Goal: Information Seeking & Learning: Find specific page/section

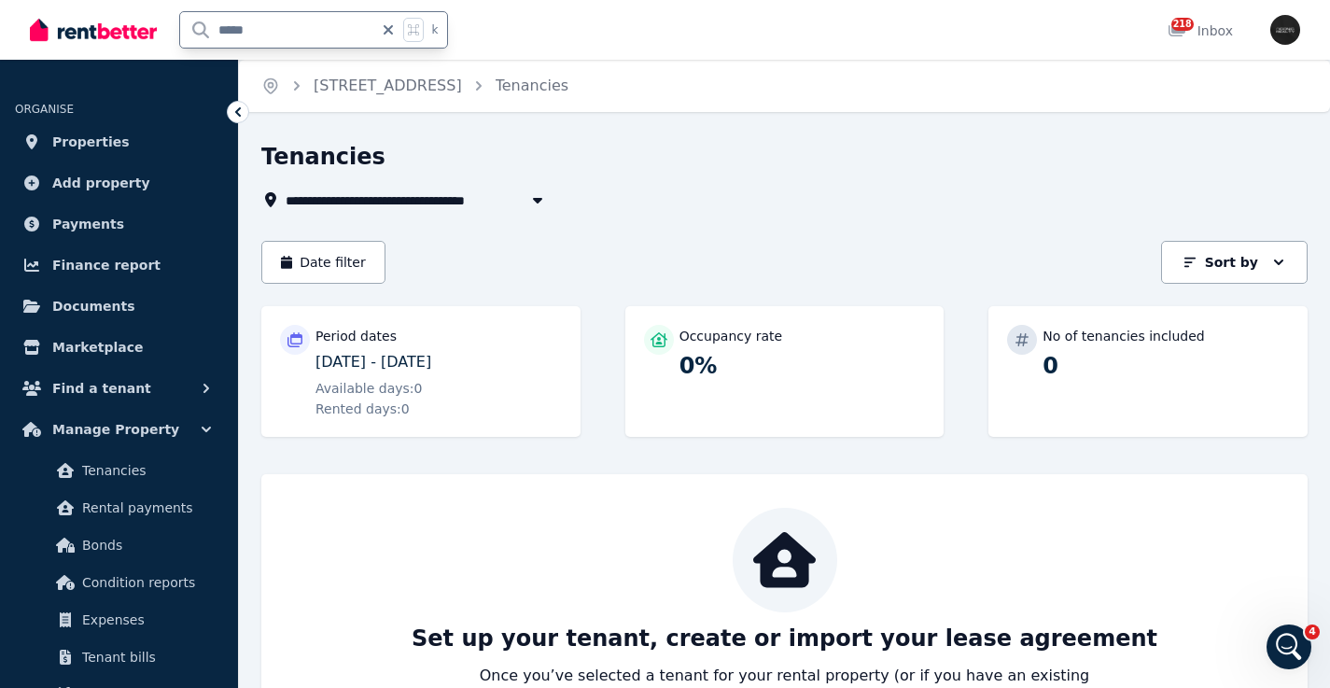
type input "*****"
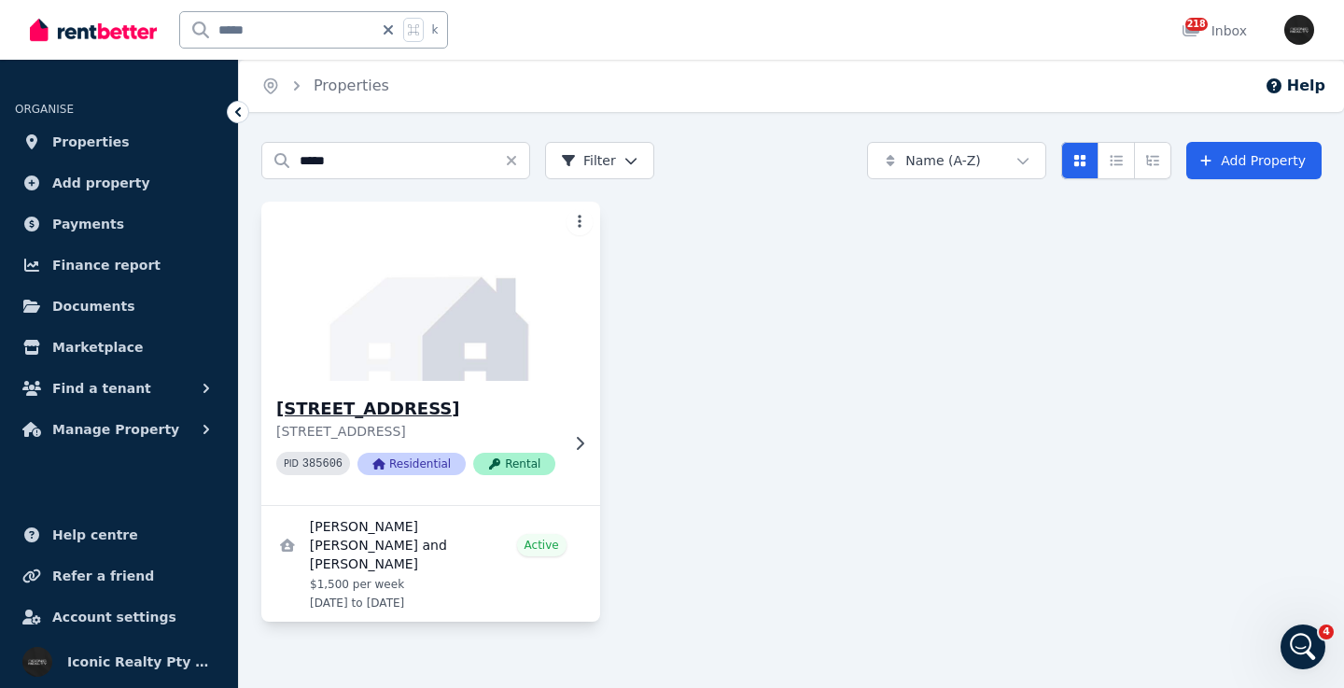
click at [489, 309] on img at bounding box center [431, 291] width 356 height 189
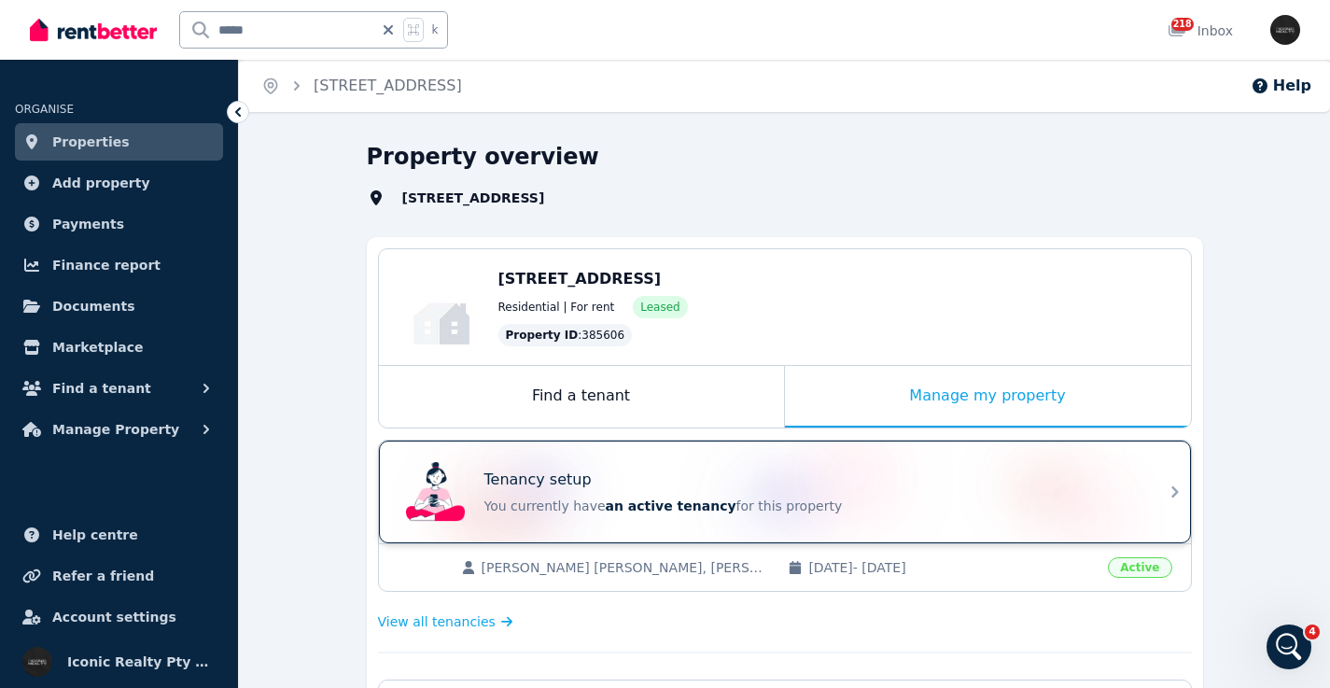
click at [919, 469] on div "Tenancy setup" at bounding box center [810, 480] width 653 height 22
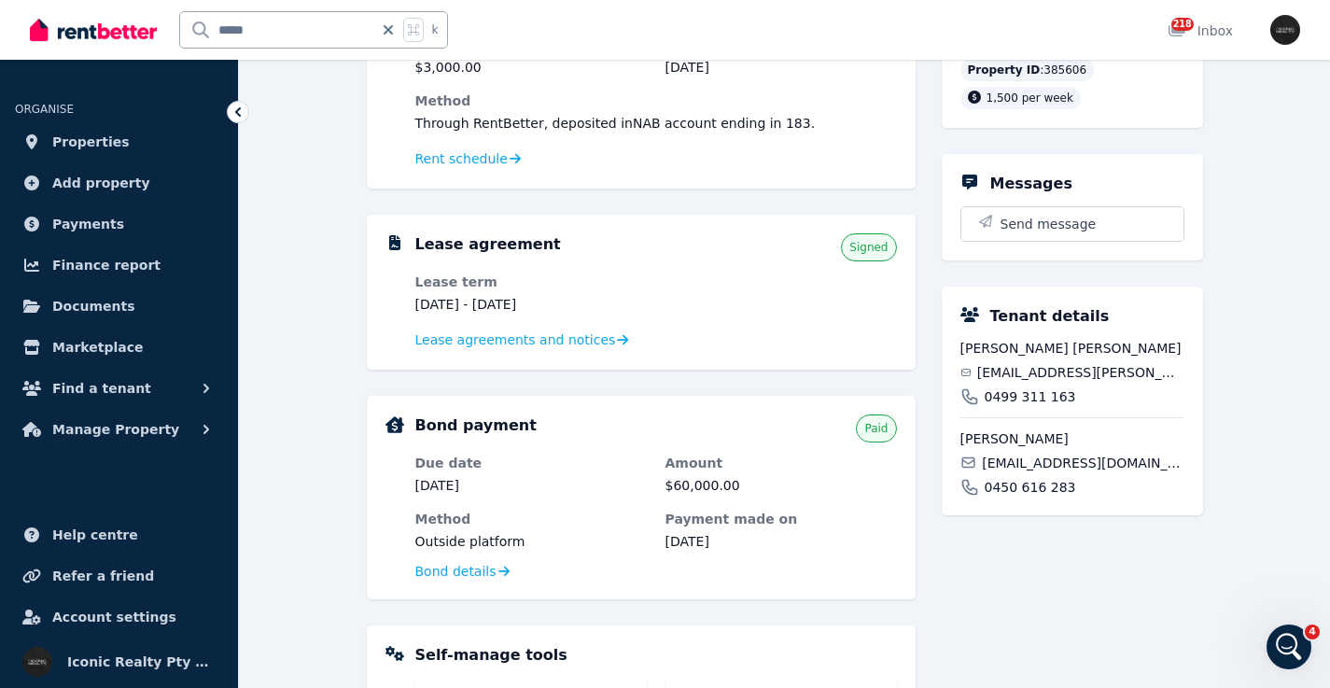
scroll to position [261, 0]
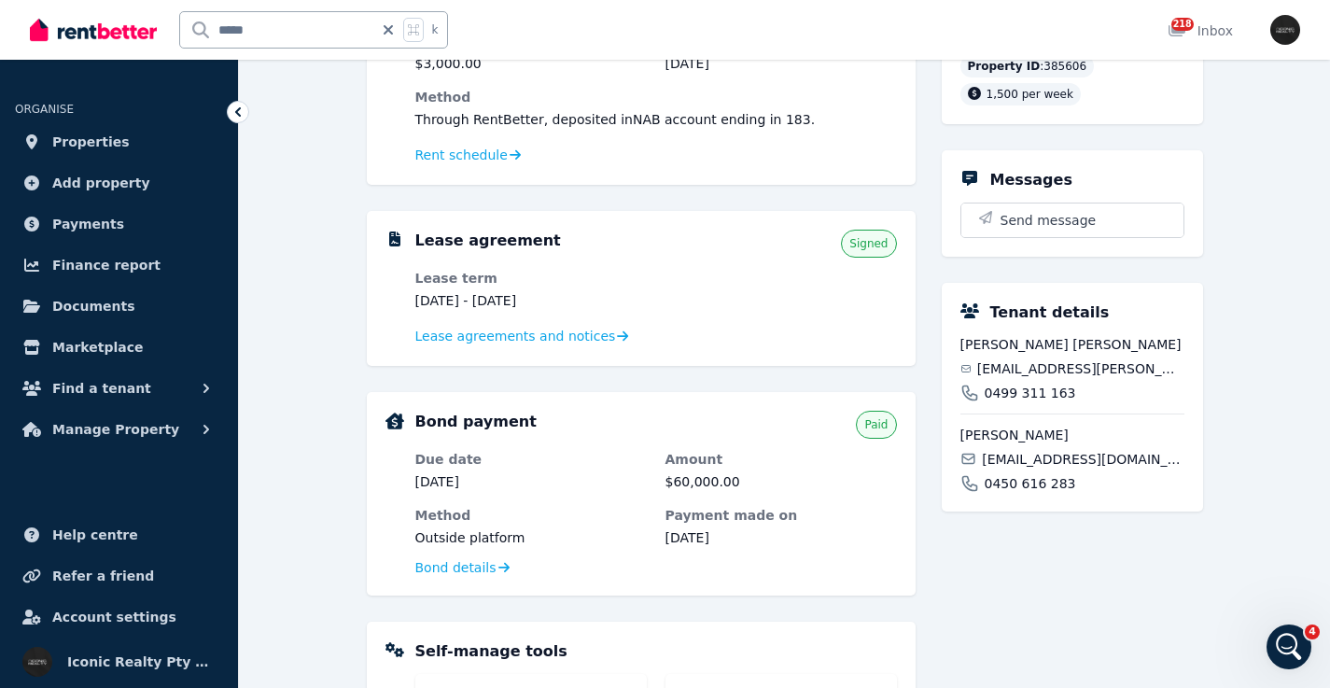
click at [1021, 469] on span "[EMAIL_ADDRESS][DOMAIN_NAME]" at bounding box center [1083, 459] width 202 height 19
click at [1022, 469] on span "[EMAIL_ADDRESS][DOMAIN_NAME]" at bounding box center [1083, 459] width 202 height 19
copy div "[EMAIL_ADDRESS][DOMAIN_NAME]"
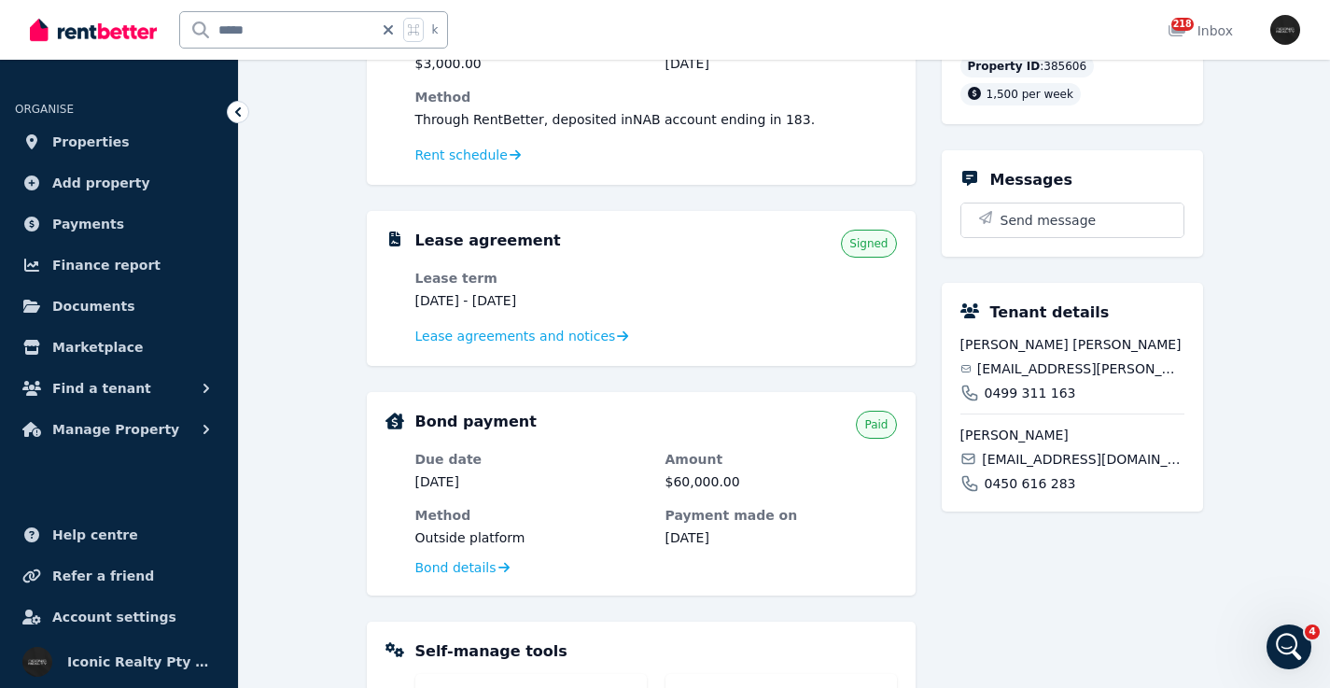
click at [1017, 378] on span "[EMAIL_ADDRESS][PERSON_NAME][DOMAIN_NAME]" at bounding box center [1080, 368] width 207 height 19
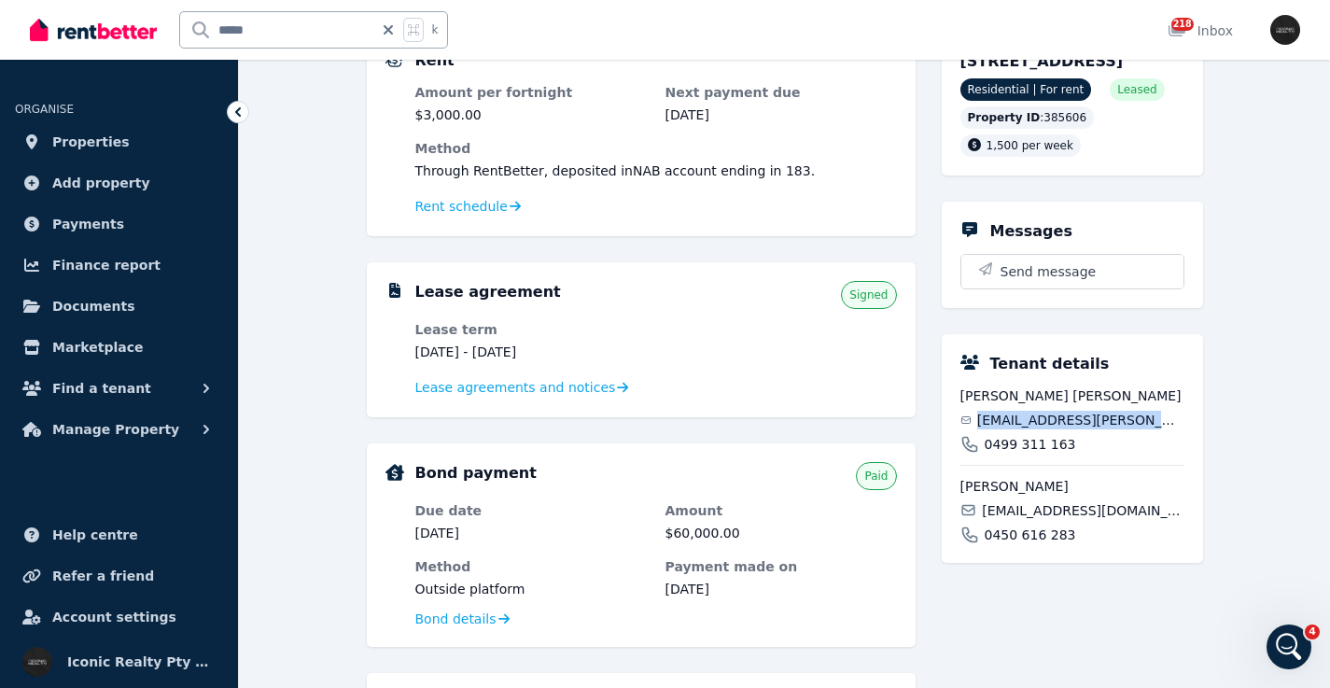
click at [1017, 390] on div "Tenant details [PERSON_NAME] Gourdine [EMAIL_ADDRESS][PERSON_NAME][DOMAIN_NAME]…" at bounding box center [1072, 448] width 261 height 229
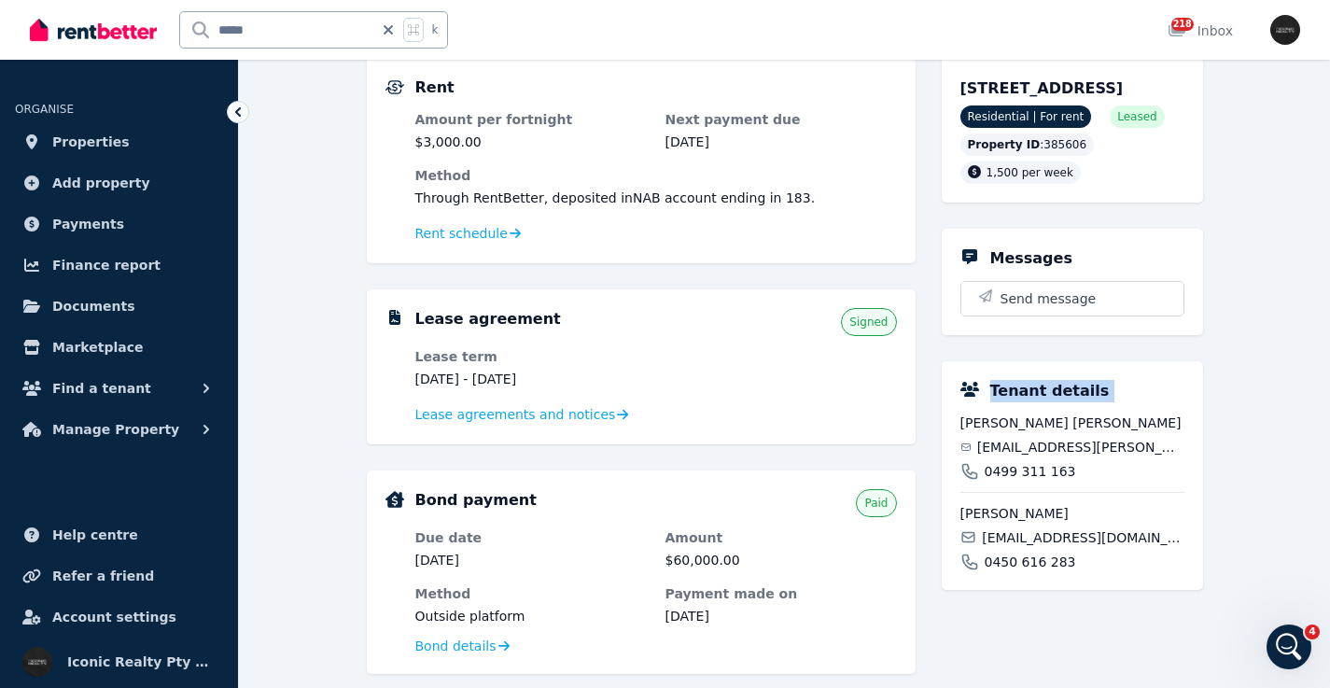
click at [1017, 390] on div "Tenant details [PERSON_NAME] Gourdine [EMAIL_ADDRESS][PERSON_NAME][DOMAIN_NAME]…" at bounding box center [1072, 475] width 261 height 229
click at [1059, 456] on span "[EMAIL_ADDRESS][PERSON_NAME][DOMAIN_NAME]" at bounding box center [1080, 447] width 207 height 19
copy div "[EMAIL_ADDRESS][PERSON_NAME][DOMAIN_NAME]"
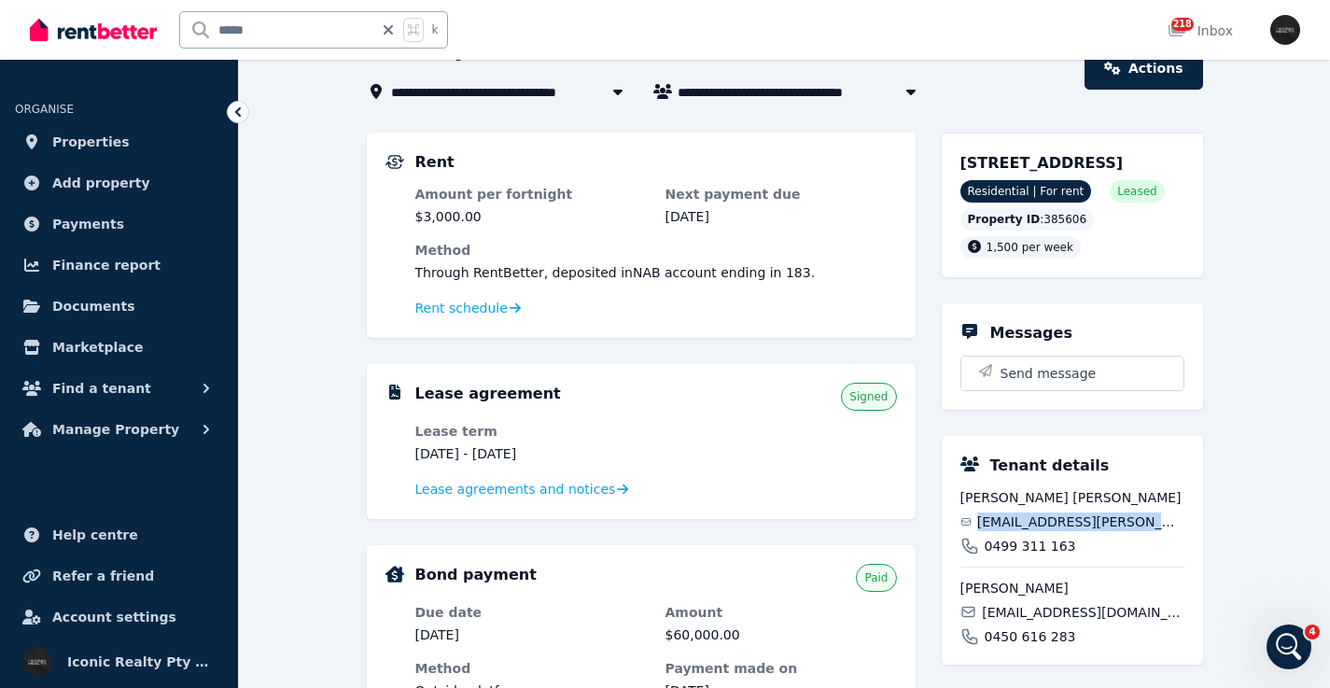
scroll to position [105, 0]
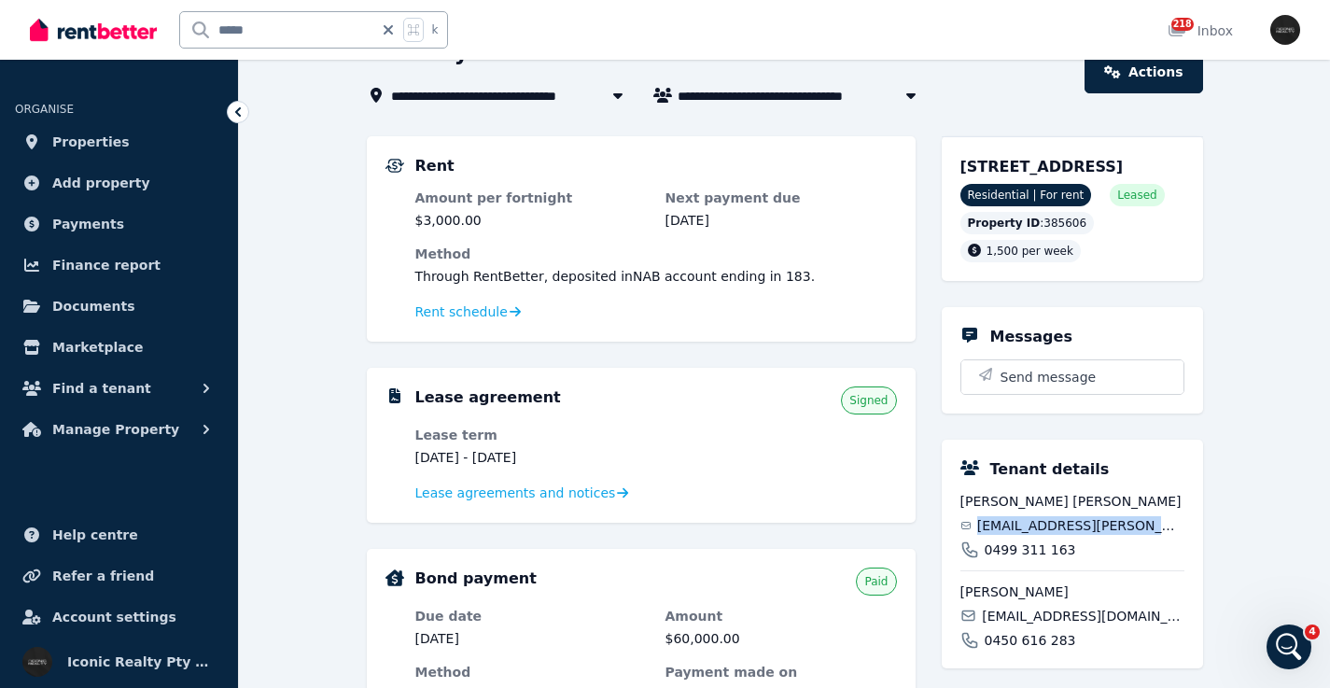
click at [1026, 625] on span "[EMAIL_ADDRESS][DOMAIN_NAME]" at bounding box center [1083, 616] width 202 height 19
click at [1027, 625] on span "[EMAIL_ADDRESS][DOMAIN_NAME]" at bounding box center [1083, 616] width 202 height 19
copy div "[EMAIL_ADDRESS][DOMAIN_NAME]"
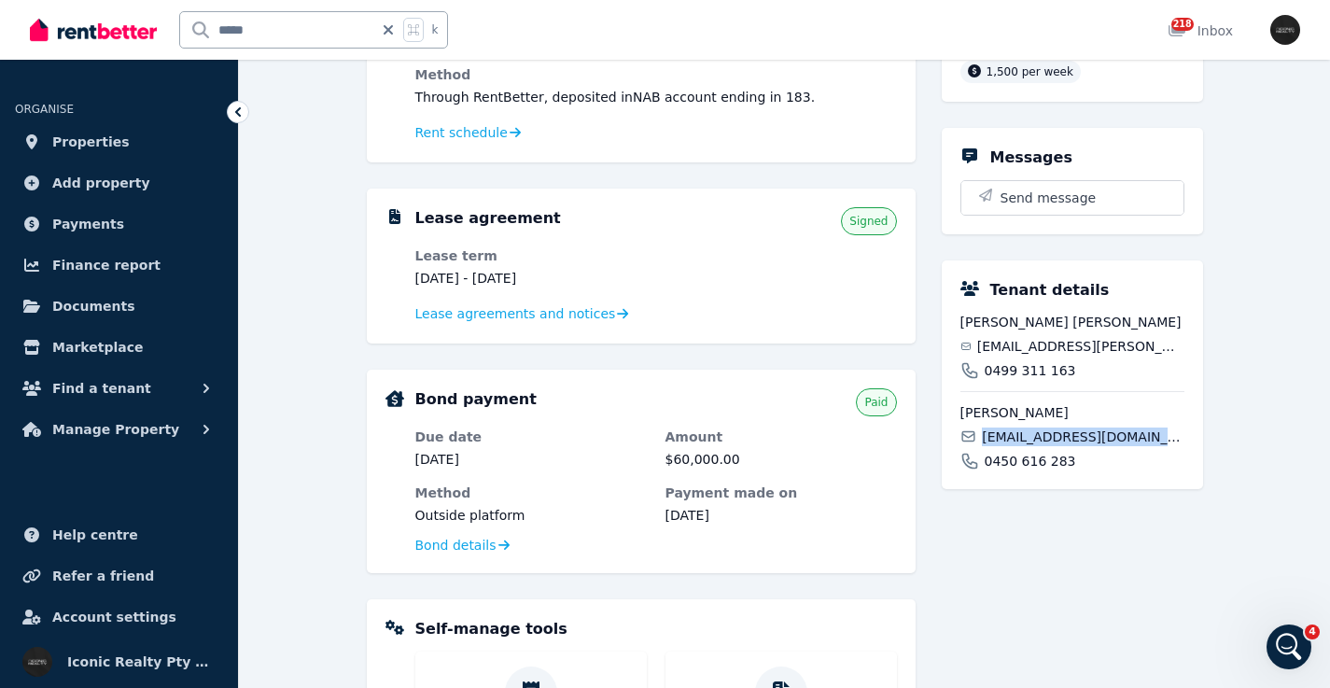
scroll to position [205, 0]
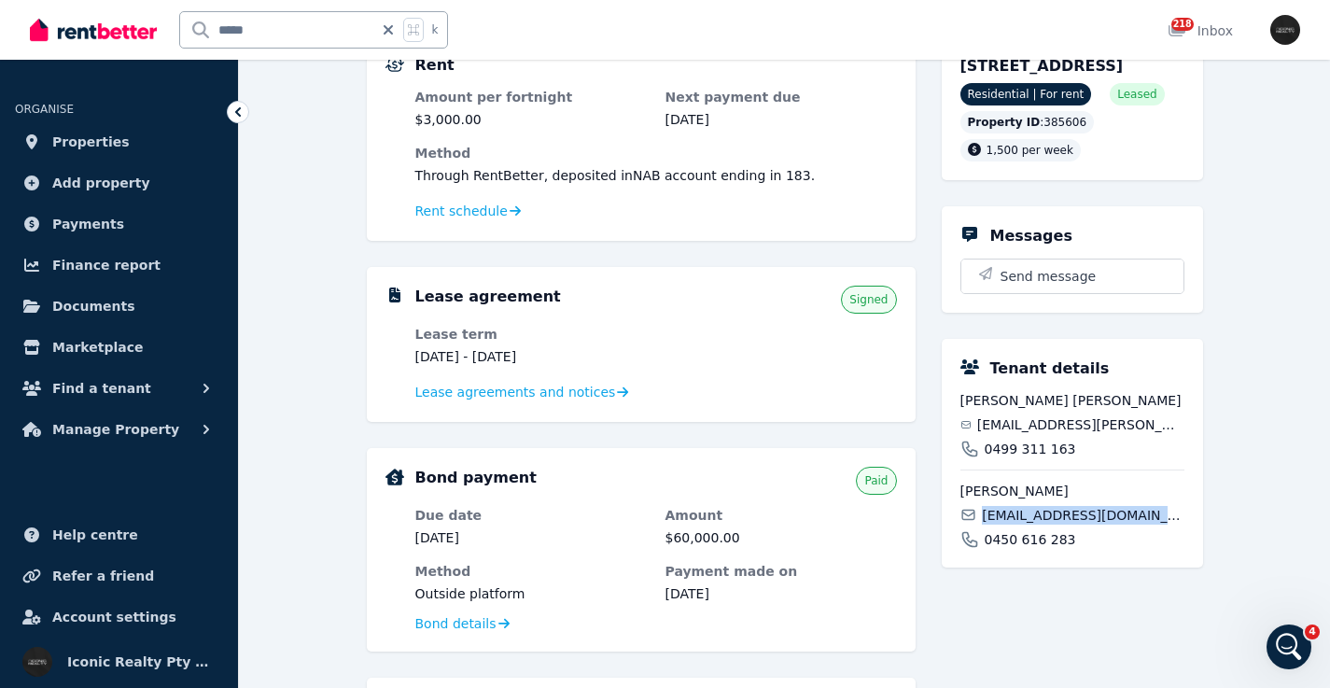
click at [1025, 525] on span "[EMAIL_ADDRESS][DOMAIN_NAME]" at bounding box center [1083, 515] width 202 height 19
click at [1026, 525] on span "[EMAIL_ADDRESS][DOMAIN_NAME]" at bounding box center [1083, 515] width 202 height 19
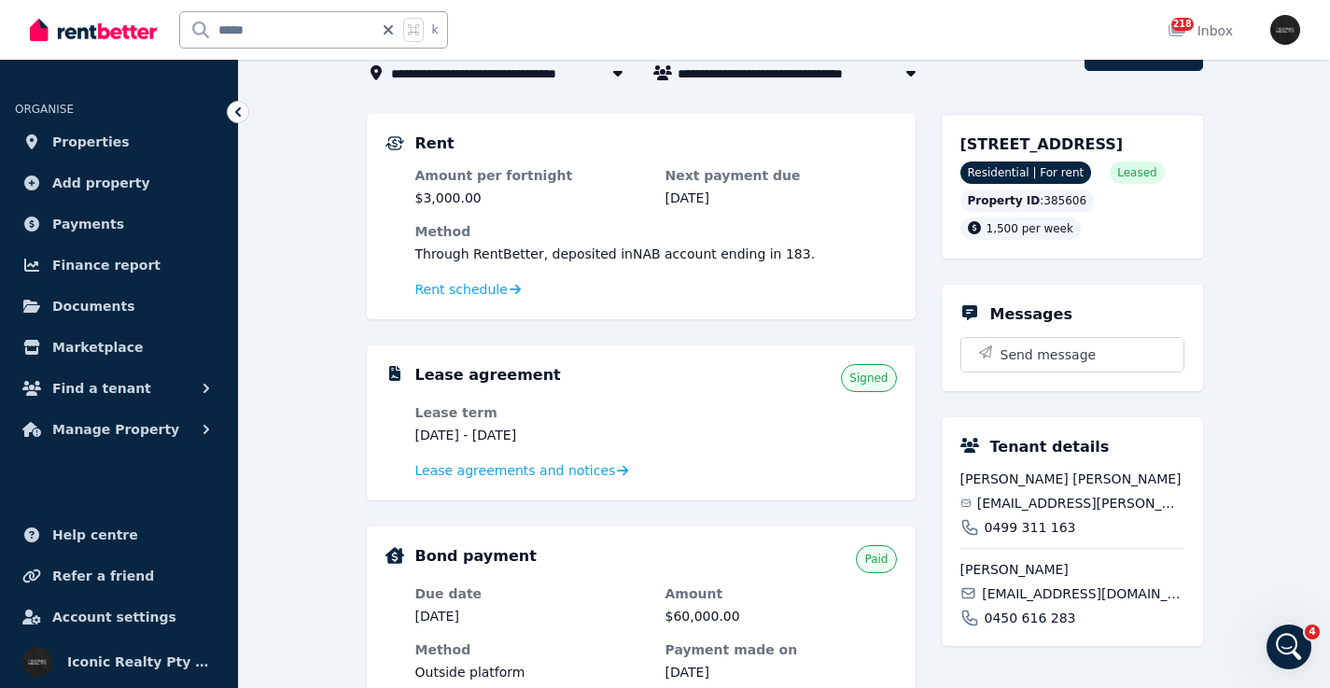
click at [1116, 579] on span "[PERSON_NAME]" at bounding box center [1073, 569] width 224 height 19
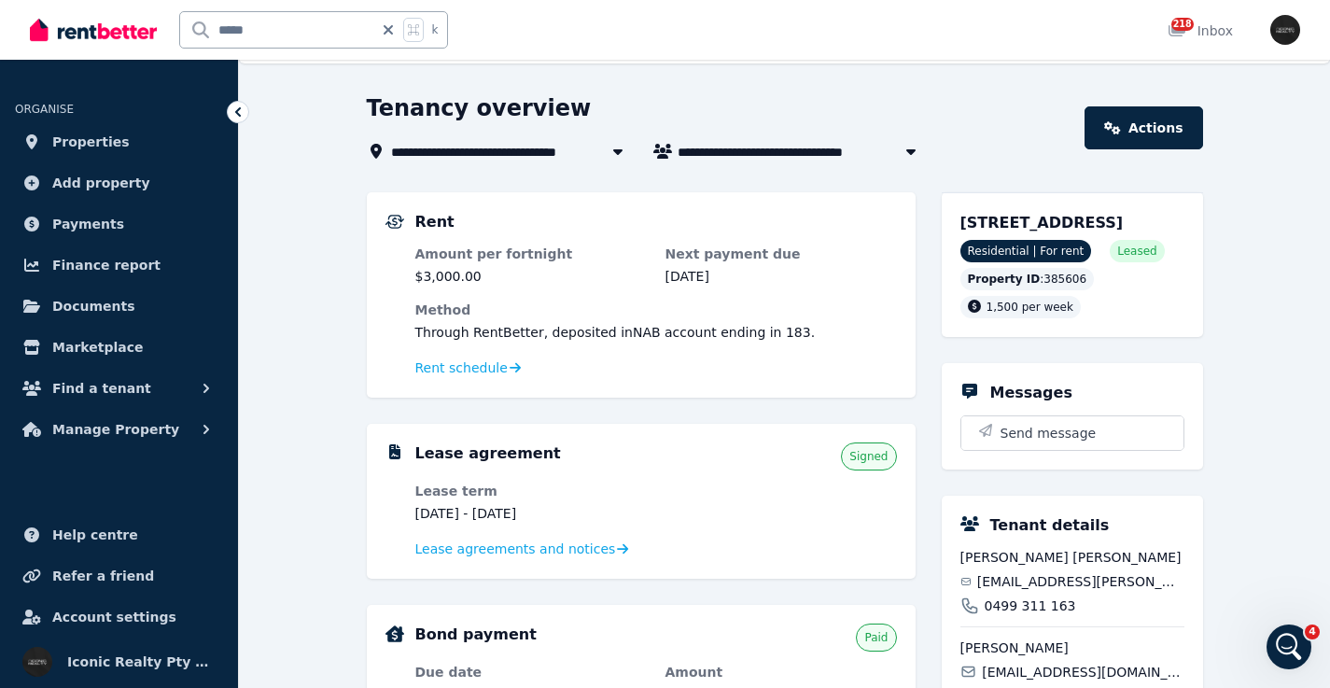
drag, startPoint x: 1116, startPoint y: 612, endPoint x: 974, endPoint y: 618, distance: 142.9
click at [974, 615] on div "[PERSON_NAME] Gourdine [EMAIL_ADDRESS][PERSON_NAME][DOMAIN_NAME] 0499 311 163" at bounding box center [1073, 581] width 224 height 67
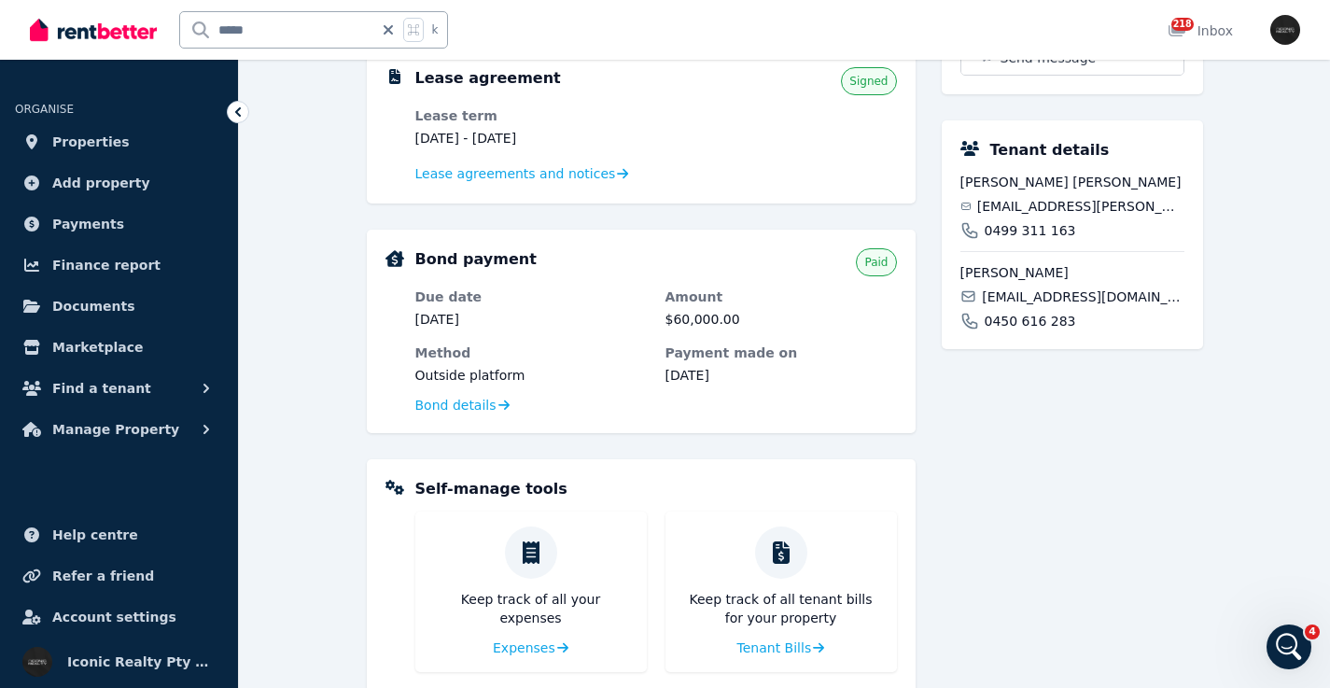
scroll to position [389, 0]
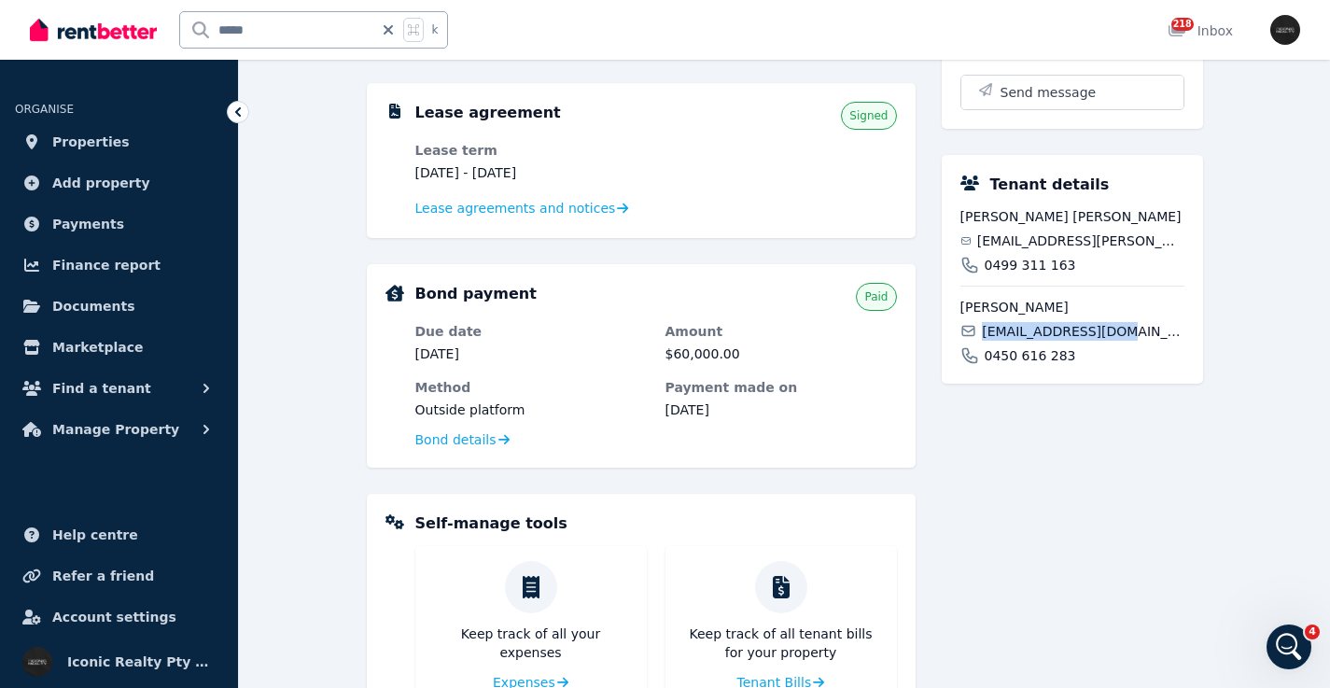
drag, startPoint x: 1109, startPoint y: 353, endPoint x: 983, endPoint y: 356, distance: 126.1
click at [983, 341] on div "[EMAIL_ADDRESS][DOMAIN_NAME]" at bounding box center [1073, 331] width 224 height 19
copy span "[EMAIL_ADDRESS][DOMAIN_NAME]"
drag, startPoint x: 321, startPoint y: 26, endPoint x: 419, endPoint y: 7, distance: 99.8
click at [143, 21] on div "***** k" at bounding box center [244, 30] width 428 height 60
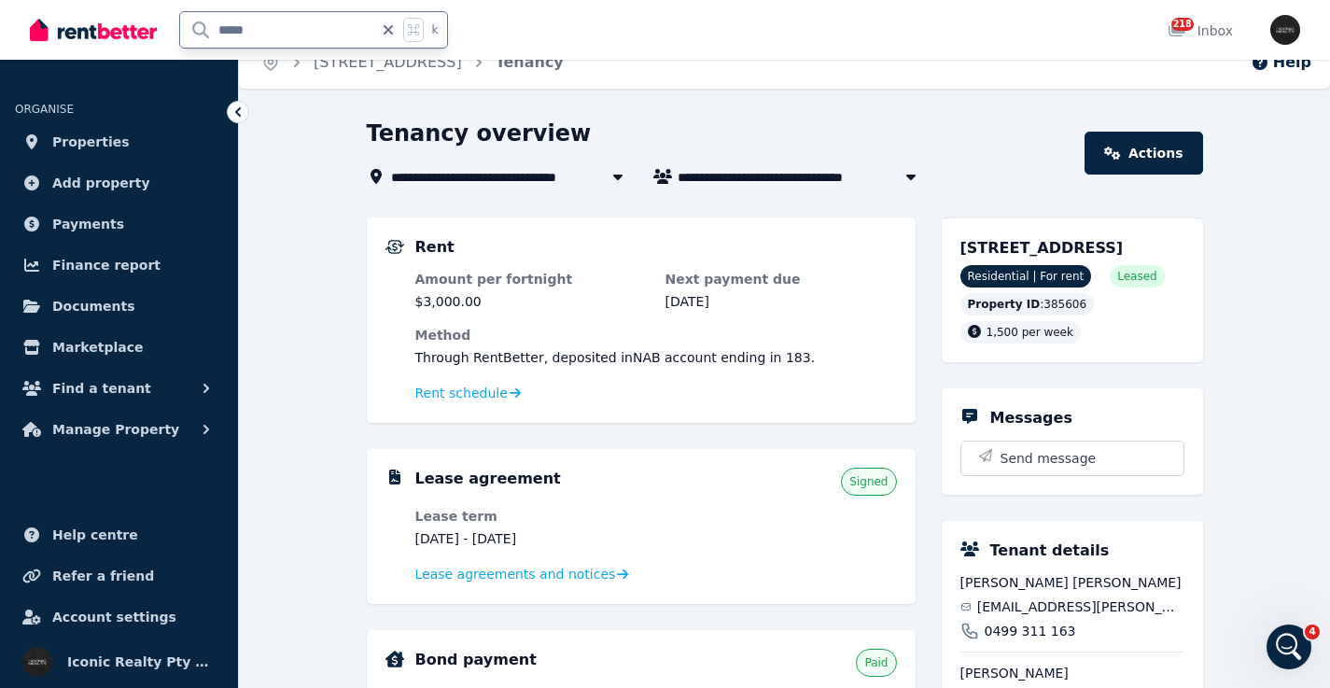
scroll to position [33, 0]
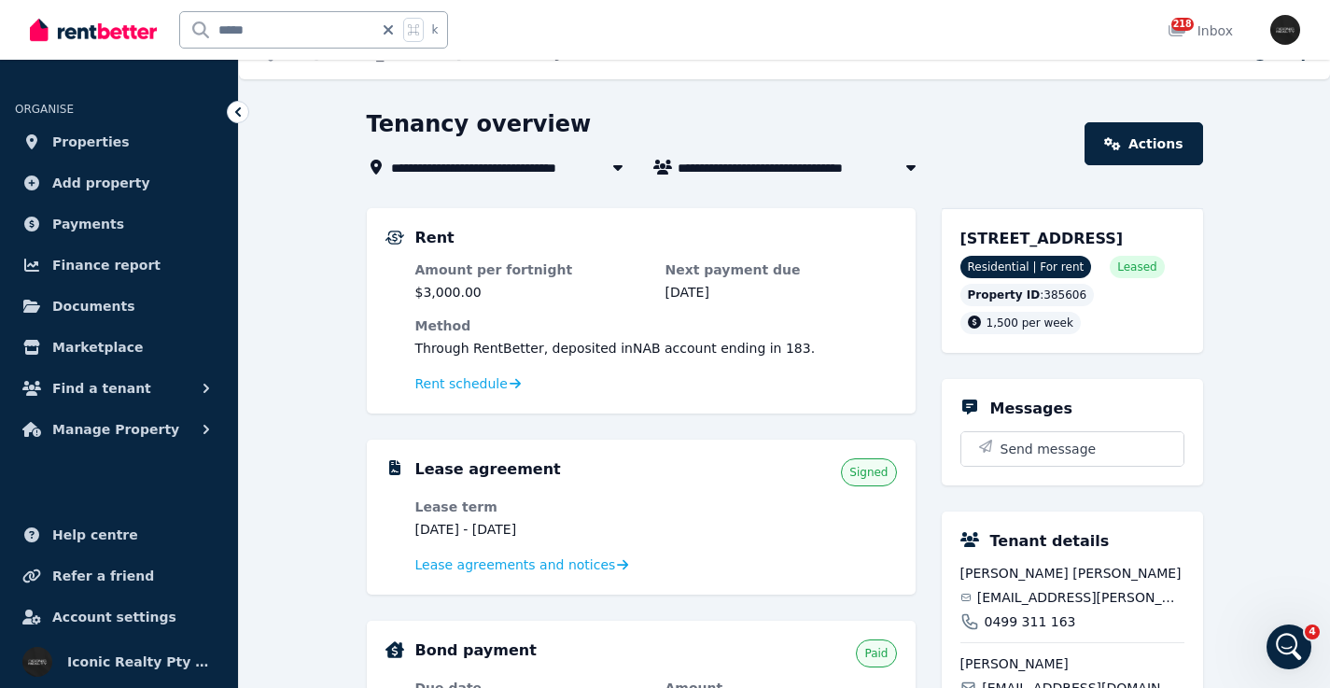
drag, startPoint x: 959, startPoint y: 241, endPoint x: 1073, endPoint y: 218, distance: 116.3
click at [1077, 239] on div "[STREET_ADDRESS] Residential | For rent Leased Property ID : 385606 1,500 per w…" at bounding box center [1072, 280] width 261 height 145
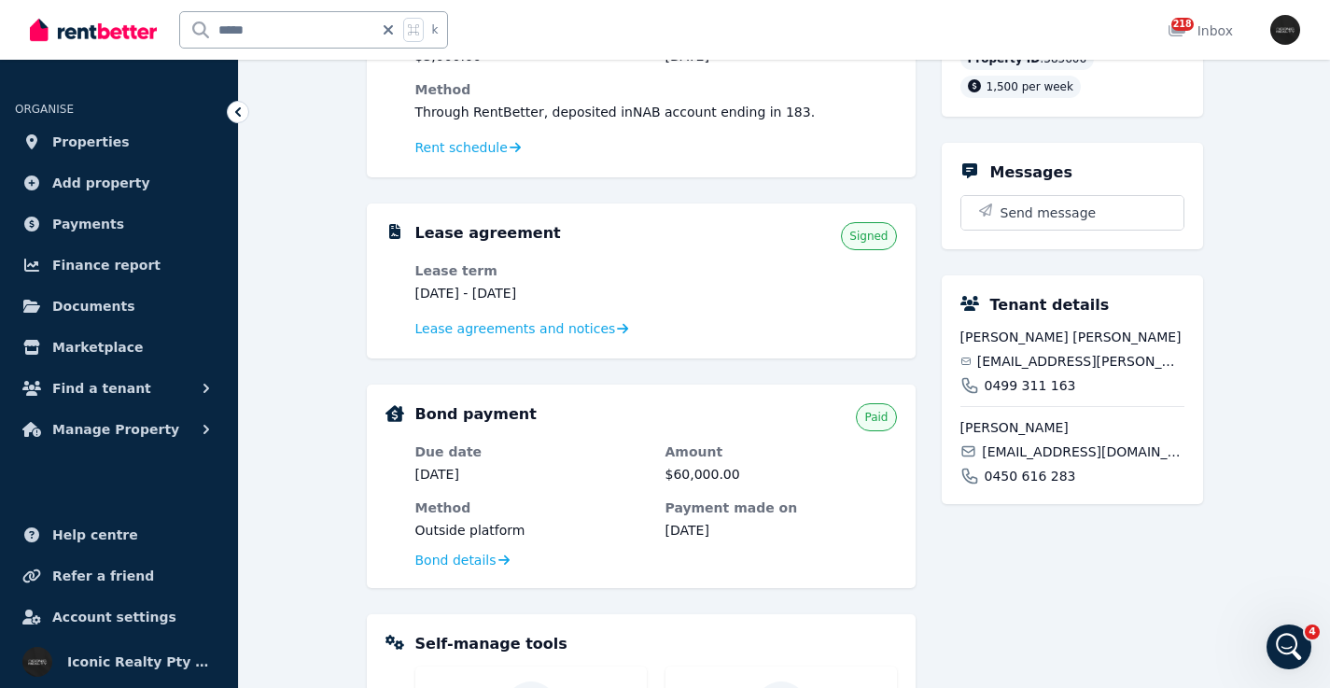
scroll to position [267, 0]
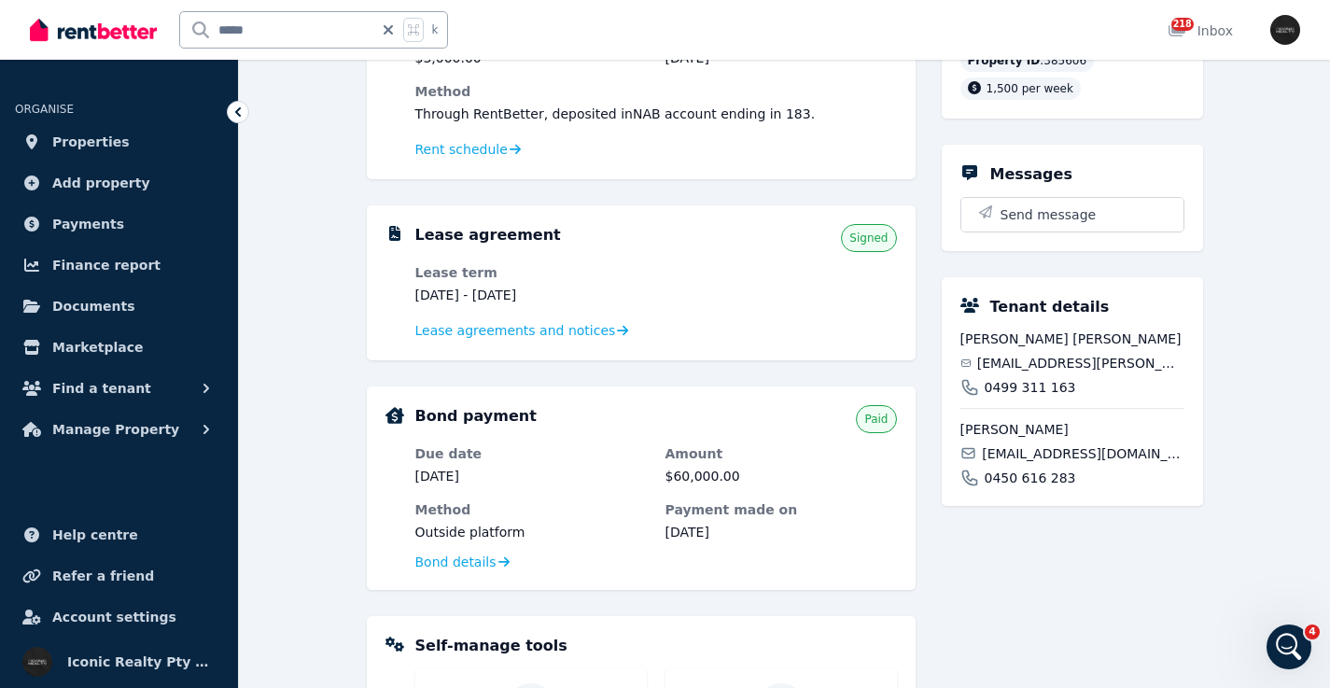
click at [1013, 463] on span "[EMAIL_ADDRESS][DOMAIN_NAME]" at bounding box center [1083, 453] width 202 height 19
copy div "[EMAIL_ADDRESS][DOMAIN_NAME]"
click at [1031, 397] on span "0499 311 163" at bounding box center [1030, 387] width 91 height 19
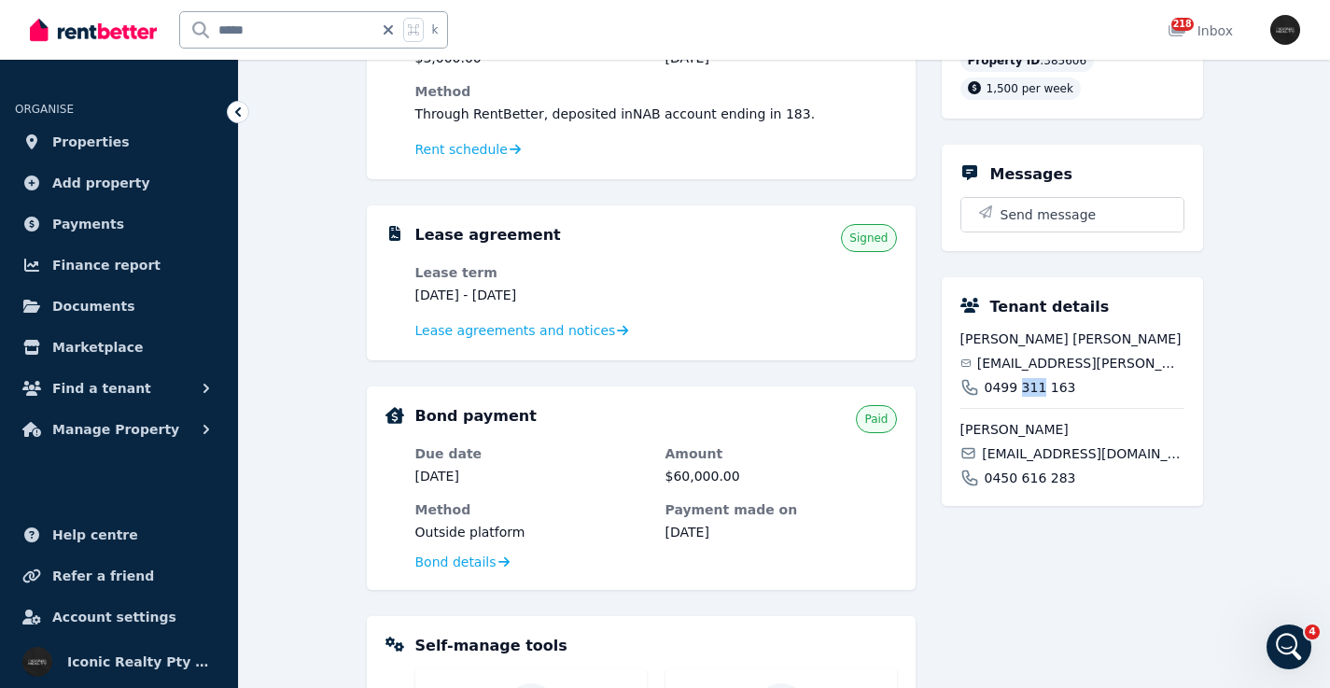
click at [1031, 397] on span "0499 311 163" at bounding box center [1030, 387] width 91 height 19
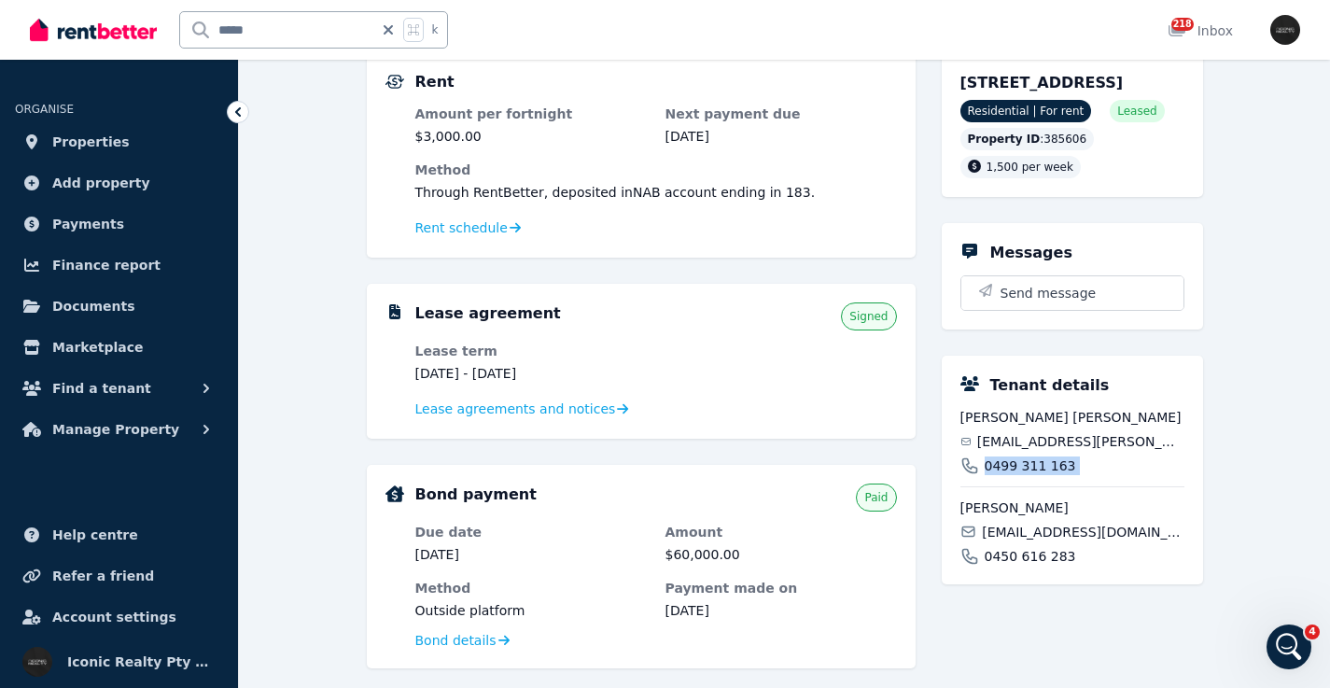
copy span "0499 311 163"
click at [1010, 566] on span "0450 616 283" at bounding box center [1030, 556] width 91 height 19
click at [1011, 566] on span "0450 616 283" at bounding box center [1030, 556] width 91 height 19
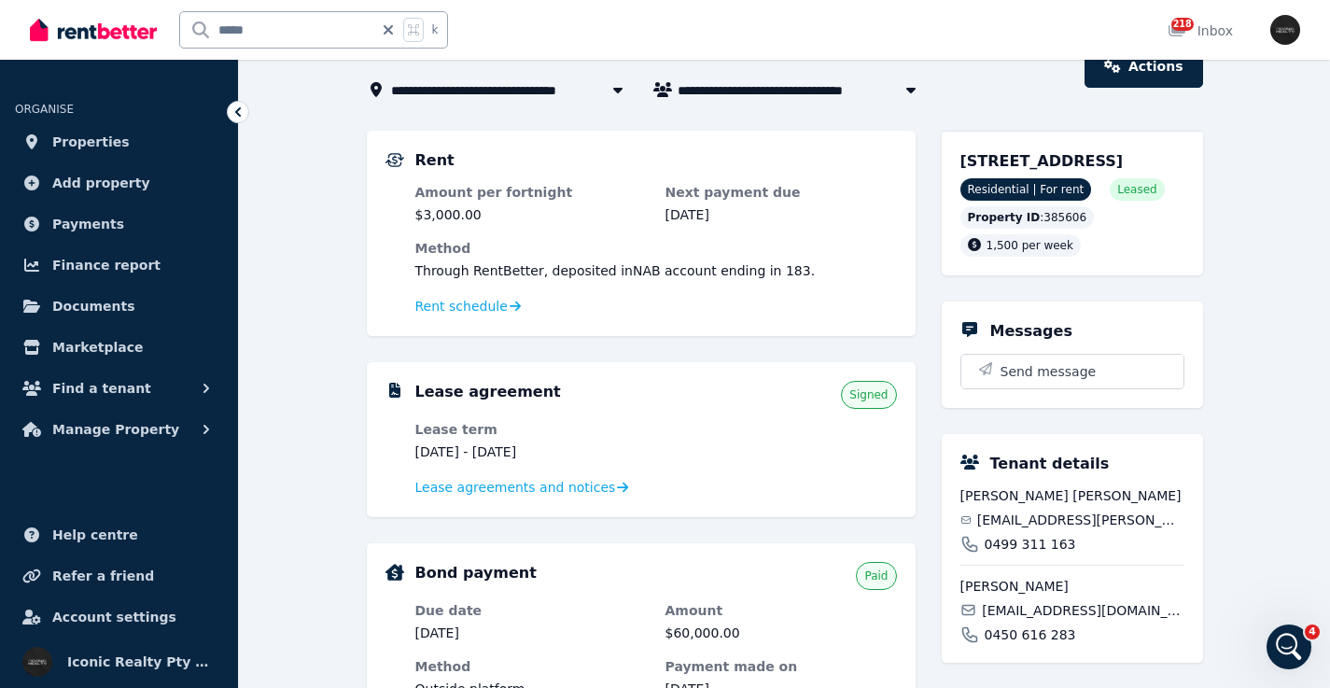
drag, startPoint x: 1020, startPoint y: 559, endPoint x: 1038, endPoint y: 600, distance: 44.7
click at [1021, 554] on span "0499 311 163" at bounding box center [1030, 544] width 91 height 19
drag, startPoint x: 1071, startPoint y: 654, endPoint x: 984, endPoint y: 658, distance: 86.9
click at [984, 644] on div "0450 616 283" at bounding box center [1073, 634] width 224 height 19
copy span "0450 616 283"
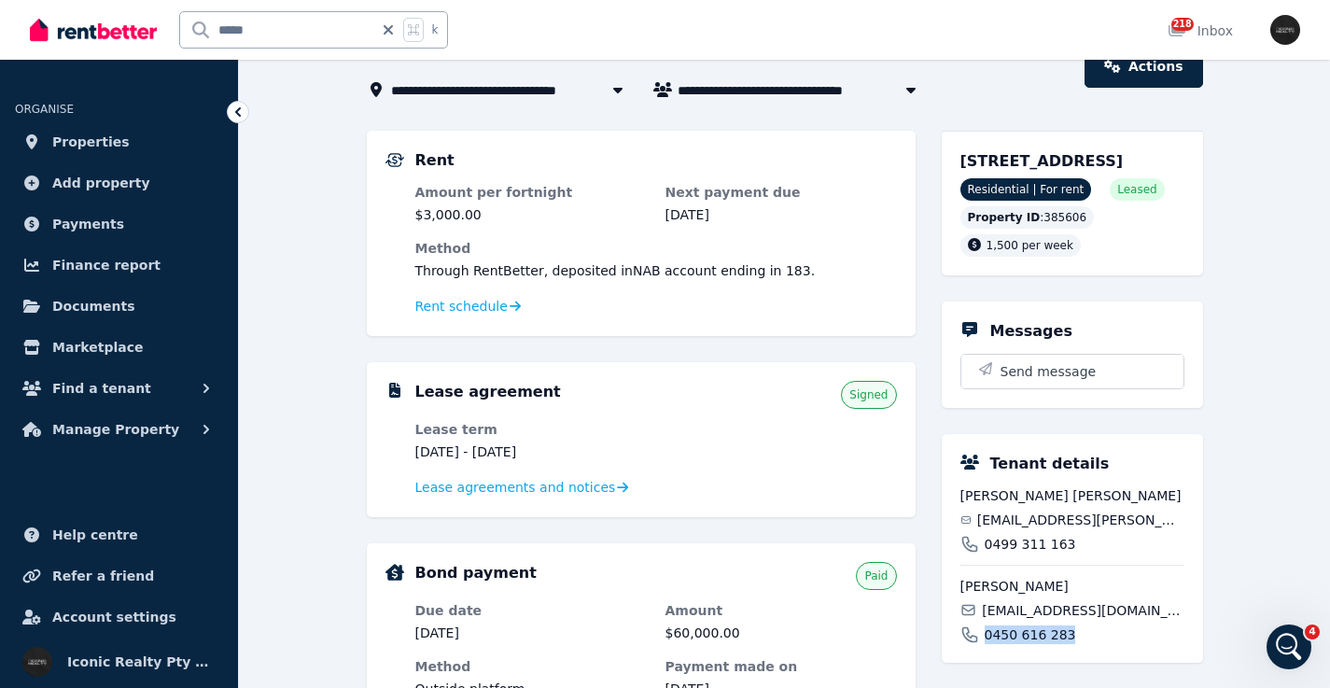
scroll to position [32, 0]
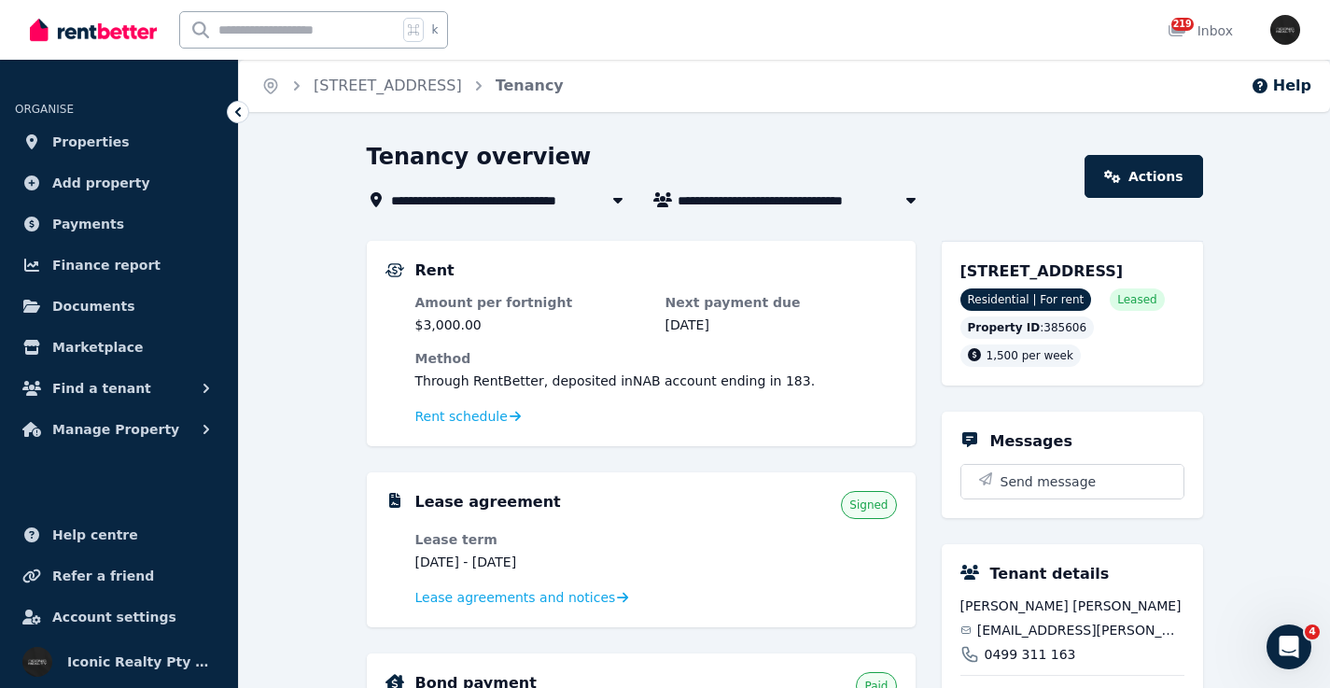
click at [267, 27] on input "text" at bounding box center [289, 29] width 218 height 35
paste input "**********"
type input "**********"
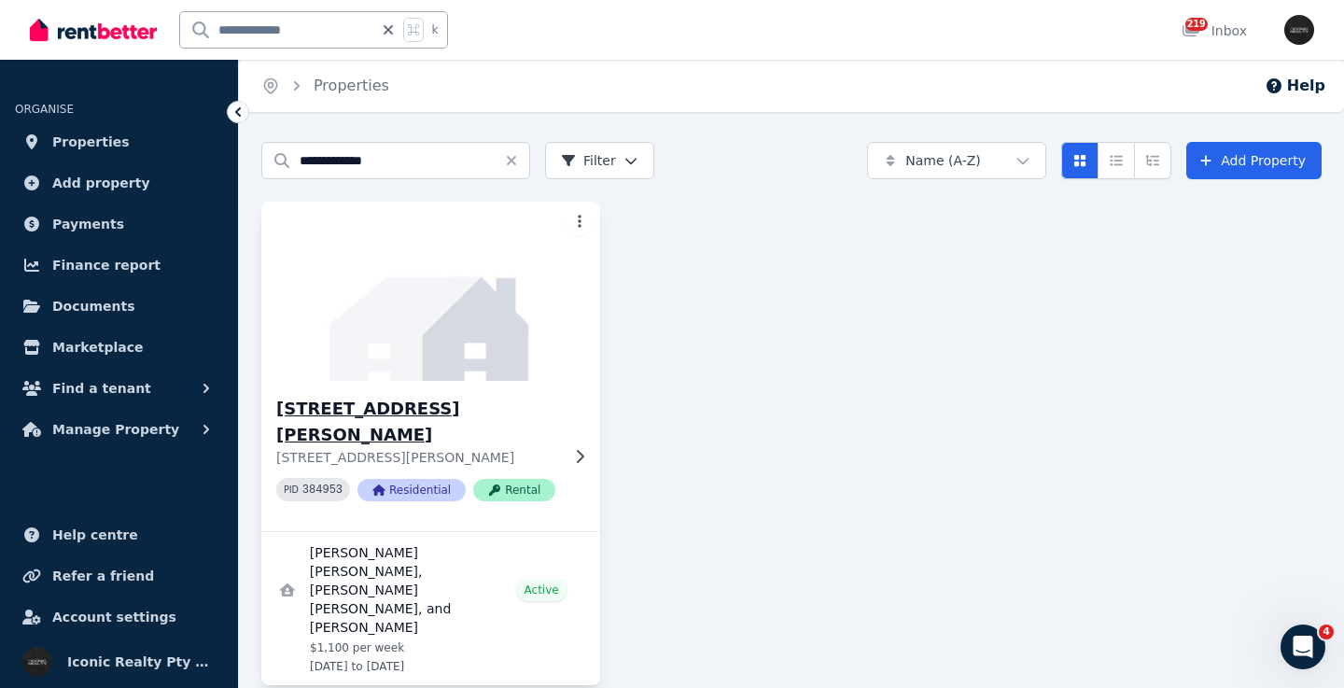
click at [476, 312] on img at bounding box center [431, 291] width 356 height 189
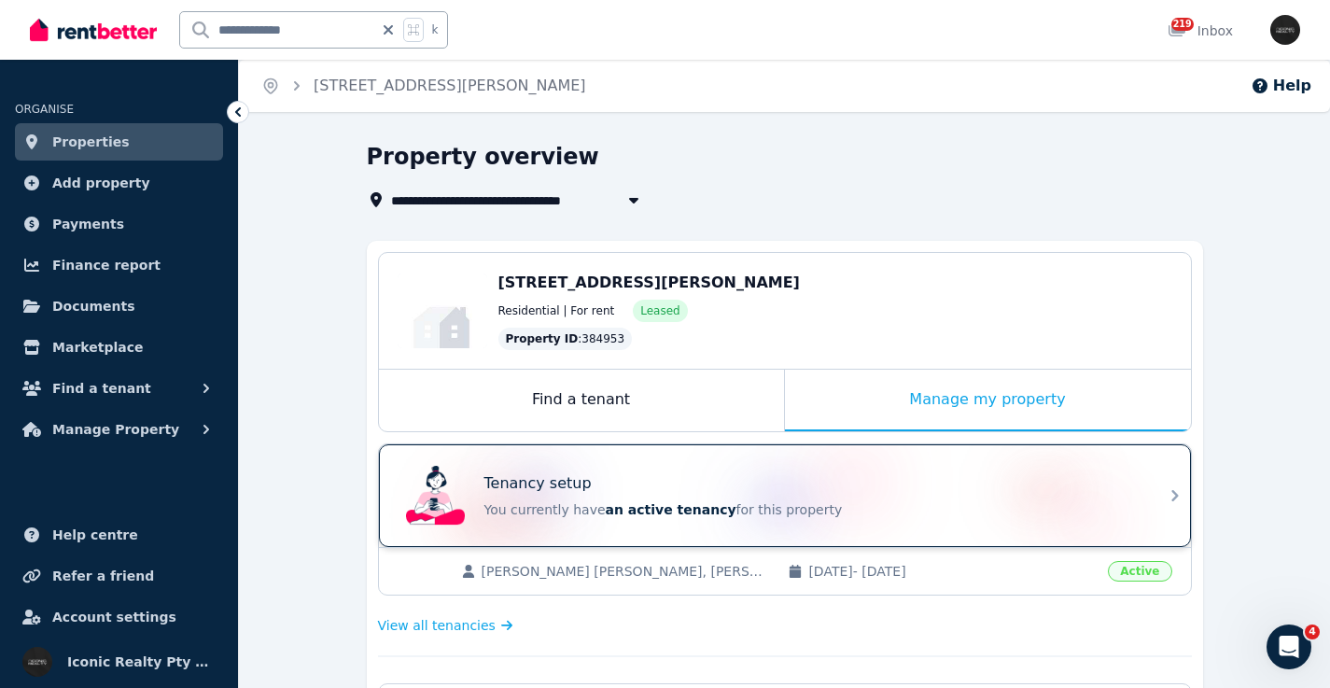
click at [697, 473] on div "Tenancy setup" at bounding box center [810, 483] width 653 height 22
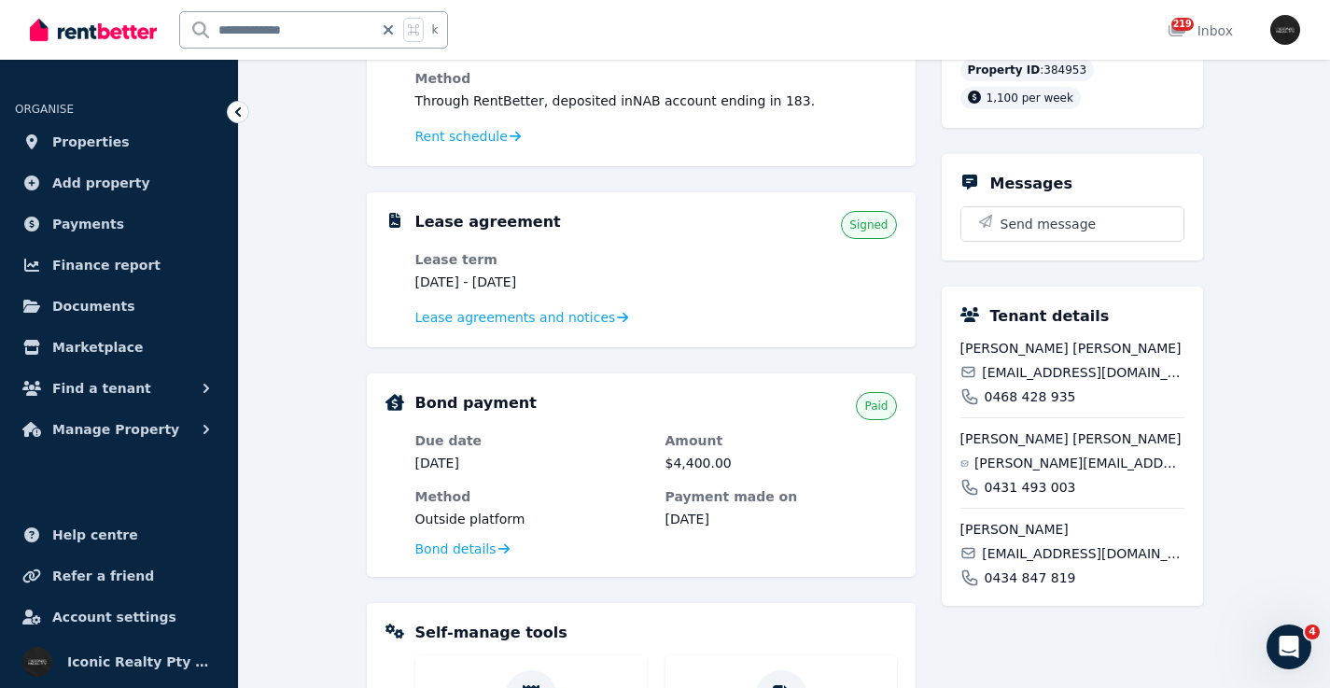
scroll to position [292, 0]
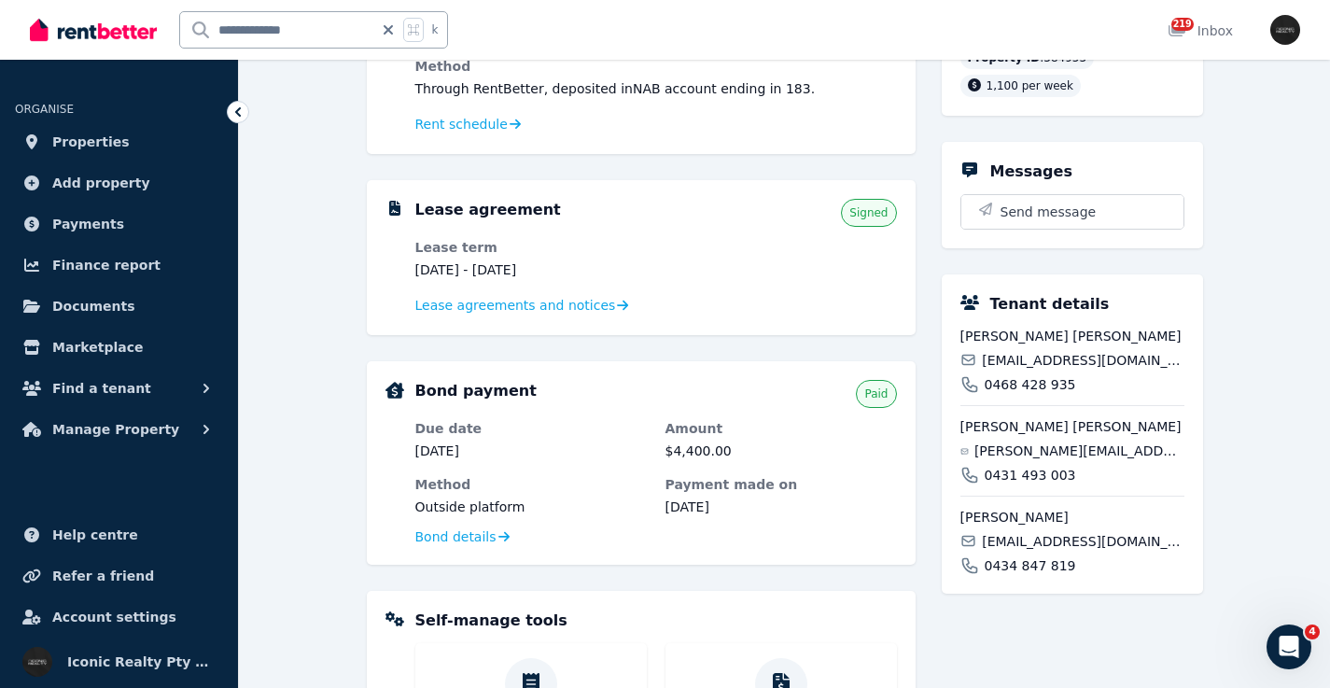
click at [1023, 357] on span "willbrett@live.com" at bounding box center [1083, 360] width 202 height 19
click at [1024, 357] on span "willbrett@live.com" at bounding box center [1083, 360] width 202 height 19
copy div "willbrett@live.com"
click at [1022, 448] on span "duncan.s.ibbotson@sky.com" at bounding box center [1080, 451] width 210 height 19
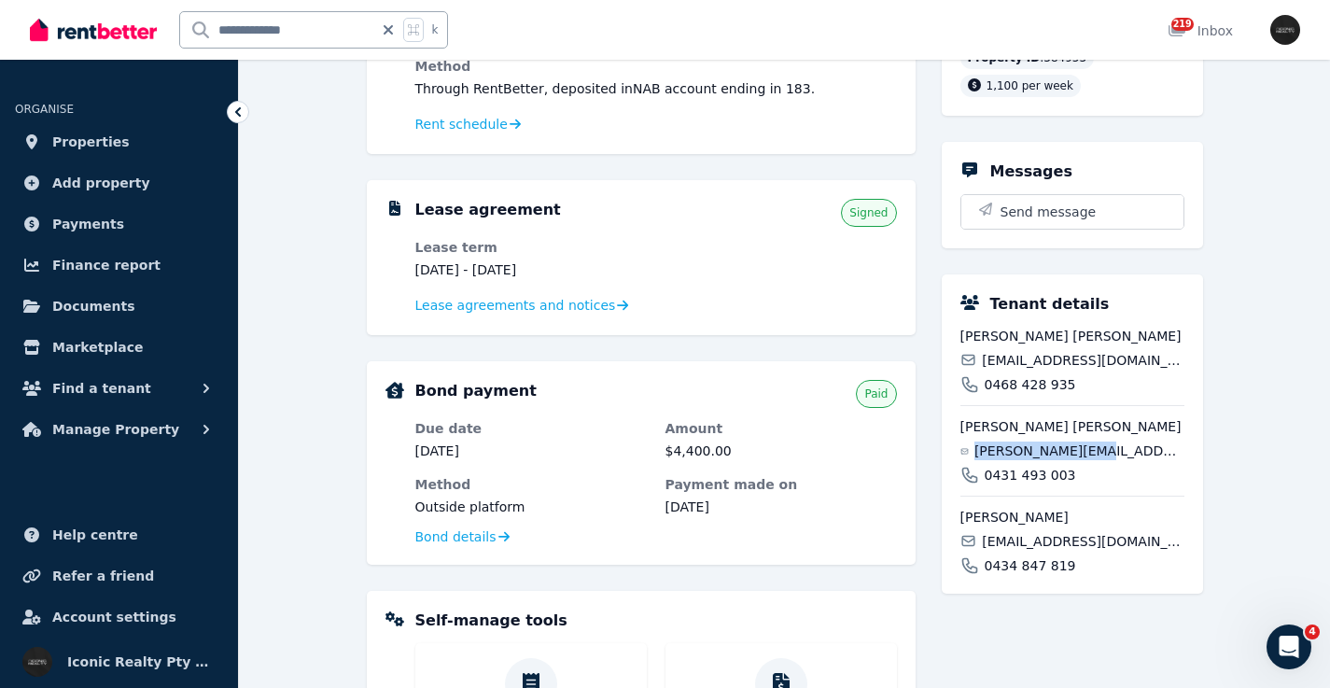
click at [1022, 448] on span "duncan.s.ibbotson@sky.com" at bounding box center [1080, 451] width 210 height 19
copy div "duncan.s.ibbotson@sky.com"
click at [1059, 538] on span "alexwebster2000@hotmail.co.uk" at bounding box center [1083, 541] width 202 height 19
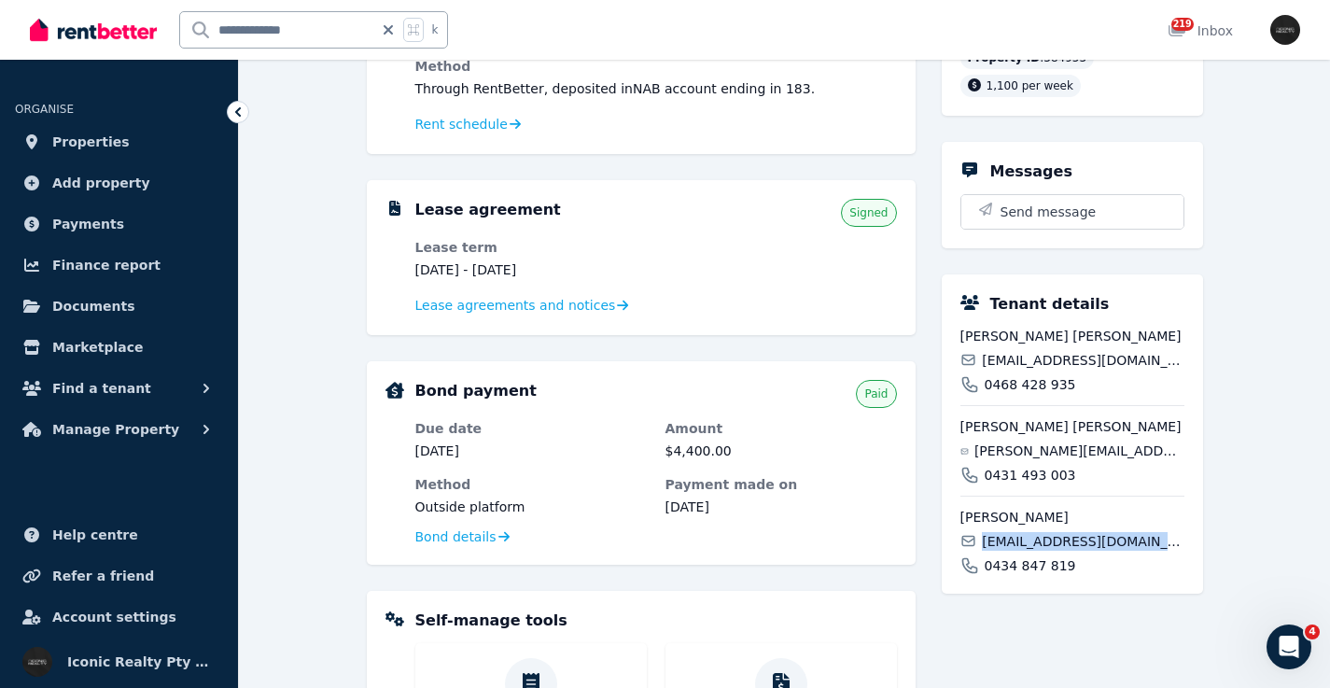
click at [1059, 538] on span "alexwebster2000@hotmail.co.uk" at bounding box center [1083, 541] width 202 height 19
copy div "alexwebster2000@hotmail.co.uk"
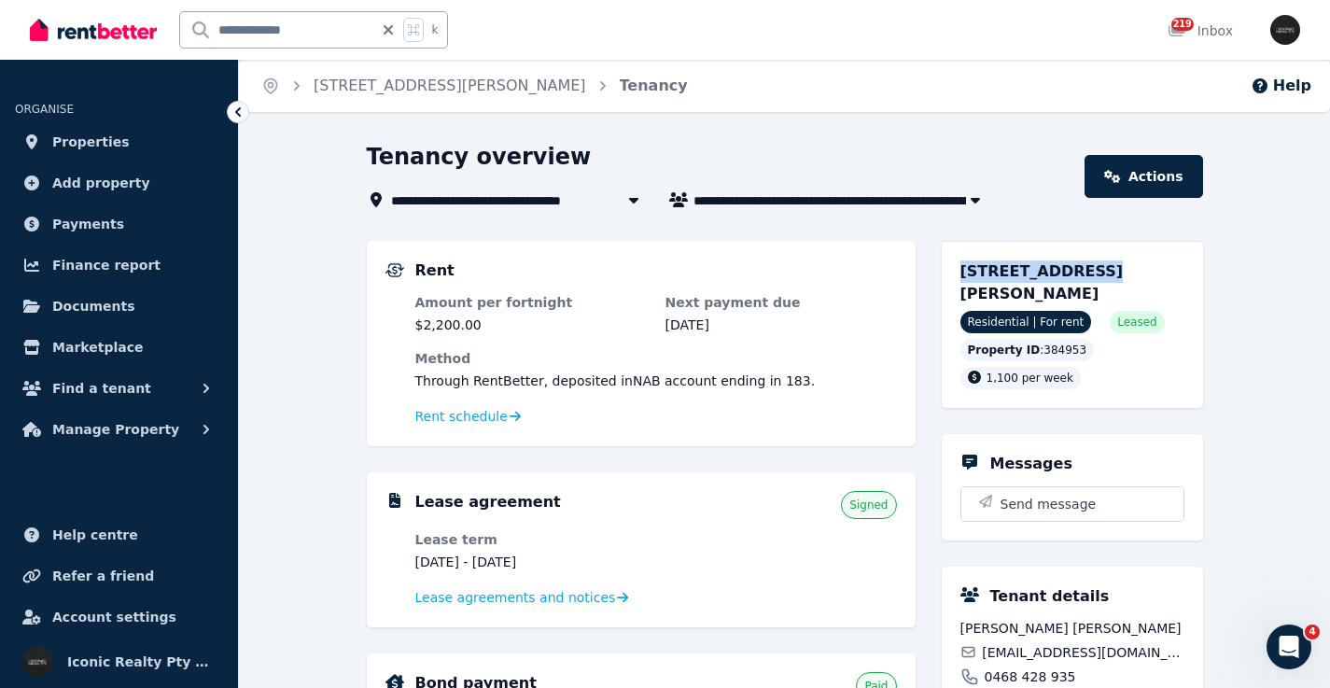
drag, startPoint x: 959, startPoint y: 271, endPoint x: 1082, endPoint y: 270, distance: 123.2
click at [1079, 271] on div "10/137 Bronte Rd, Bondi Junction NSW 2022 Residential | For rent Leased Propert…" at bounding box center [1072, 324] width 261 height 167
copy span "10/137 Bronte Rd"
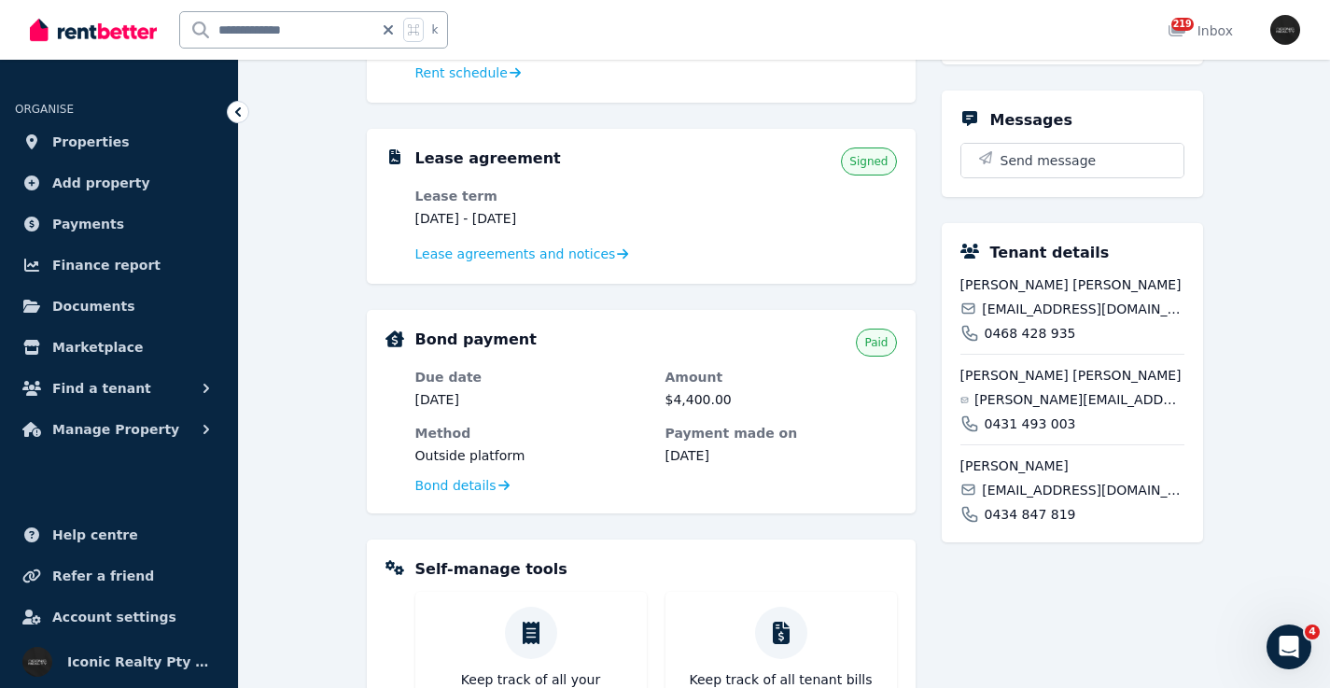
scroll to position [345, 0]
click at [1022, 302] on span "willbrett@live.com" at bounding box center [1083, 307] width 202 height 19
copy div "willbrett@live.com"
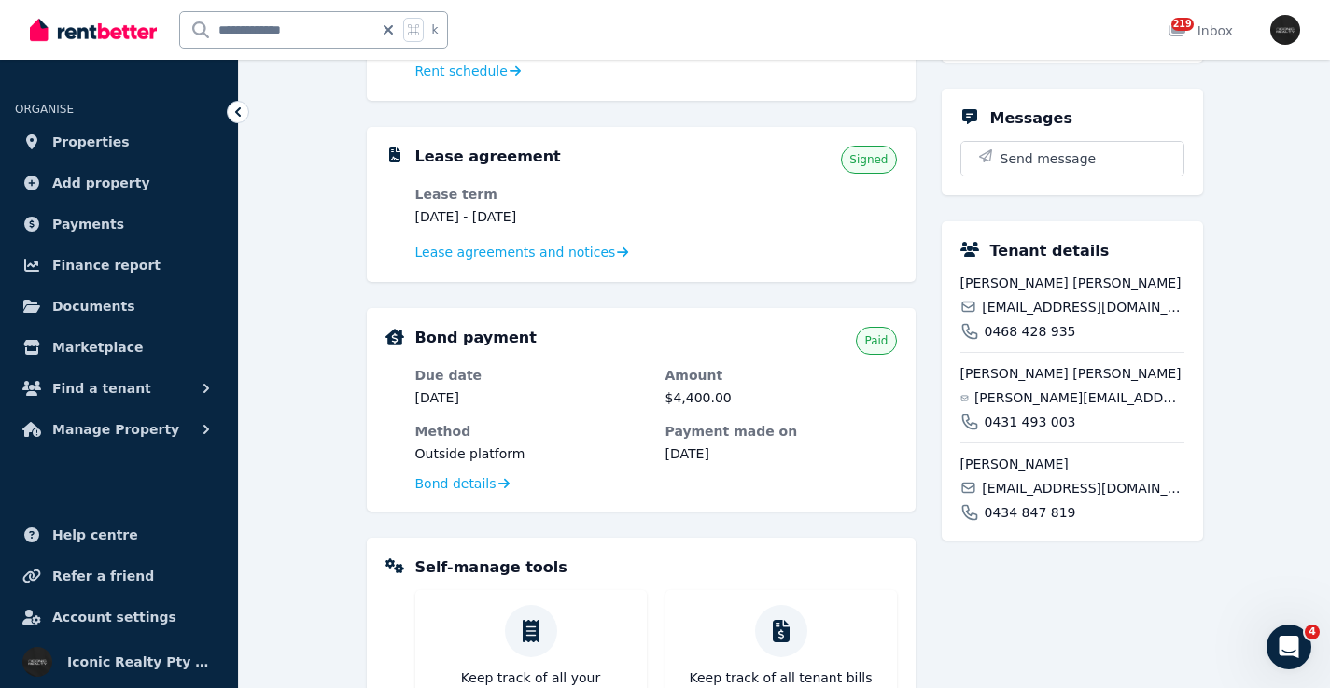
click at [1045, 397] on span "duncan.s.ibbotson@sky.com" at bounding box center [1080, 397] width 210 height 19
copy div "duncan.s.ibbotson@sky.com"
click at [1031, 484] on span "alexwebster2000@hotmail.co.uk" at bounding box center [1083, 488] width 202 height 19
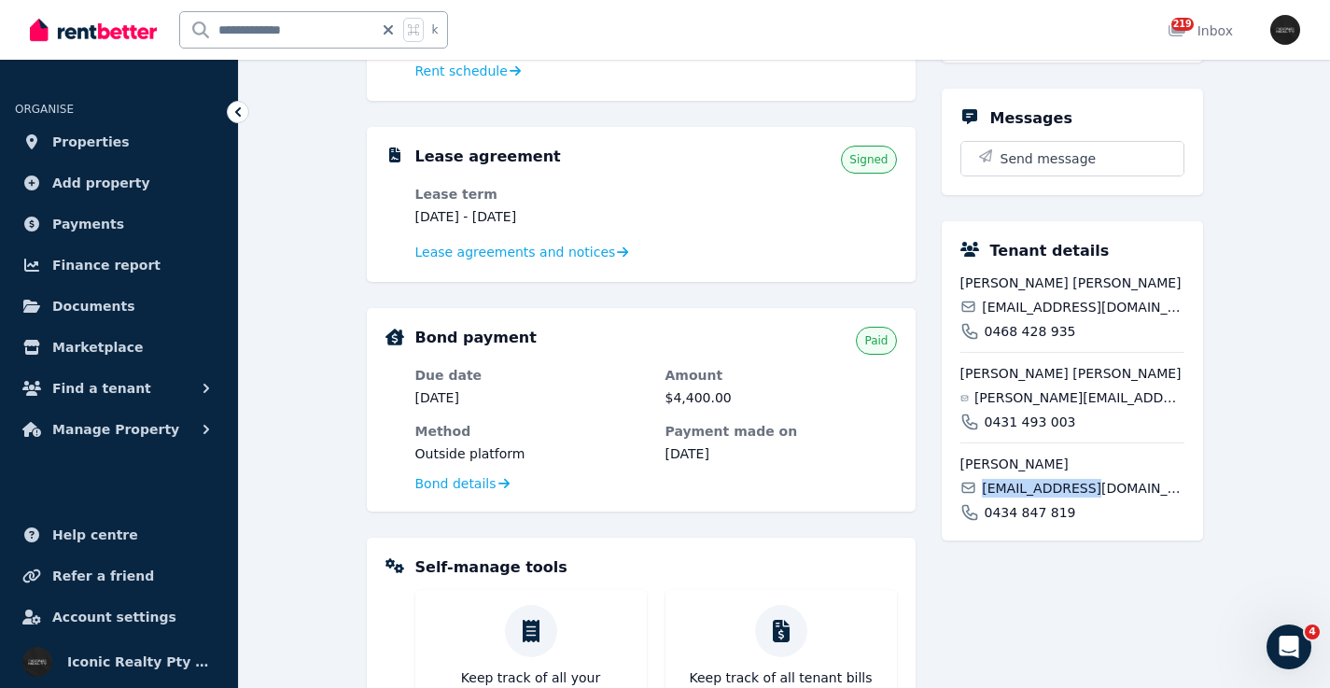
click at [1031, 484] on span "alexwebster2000@hotmail.co.uk" at bounding box center [1083, 488] width 202 height 19
copy div "alexwebster2000@hotmail.co.uk"
drag, startPoint x: 373, startPoint y: 26, endPoint x: 177, endPoint y: 25, distance: 196.0
click at [177, 25] on div "**********" at bounding box center [244, 30] width 428 height 60
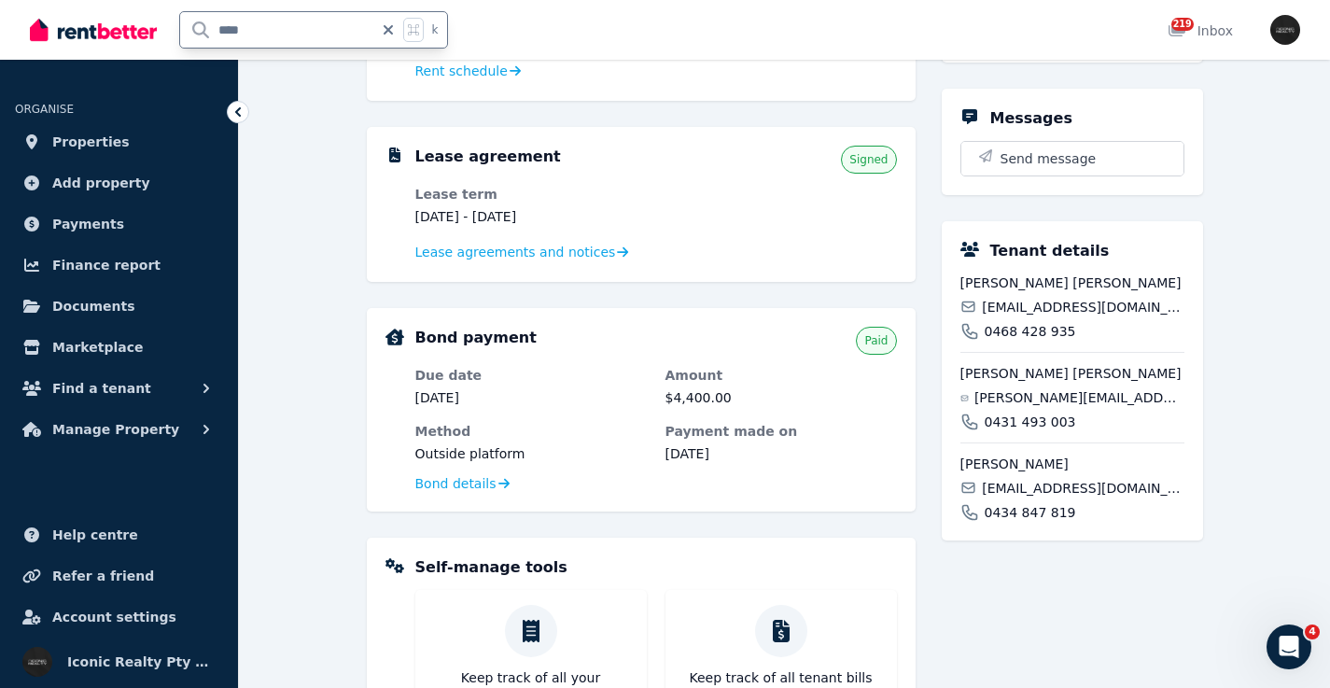
type input "*****"
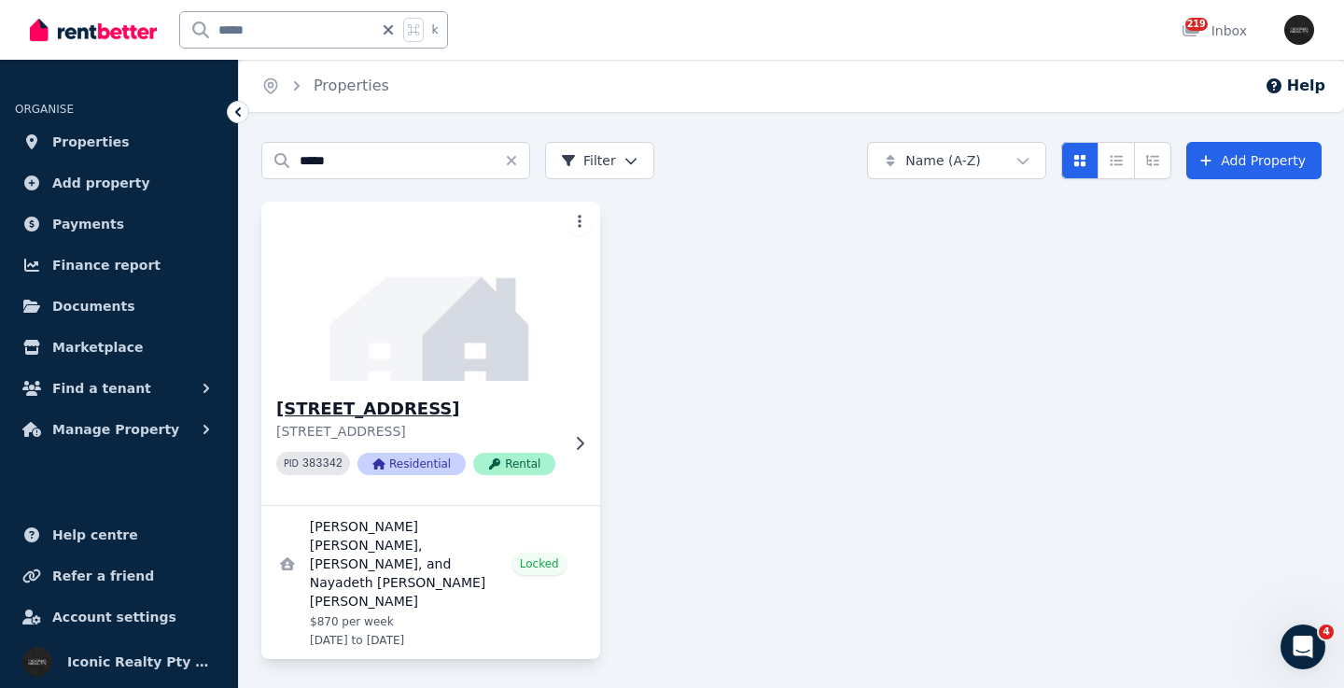
click at [402, 262] on img at bounding box center [431, 291] width 356 height 189
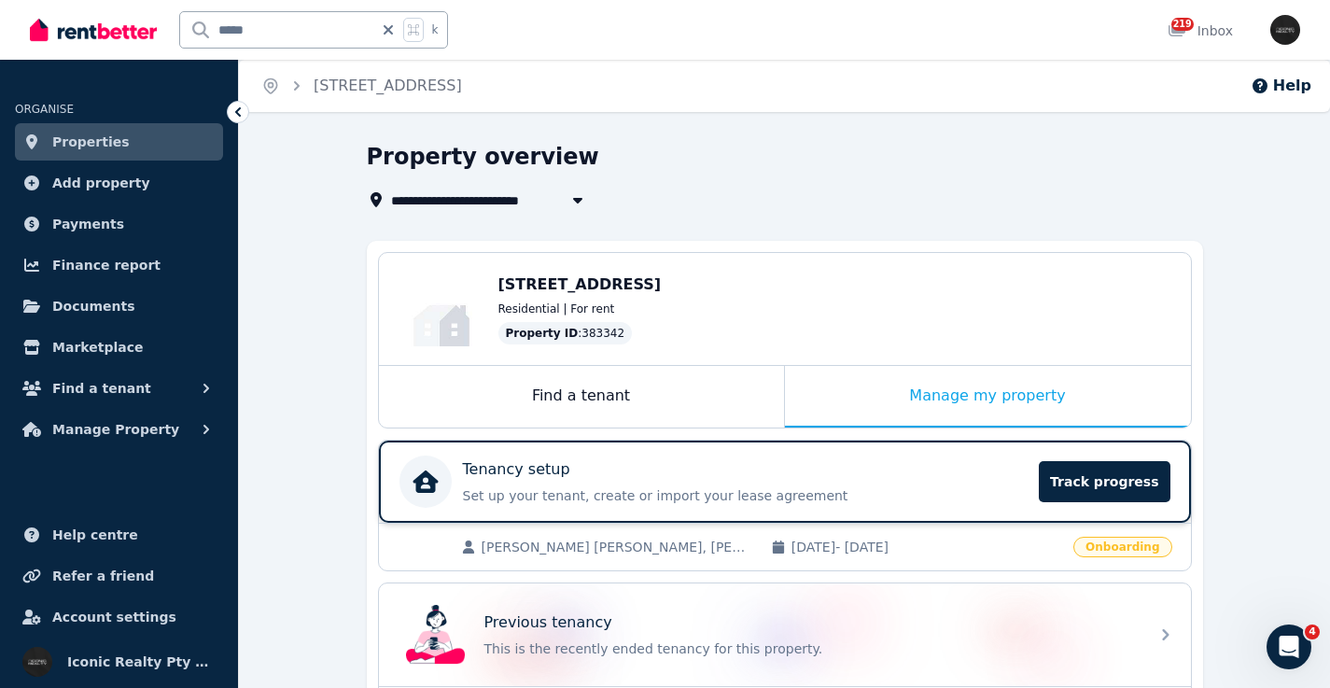
click at [841, 467] on div "Tenancy setup" at bounding box center [746, 469] width 566 height 22
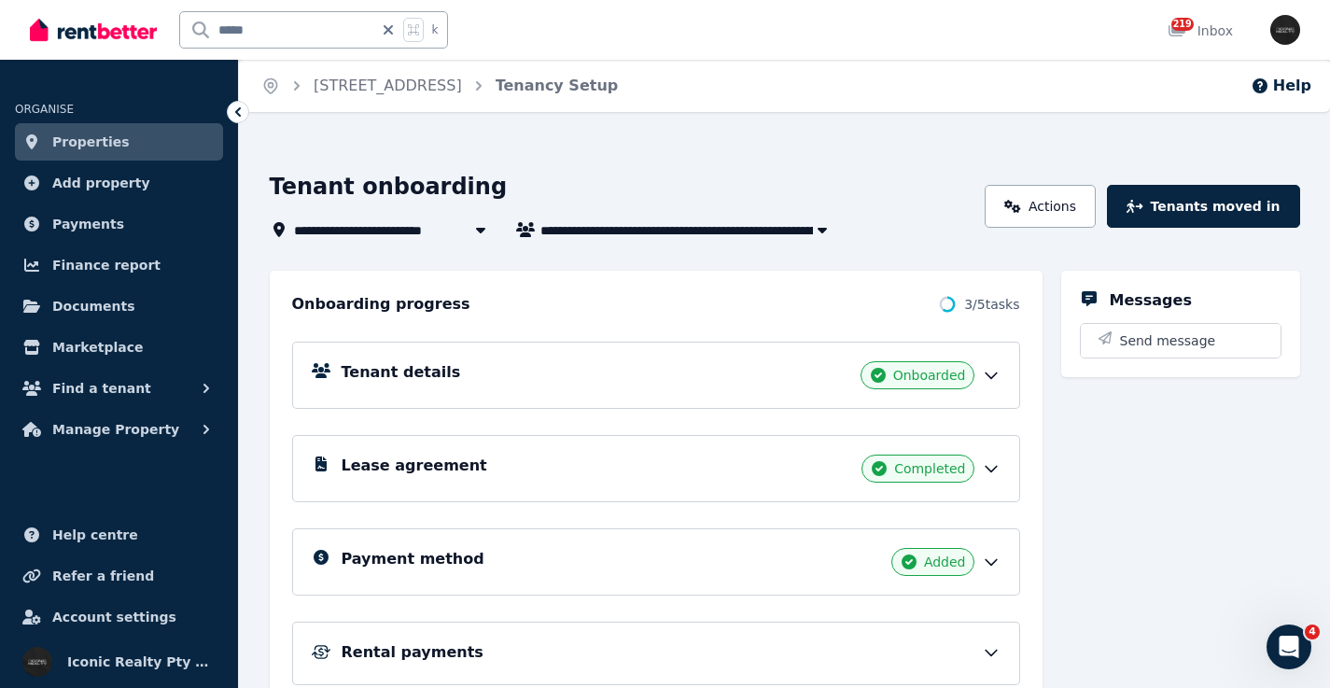
click at [508, 466] on div "Lease agreement Completed" at bounding box center [671, 469] width 659 height 28
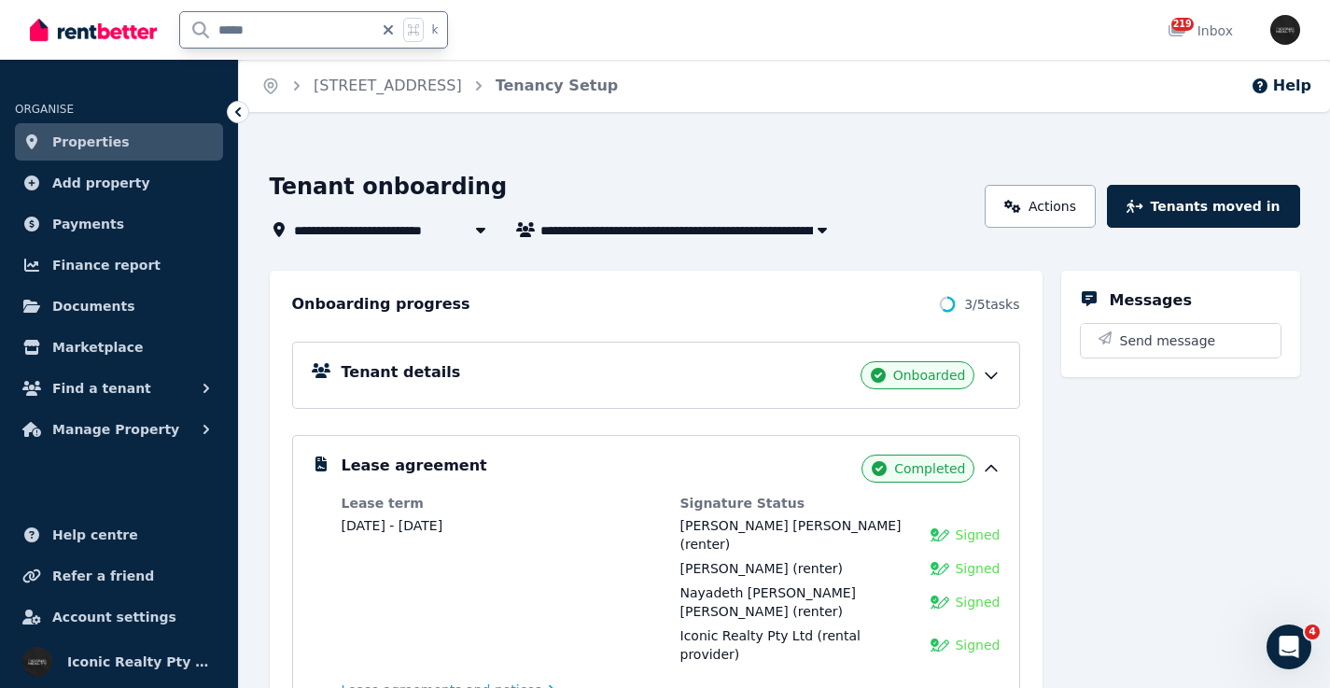
drag, startPoint x: 217, startPoint y: 40, endPoint x: 123, endPoint y: 37, distance: 93.4
click at [123, 37] on div "***** k" at bounding box center [244, 30] width 428 height 60
drag, startPoint x: 291, startPoint y: 35, endPoint x: 198, endPoint y: 34, distance: 93.4
click at [202, 32] on input "*****" at bounding box center [276, 29] width 193 height 35
type input "****"
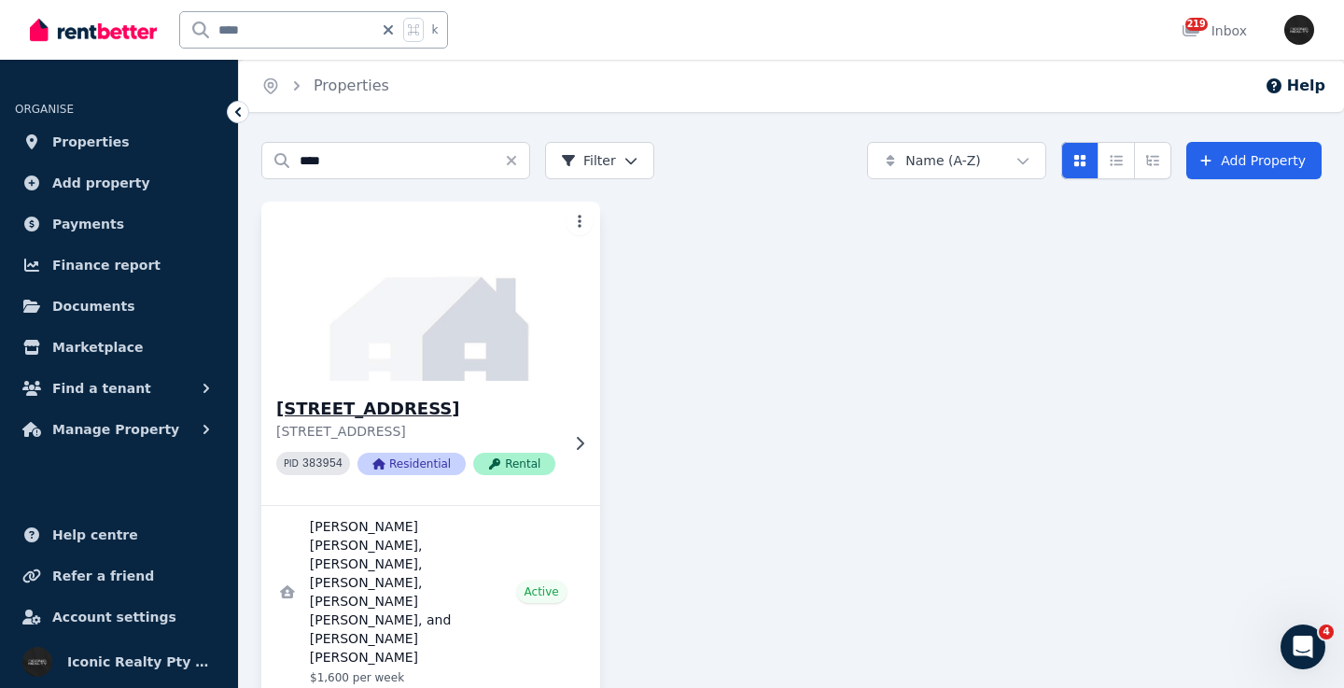
click at [464, 312] on img at bounding box center [431, 291] width 356 height 189
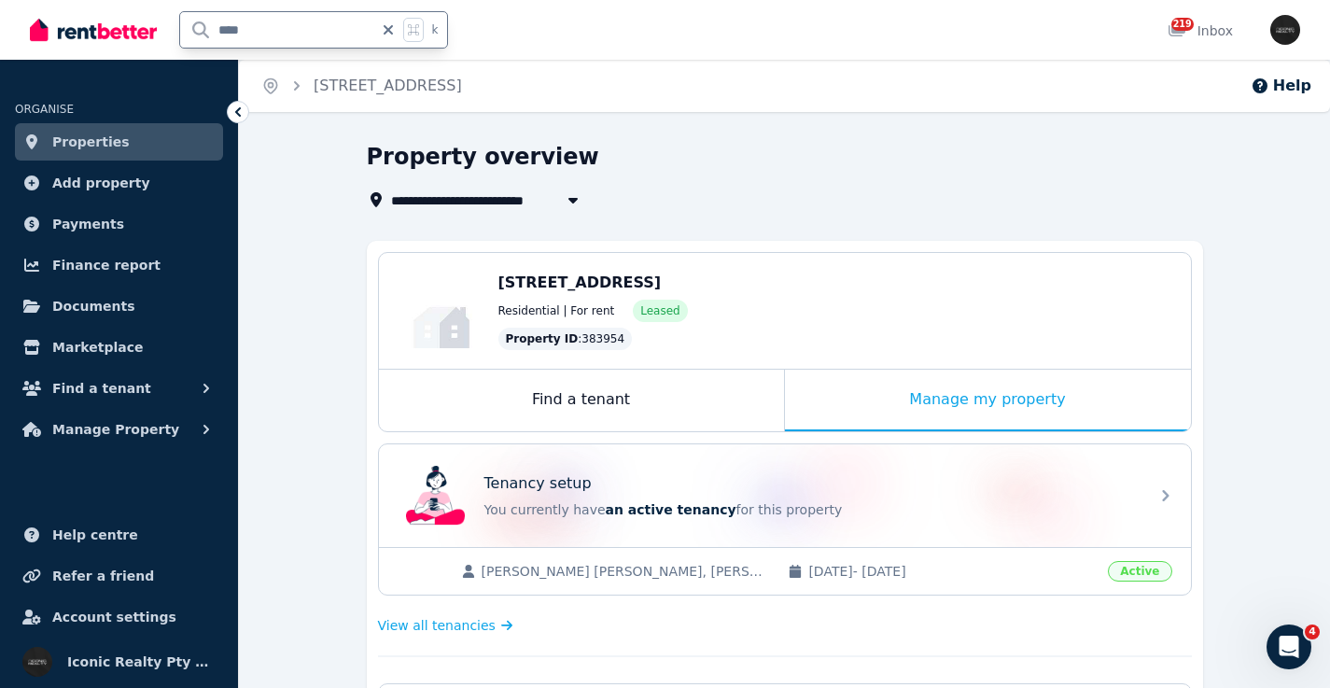
drag, startPoint x: 344, startPoint y: 26, endPoint x: 192, endPoint y: 23, distance: 152.2
click at [192, 23] on input "****" at bounding box center [276, 29] width 193 height 35
type input "****"
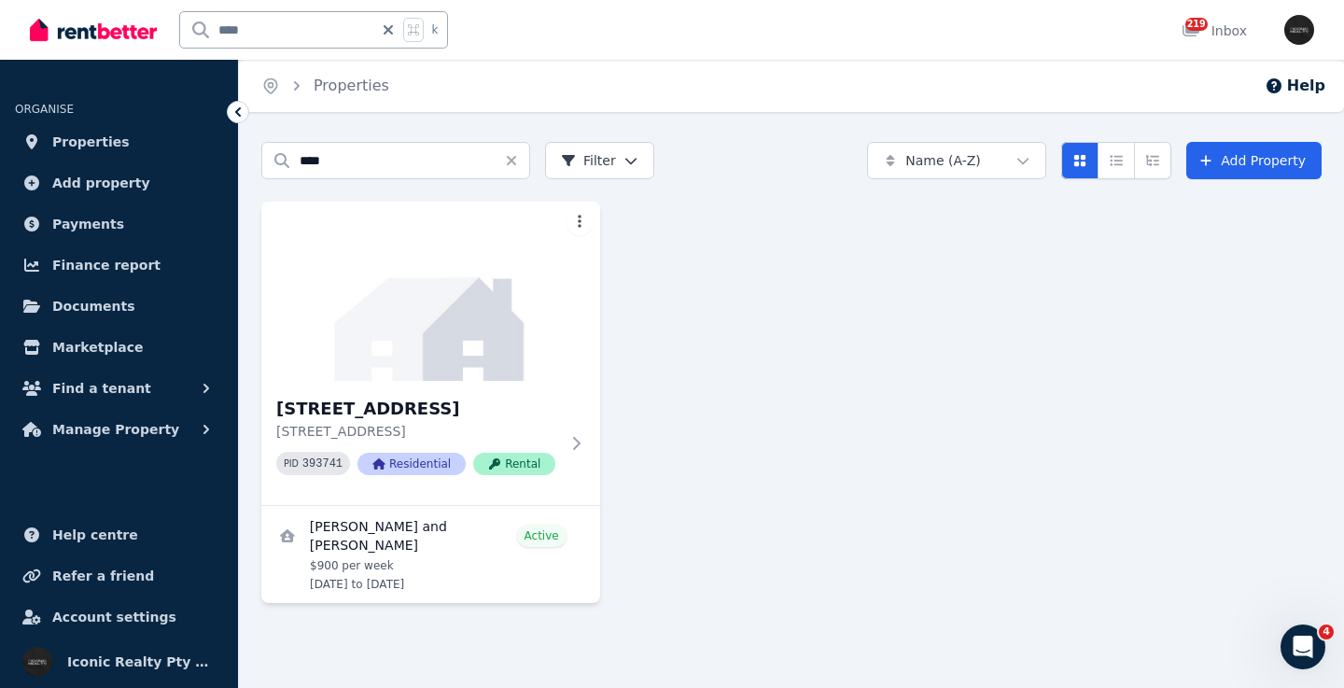
click at [445, 303] on img at bounding box center [430, 291] width 339 height 179
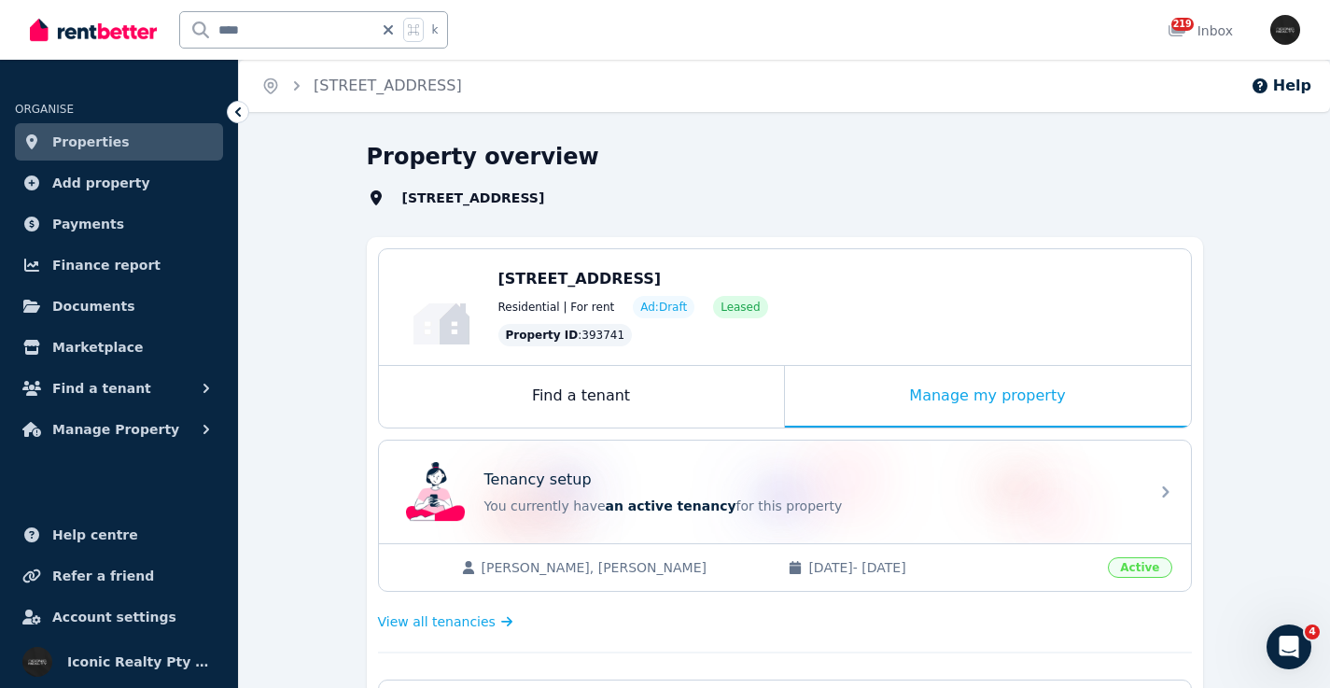
click at [782, 465] on div "Tenancy setup You currently have an active tenancy for this property" at bounding box center [768, 492] width 739 height 75
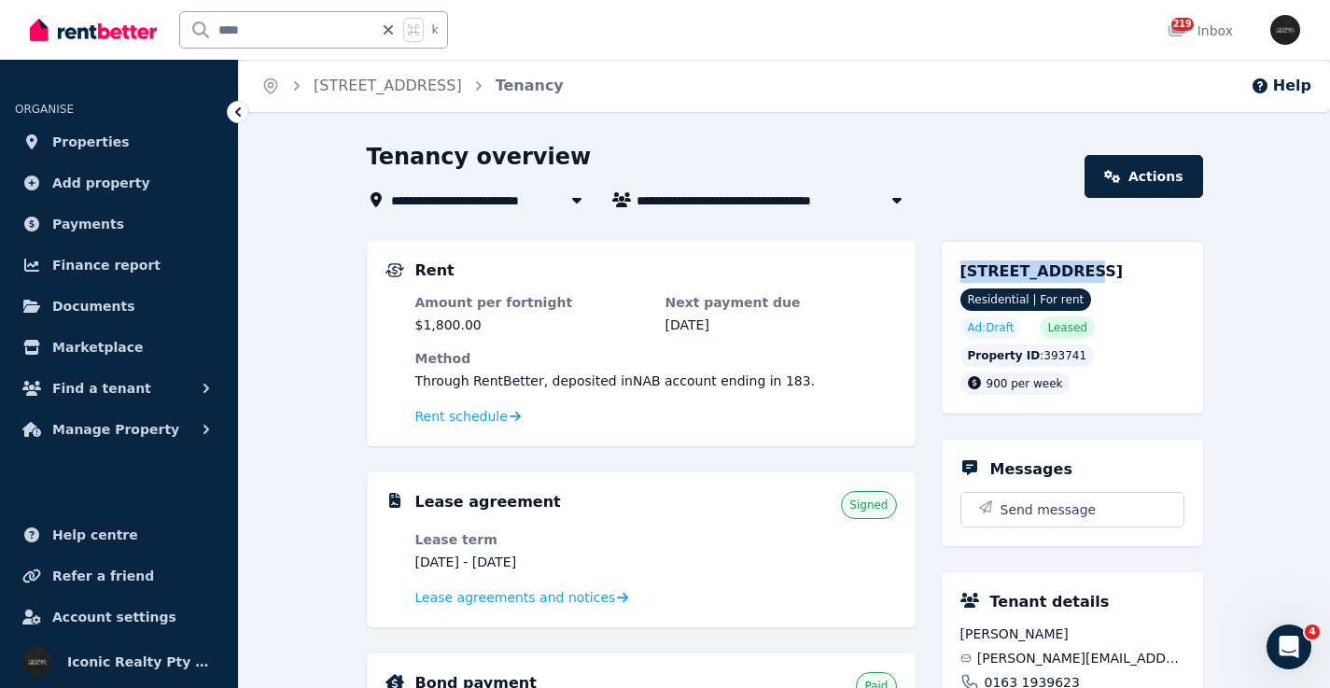
drag, startPoint x: 953, startPoint y: 271, endPoint x: 1047, endPoint y: 264, distance: 94.5
click at [1057, 273] on div "1/41 Prince St, Randwick NSW 2031 Residential | For rent Ad: Draft Leased Prope…" at bounding box center [1072, 327] width 261 height 173
copy span "1/41 Prince St"
drag, startPoint x: 281, startPoint y: 35, endPoint x: 173, endPoint y: 35, distance: 108.3
click at [173, 35] on div "**** k" at bounding box center [244, 30] width 428 height 60
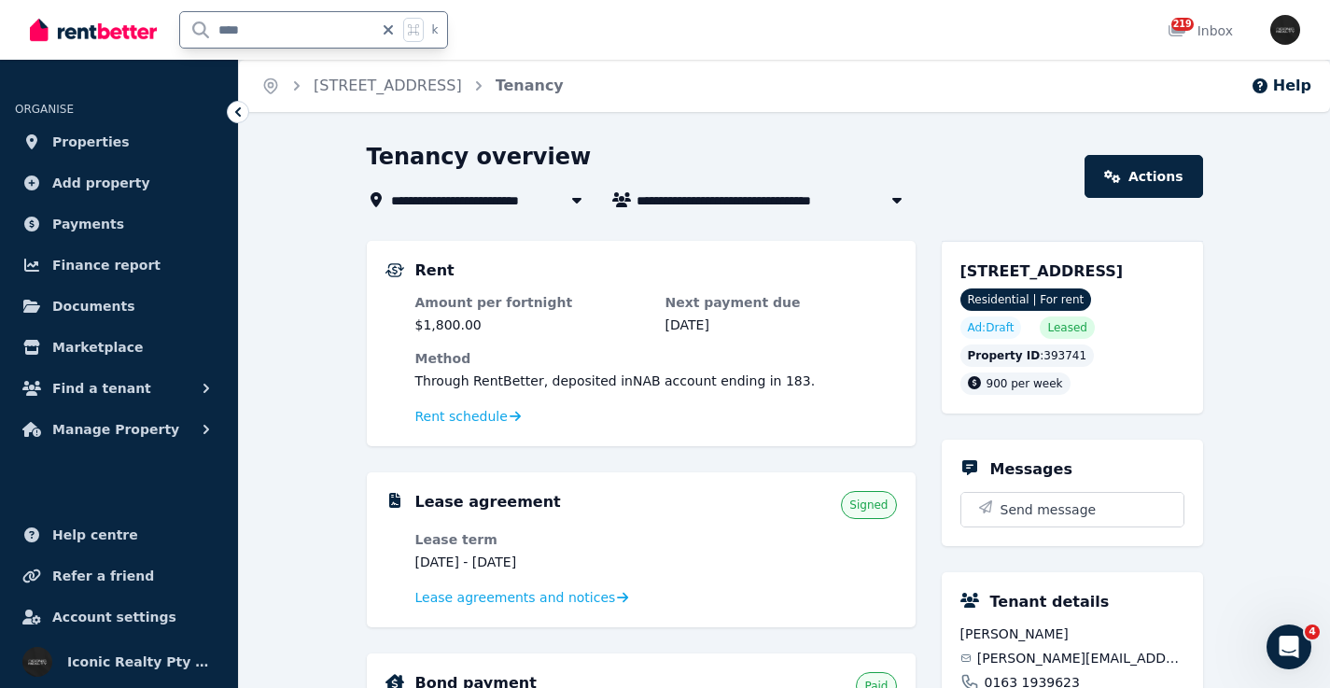
type input "*****"
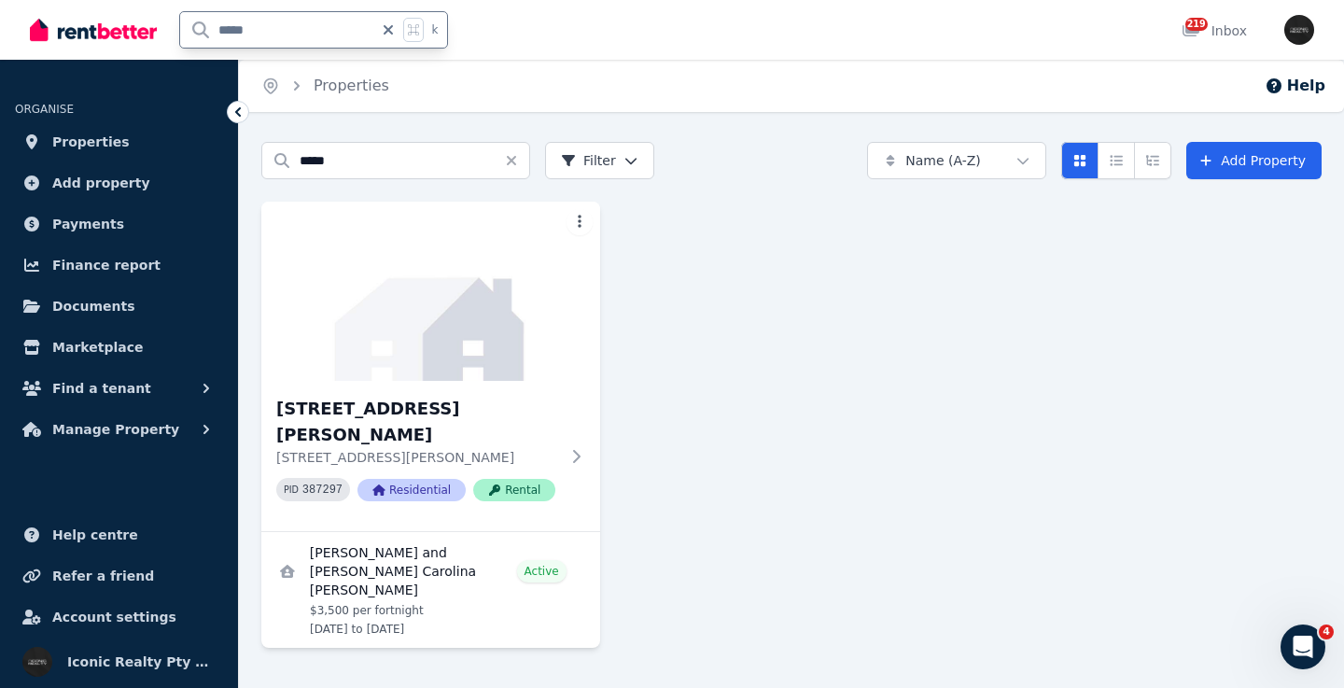
drag, startPoint x: 300, startPoint y: 32, endPoint x: 151, endPoint y: 27, distance: 148.5
click at [148, 27] on div "***** k" at bounding box center [244, 30] width 428 height 60
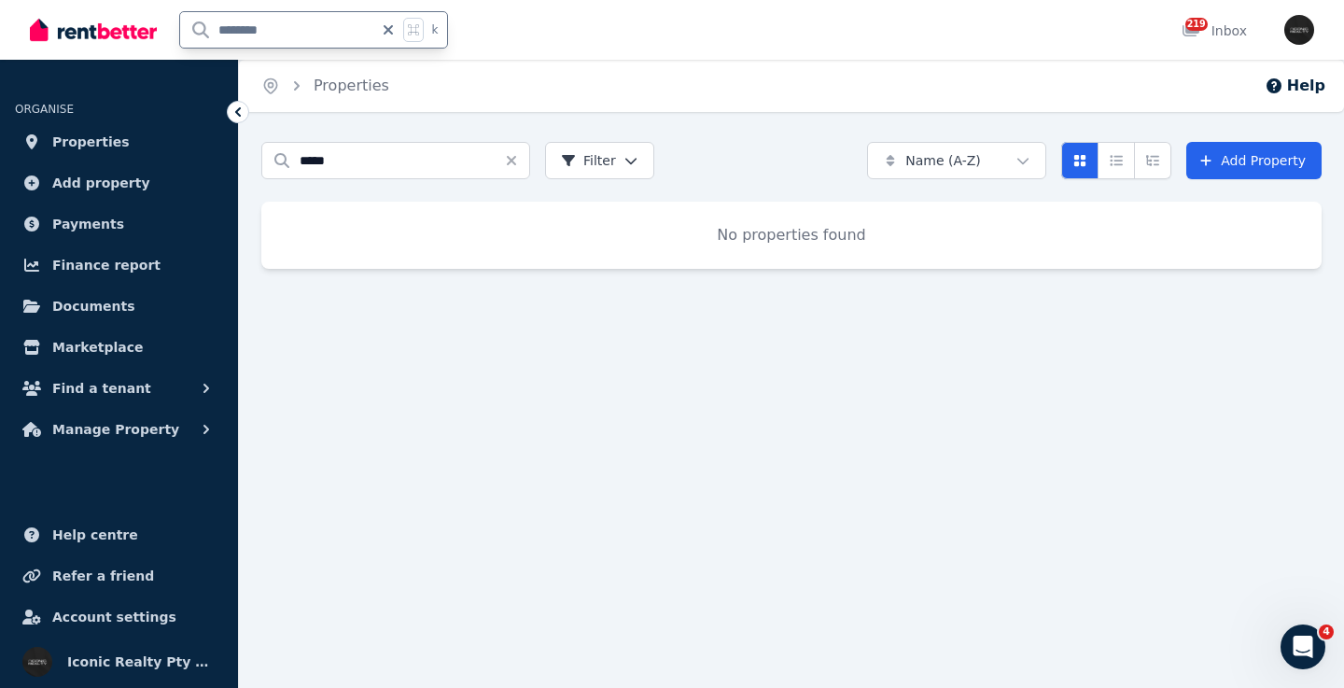
click at [284, 32] on input "********" at bounding box center [276, 29] width 193 height 35
type input "**"
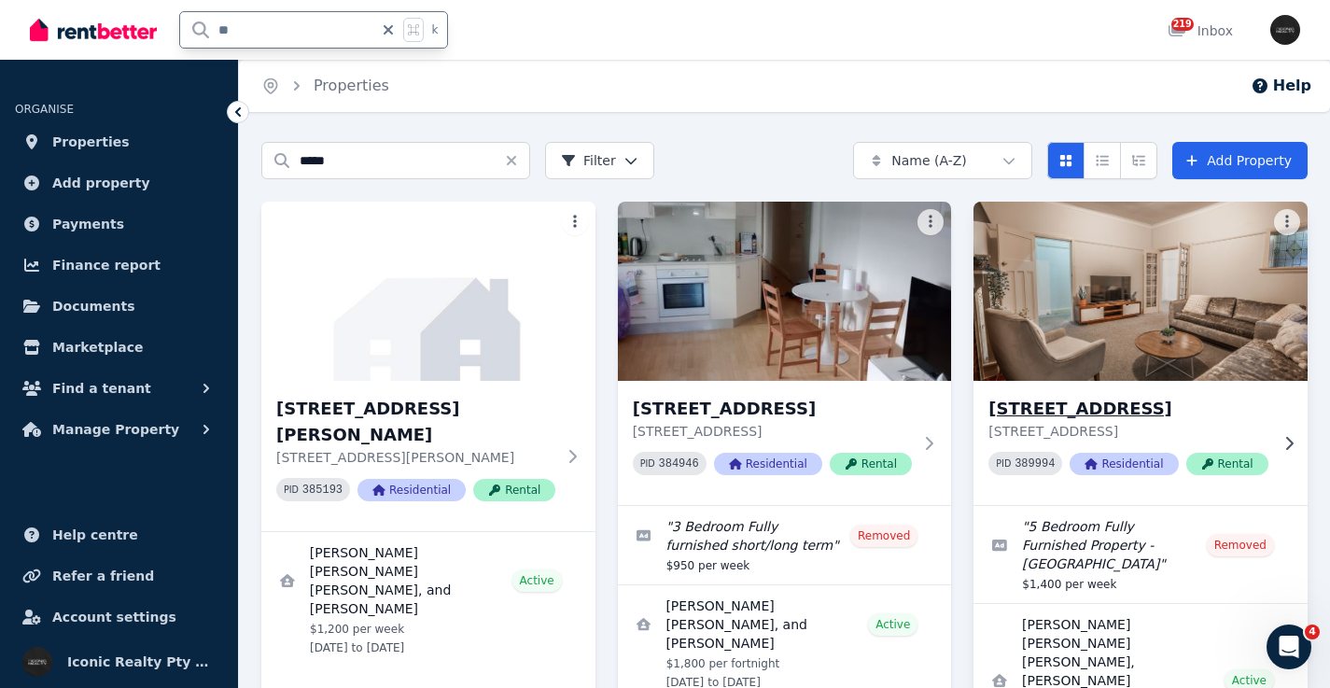
click at [1153, 325] on img at bounding box center [1140, 291] width 351 height 189
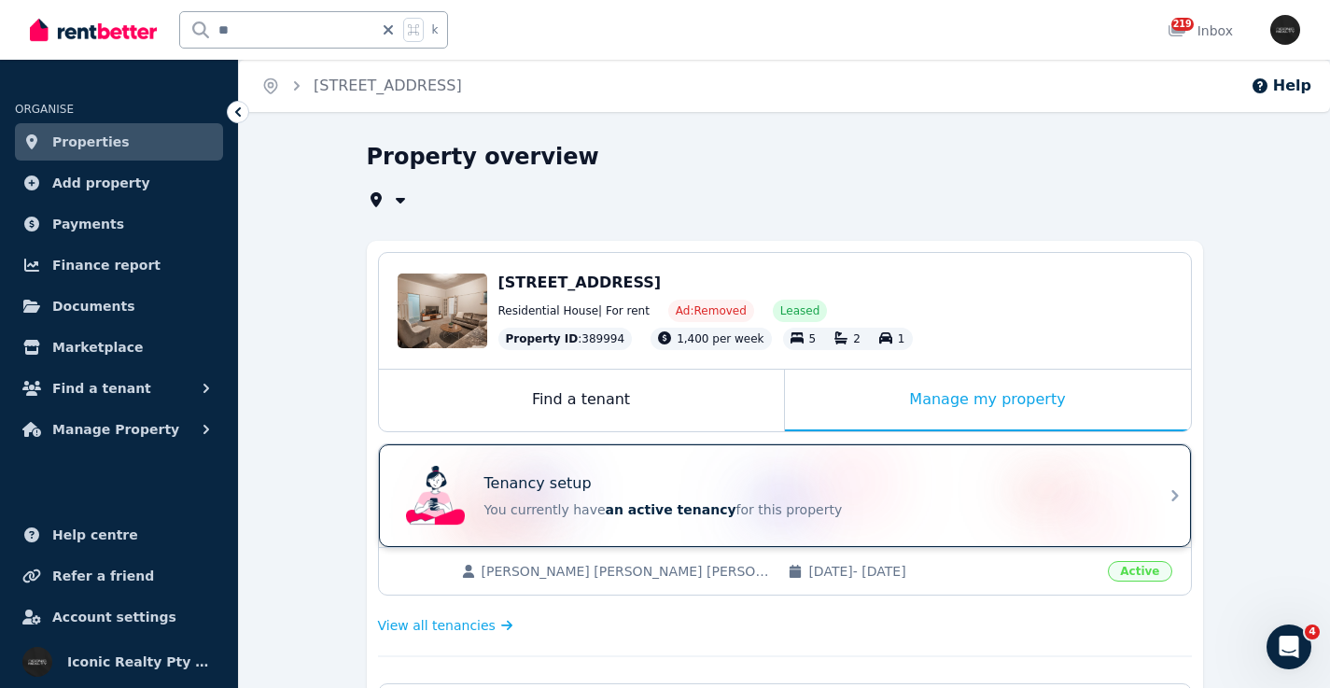
click at [556, 463] on div "Tenancy setup You currently have an active tenancy for this property" at bounding box center [768, 495] width 739 height 75
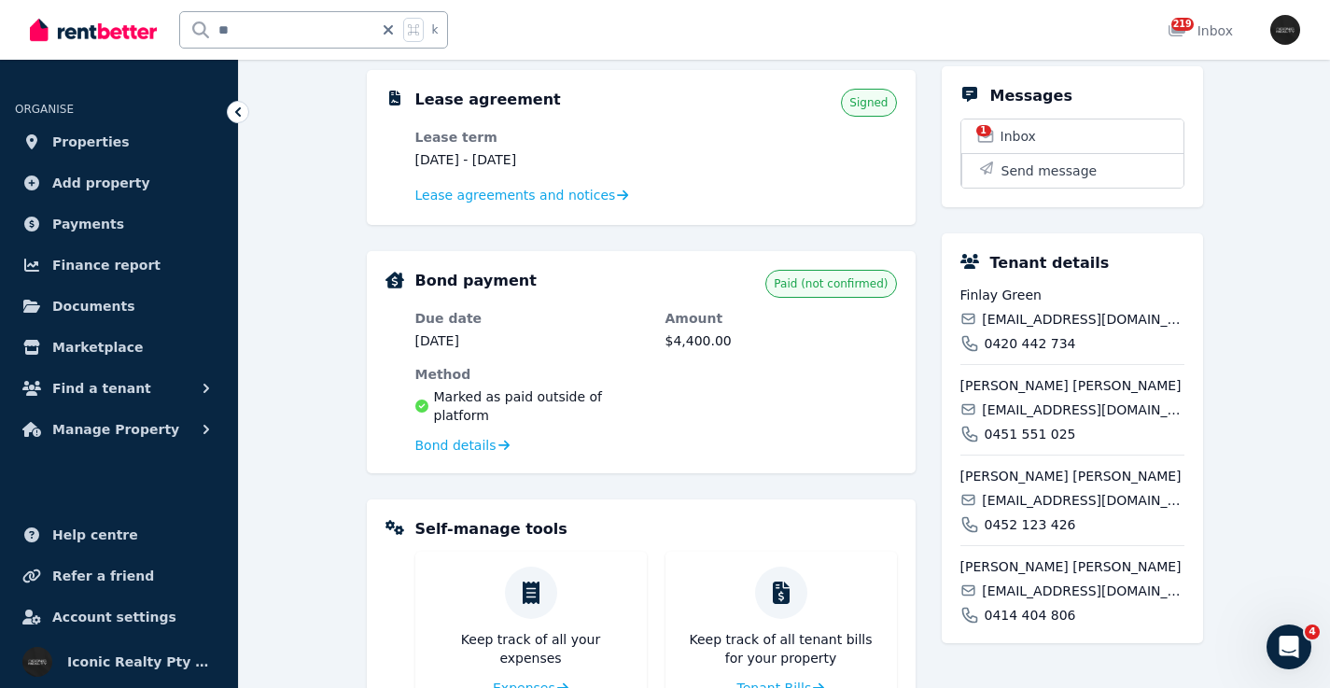
scroll to position [415, 0]
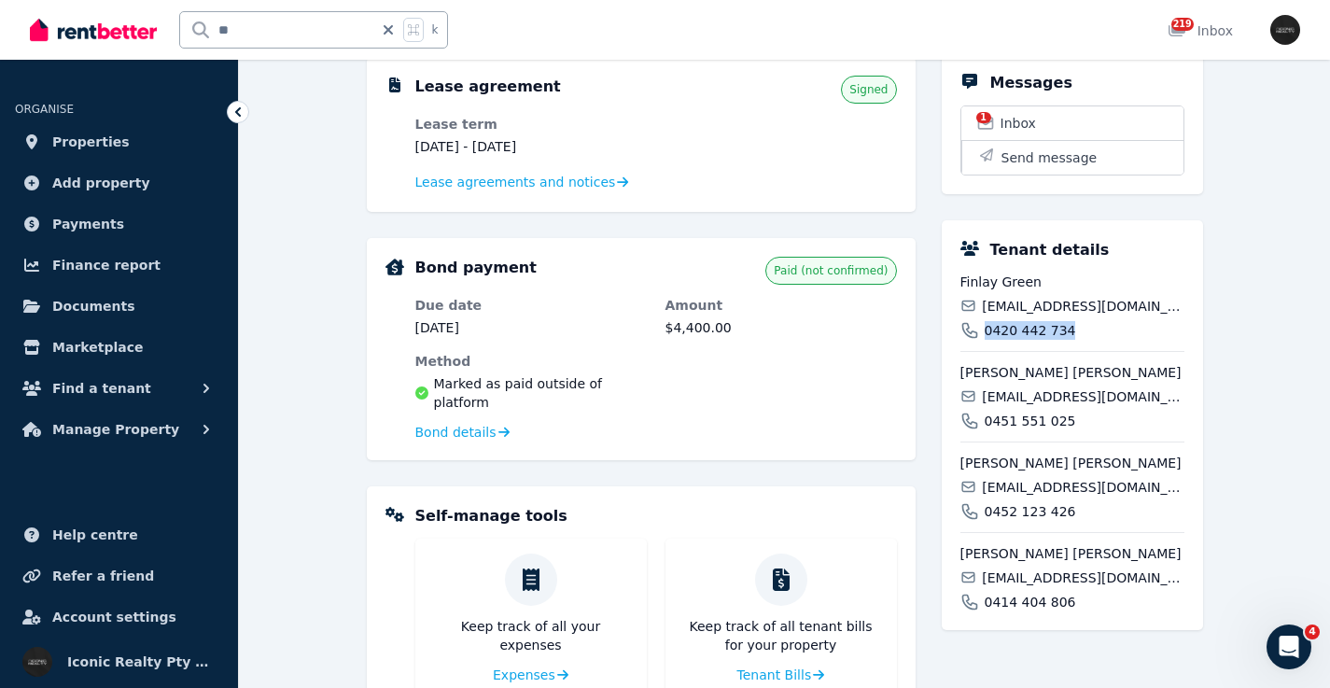
drag, startPoint x: 1073, startPoint y: 352, endPoint x: 983, endPoint y: 351, distance: 89.6
click at [983, 340] on div "0420 442 734" at bounding box center [1073, 330] width 224 height 19
click at [1022, 430] on span "0451 551 025" at bounding box center [1030, 421] width 91 height 19
drag, startPoint x: 1053, startPoint y: 442, endPoint x: 978, endPoint y: 434, distance: 75.1
click at [979, 430] on div "0451 551 025" at bounding box center [1073, 421] width 224 height 19
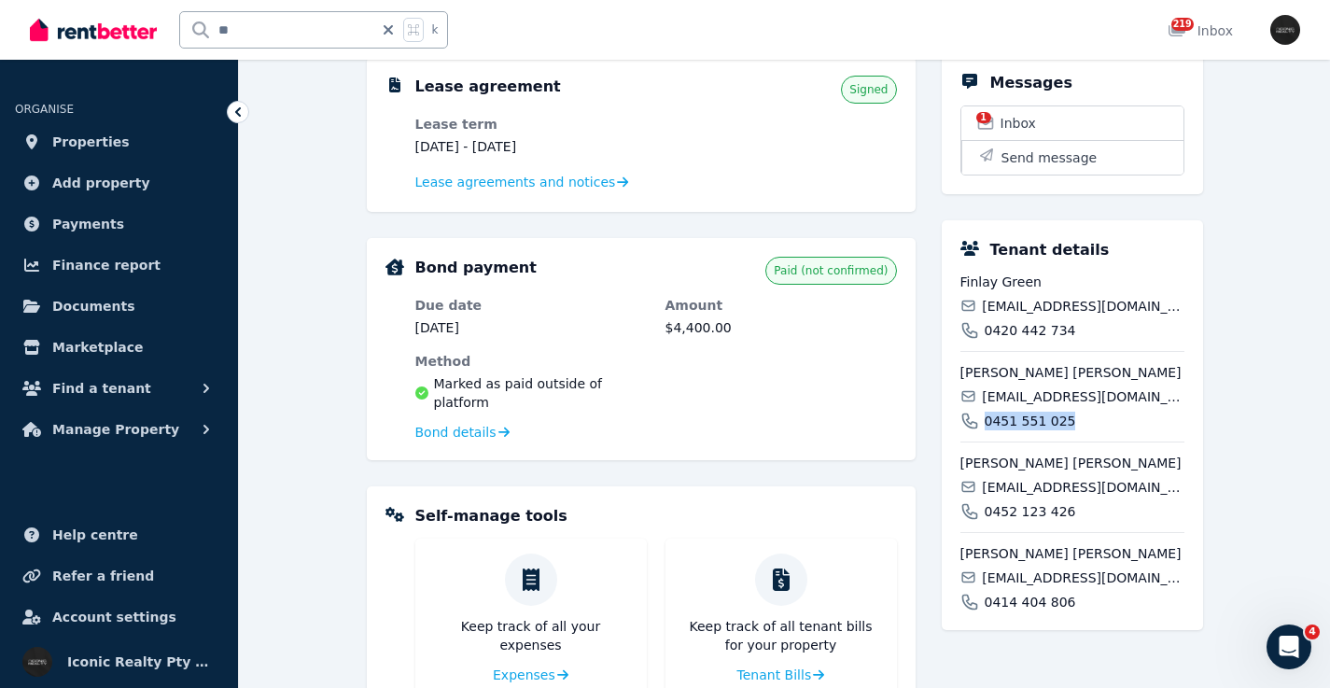
copy span "0451 551 025"
click at [1043, 521] on span "0452 123 426" at bounding box center [1030, 511] width 91 height 19
copy span "0452 123 426"
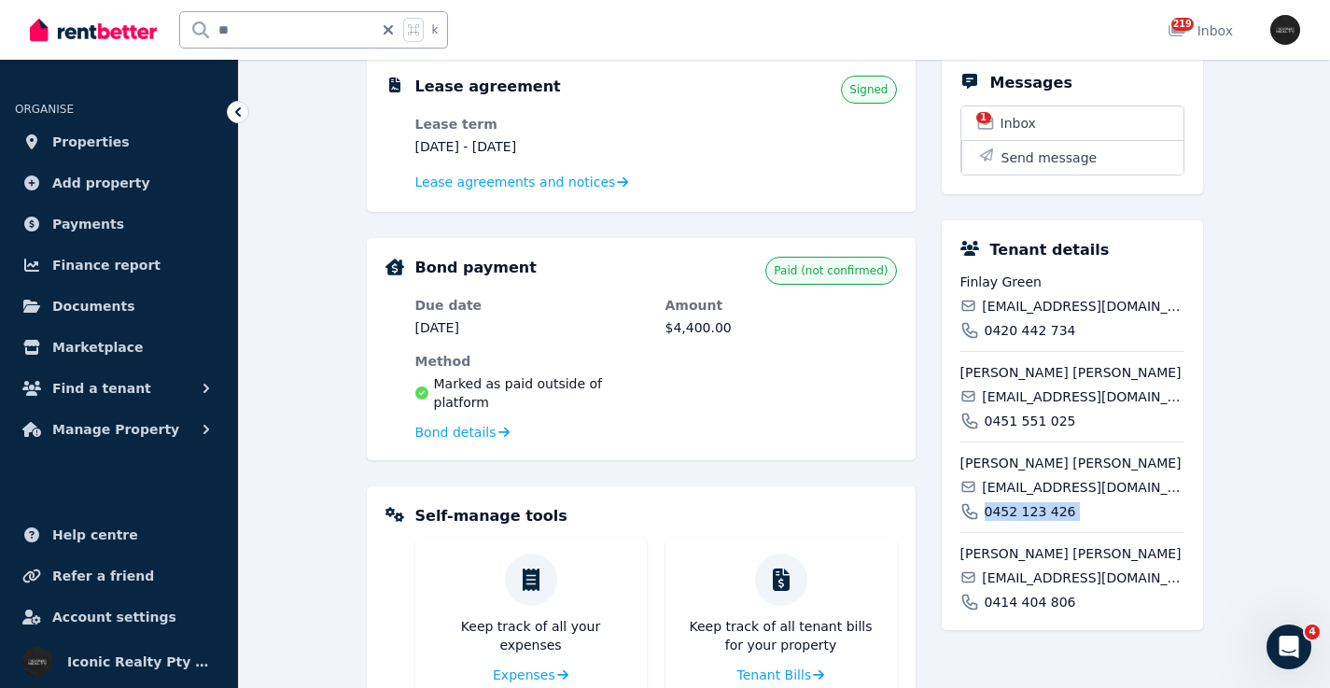
click at [1010, 611] on span "0414 404 806" at bounding box center [1030, 602] width 91 height 19
click at [1011, 611] on span "0414 404 806" at bounding box center [1030, 602] width 91 height 19
click at [1133, 563] on div "Eleaner Grace Sheila Scutt elliescutt333@hotmail.com 0414 404 806" at bounding box center [1073, 571] width 224 height 79
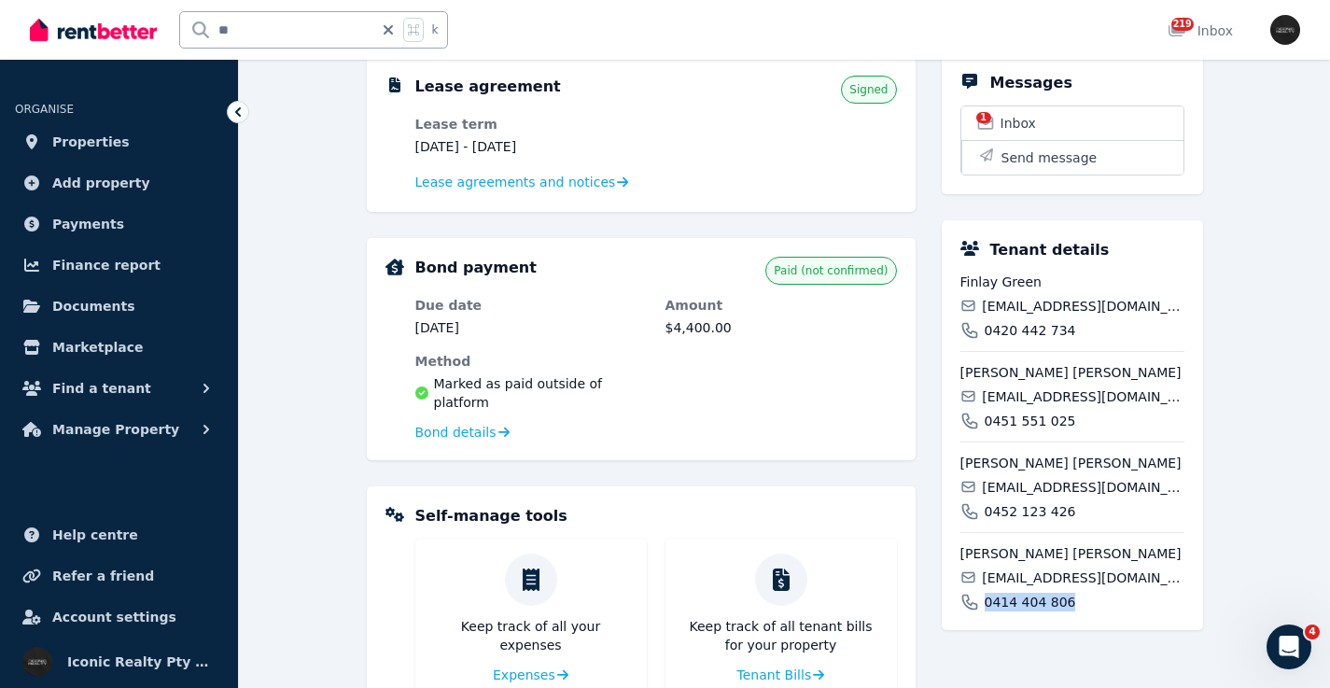
drag, startPoint x: 1067, startPoint y: 624, endPoint x: 982, endPoint y: 625, distance: 85.0
click at [982, 611] on div "0414 404 806" at bounding box center [1073, 602] width 224 height 19
drag, startPoint x: 1041, startPoint y: 302, endPoint x: 958, endPoint y: 261, distance: 92.3
click at [946, 302] on div "Tenant details Finlay Green fingreen07@outlook.com 0420 442 734 Grace Elizabeth…" at bounding box center [1072, 425] width 261 height 410
drag, startPoint x: 1044, startPoint y: 354, endPoint x: 949, endPoint y: 338, distance: 95.6
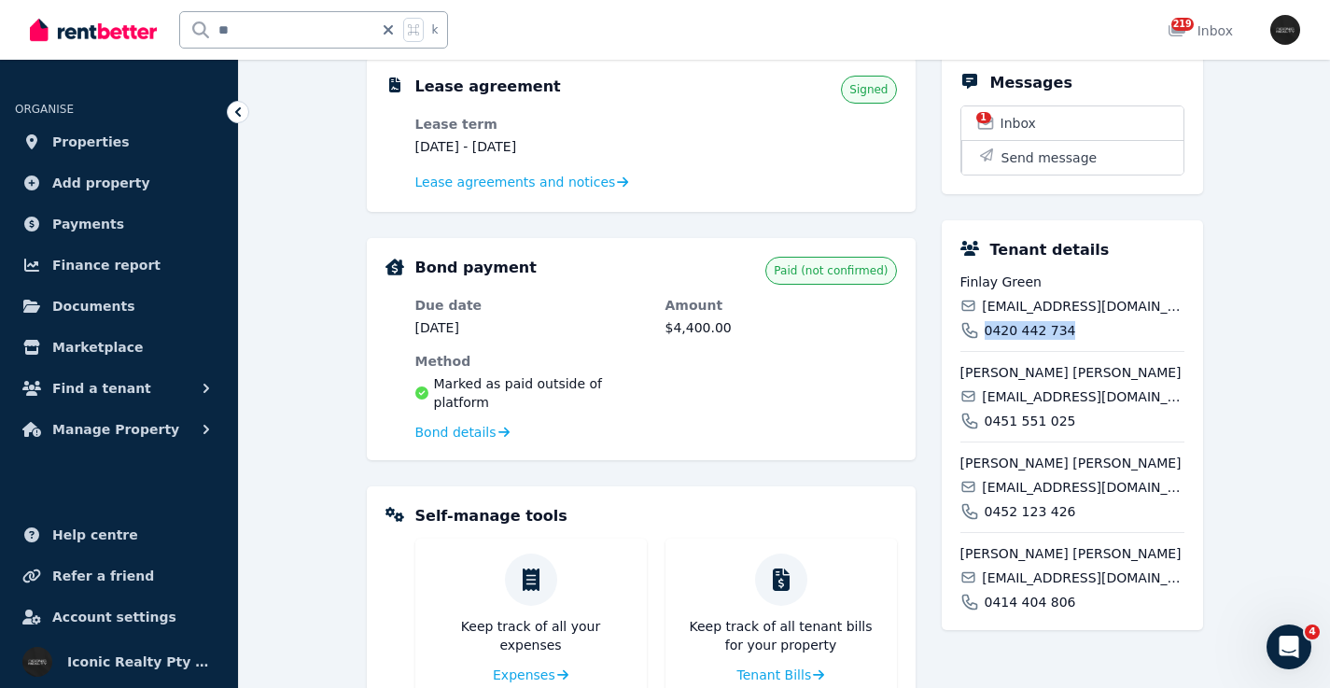
click at [982, 340] on div "0420 442 734" at bounding box center [1073, 330] width 224 height 19
click at [1036, 382] on span "Grace Elizabeth Williams" at bounding box center [1073, 372] width 224 height 19
click at [1040, 406] on span "williamsgrace787@yahoo.com" at bounding box center [1083, 396] width 202 height 19
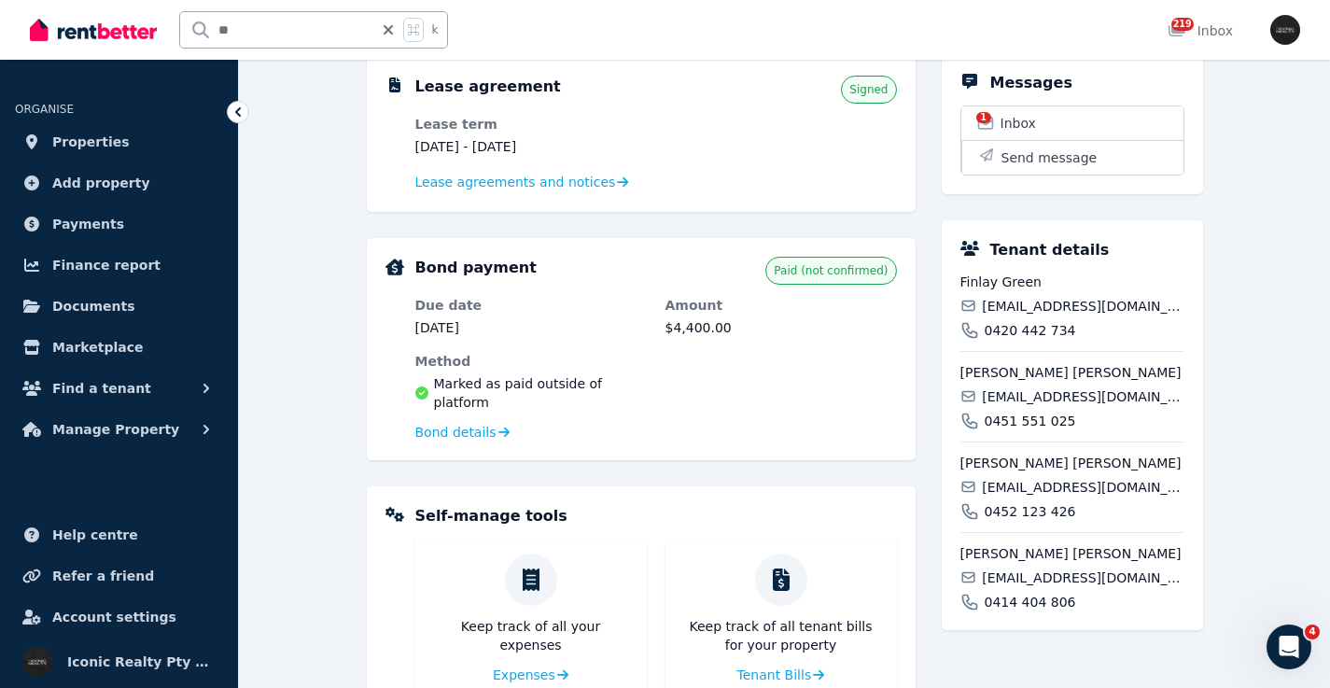
click at [1040, 406] on span "williamsgrace787@yahoo.com" at bounding box center [1083, 396] width 202 height 19
click at [1040, 587] on span "elliescutt333@hotmail.com" at bounding box center [1083, 577] width 202 height 19
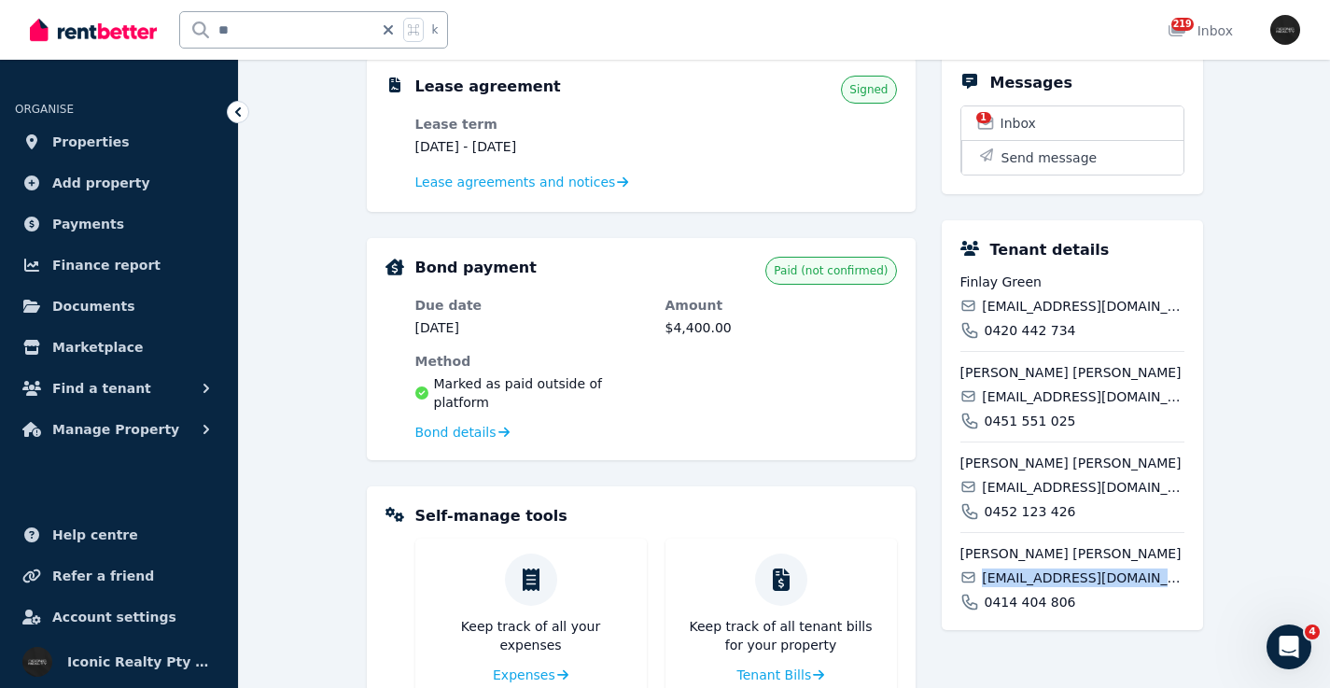
drag, startPoint x: 1294, startPoint y: 435, endPoint x: 1167, endPoint y: 412, distance: 129.1
click at [1295, 435] on div "**********" at bounding box center [784, 337] width 1091 height 1223
click at [1042, 587] on span "elliescutt333@hotmail.com" at bounding box center [1083, 577] width 202 height 19
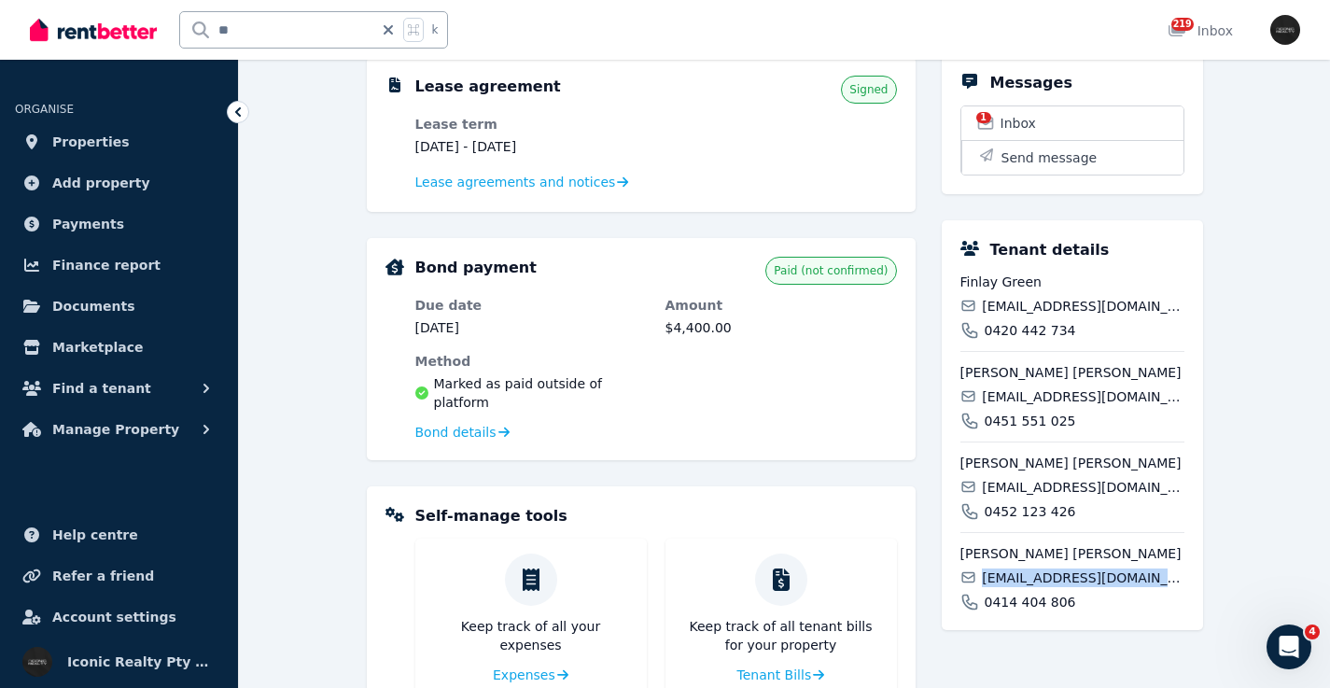
click at [1105, 406] on span "williamsgrace787@yahoo.com" at bounding box center [1083, 396] width 202 height 19
drag, startPoint x: 1080, startPoint y: 578, endPoint x: 941, endPoint y: 571, distance: 139.2
click at [942, 573] on div "Tenant details Finlay Green fingreen07@outlook.com 0420 442 734 Grace Elizabeth…" at bounding box center [1072, 425] width 261 height 410
drag, startPoint x: 1075, startPoint y: 624, endPoint x: 981, endPoint y: 608, distance: 95.8
click at [985, 611] on div "0414 404 806" at bounding box center [1073, 602] width 224 height 19
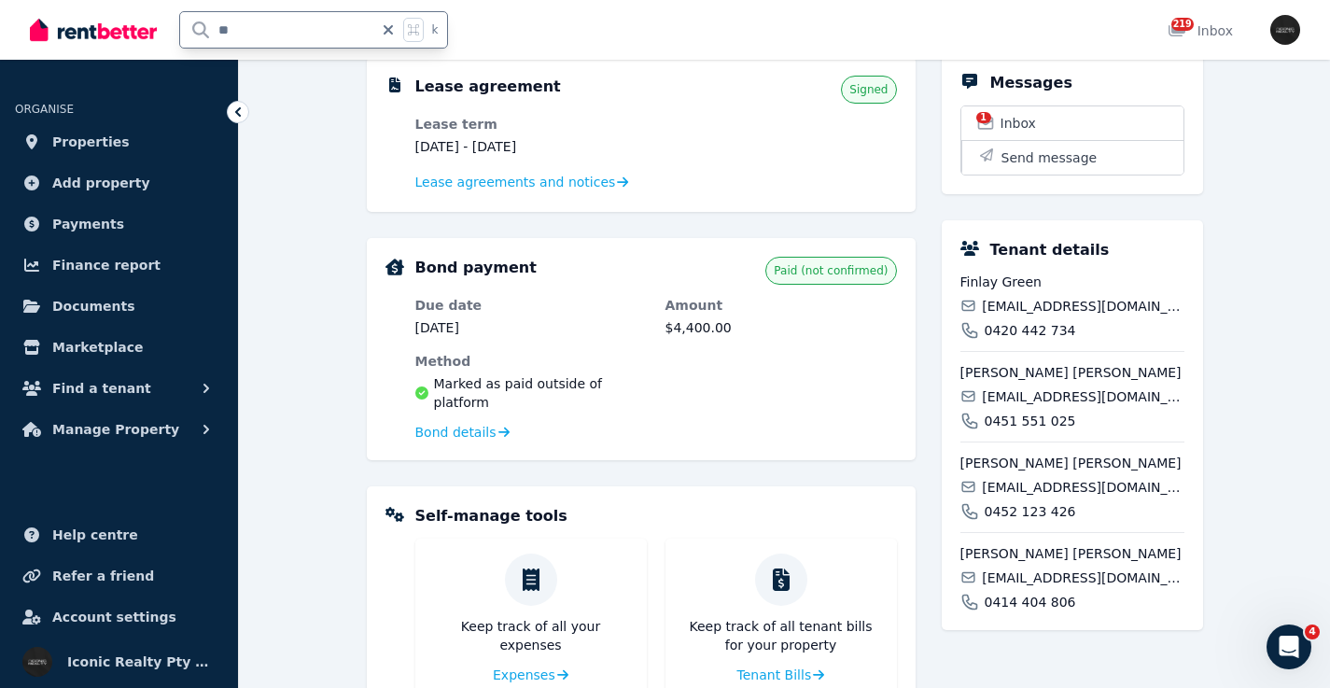
drag, startPoint x: 278, startPoint y: 31, endPoint x: 182, endPoint y: 24, distance: 96.4
click at [182, 24] on input "**" at bounding box center [276, 29] width 193 height 35
type input "***"
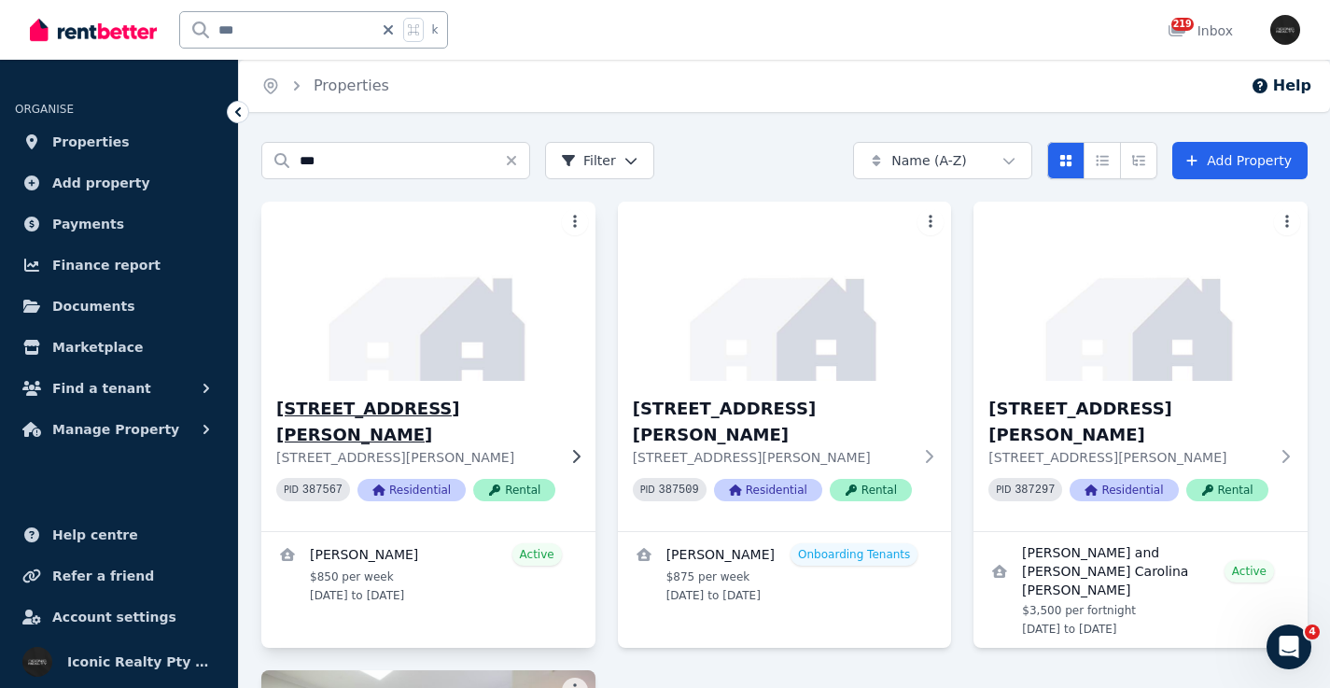
click at [423, 313] on img at bounding box center [428, 291] width 351 height 189
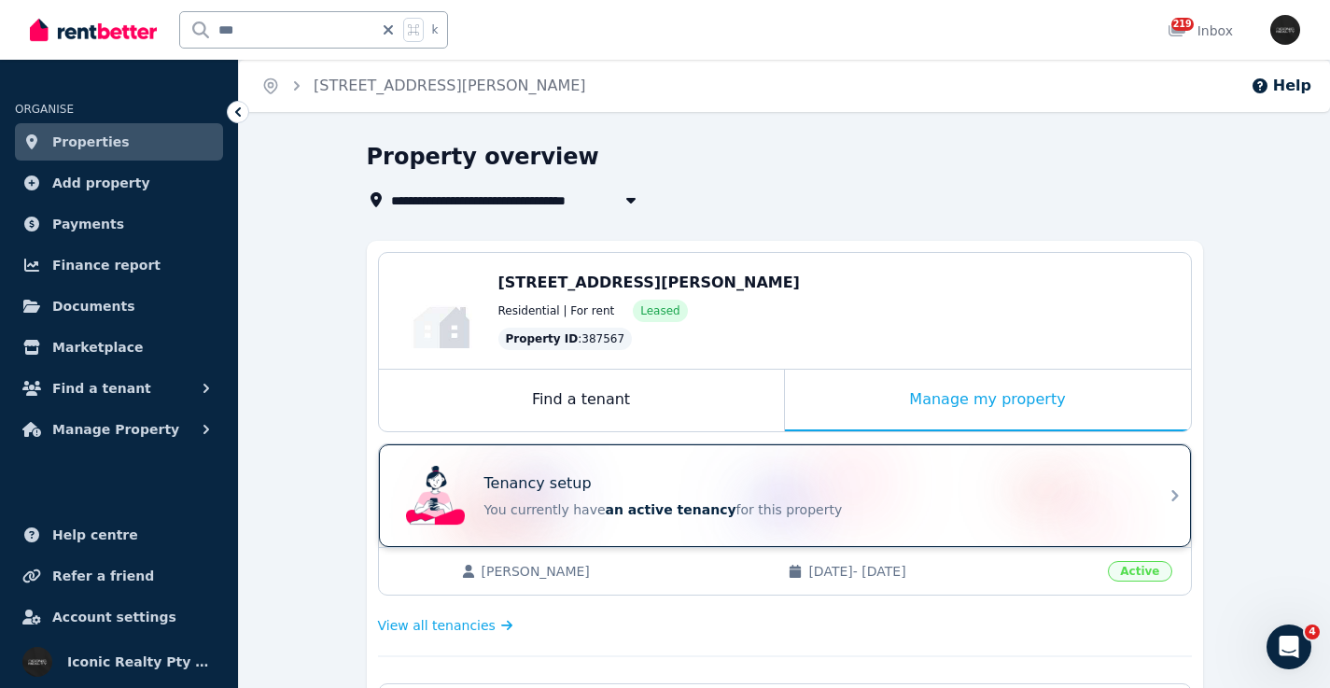
click at [814, 478] on div "Tenancy setup" at bounding box center [810, 483] width 653 height 22
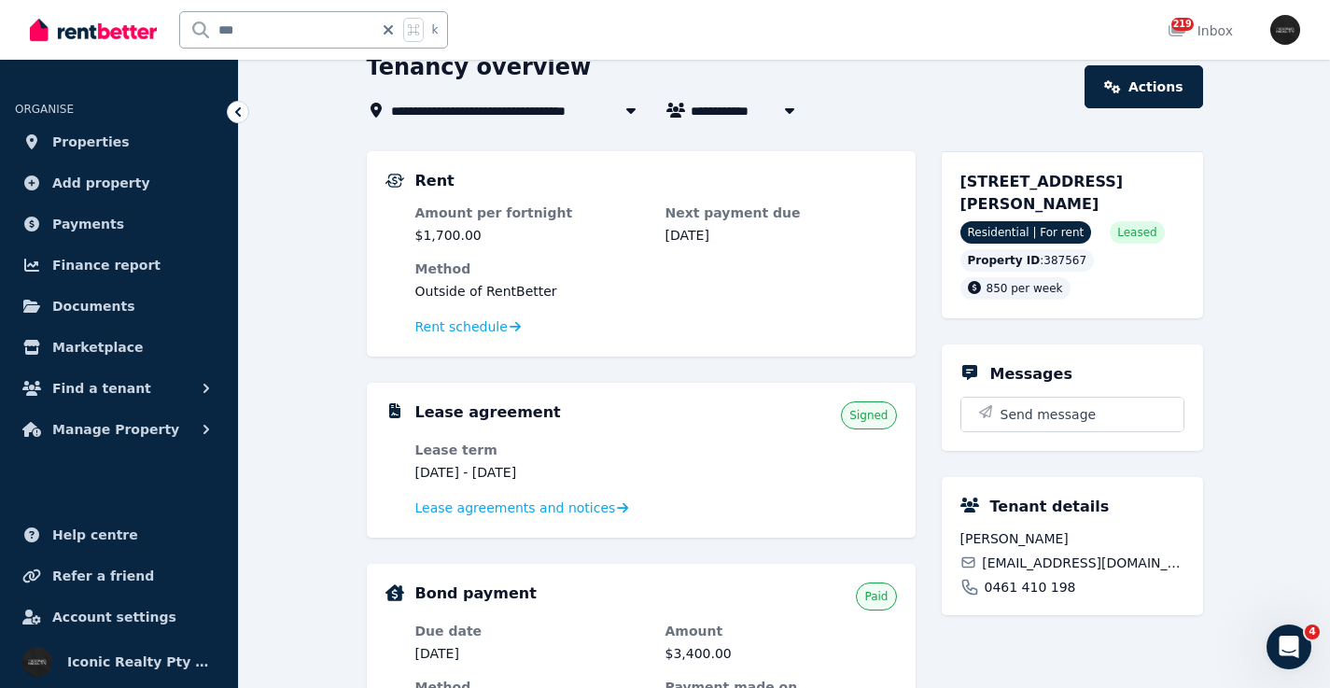
scroll to position [75, 0]
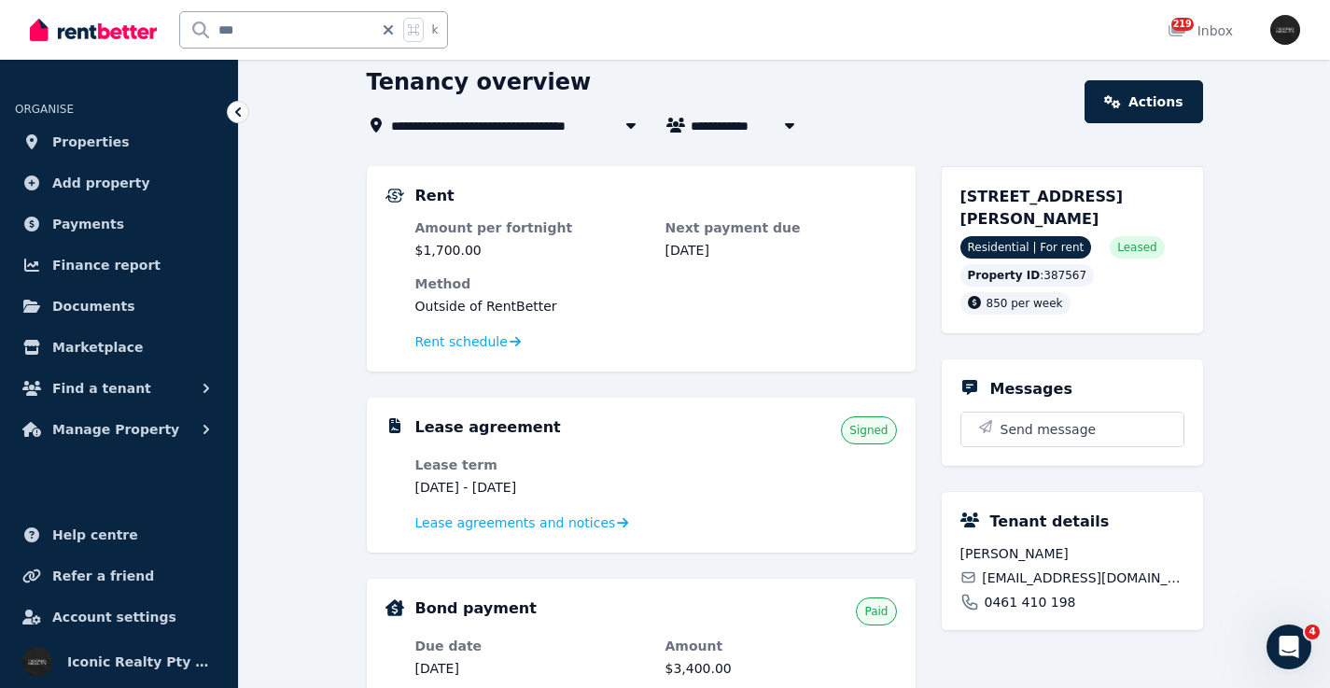
click at [1024, 572] on span "matansamira15@gmail.com" at bounding box center [1083, 577] width 202 height 19
click at [158, 26] on div "*** k" at bounding box center [244, 30] width 428 height 60
type input "***"
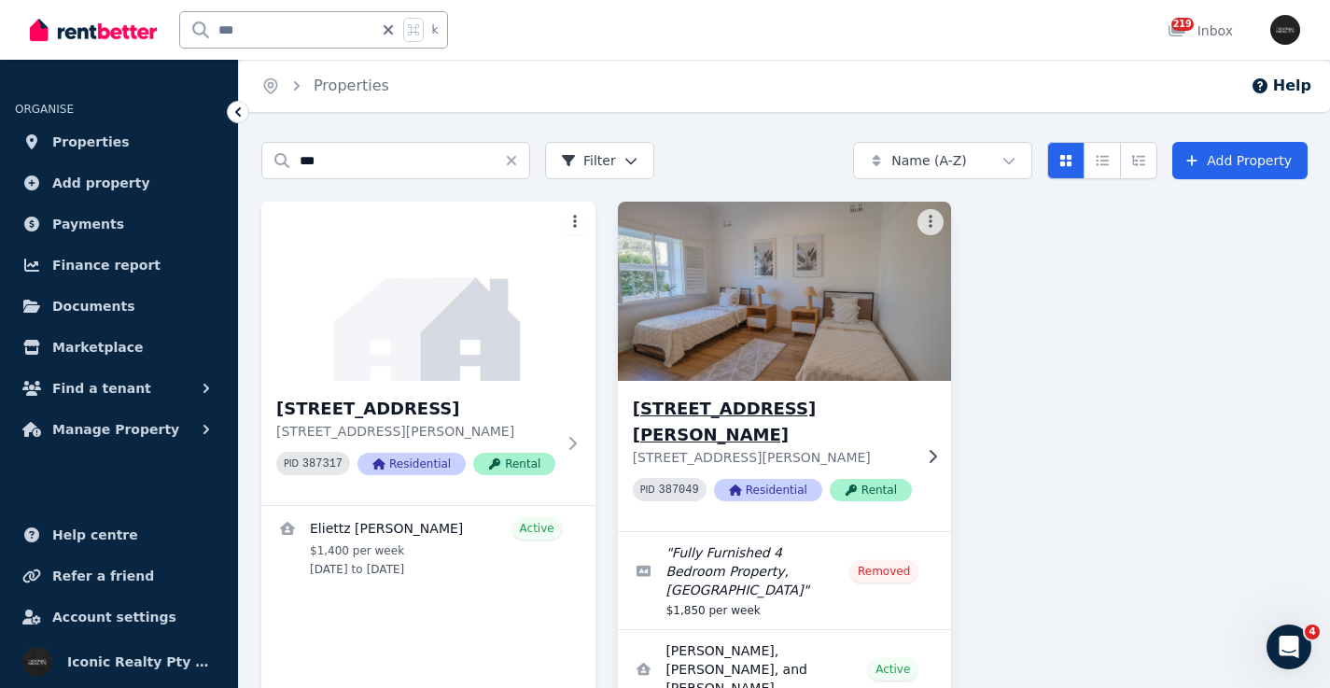
click at [750, 328] on img at bounding box center [785, 291] width 351 height 189
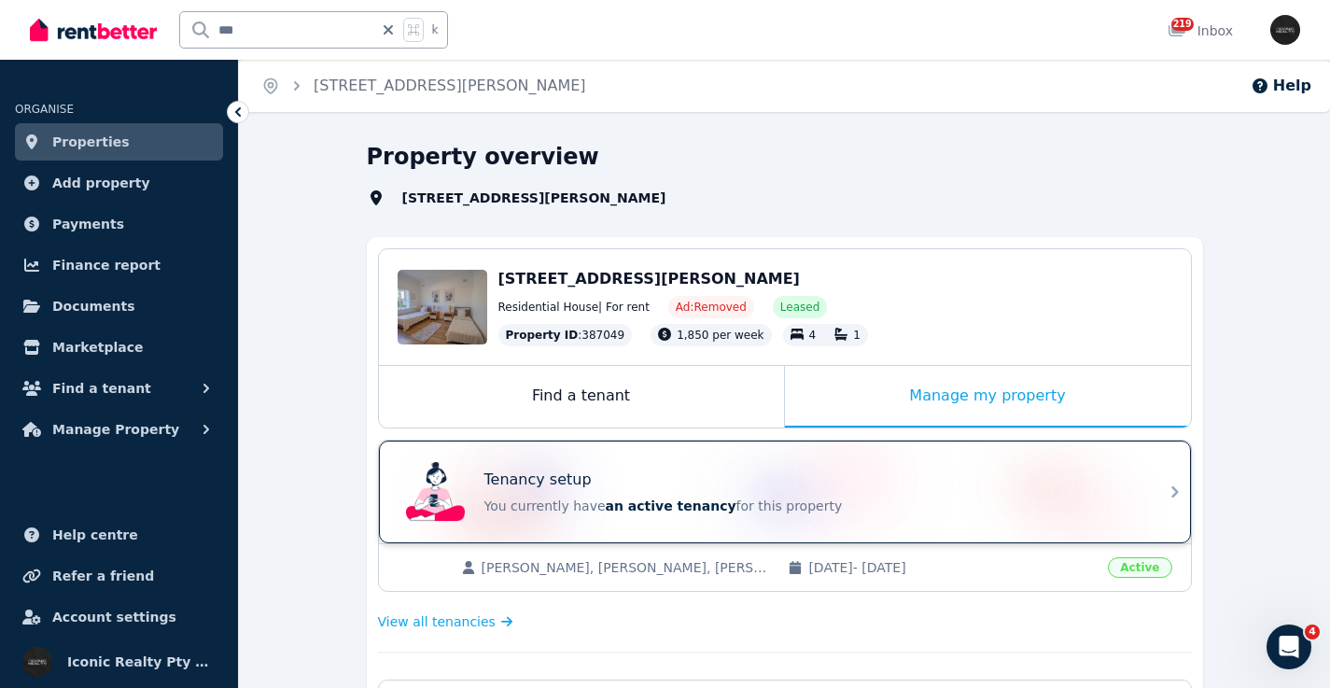
click at [757, 469] on div "Tenancy setup You currently have an active tenancy for this property" at bounding box center [768, 492] width 739 height 75
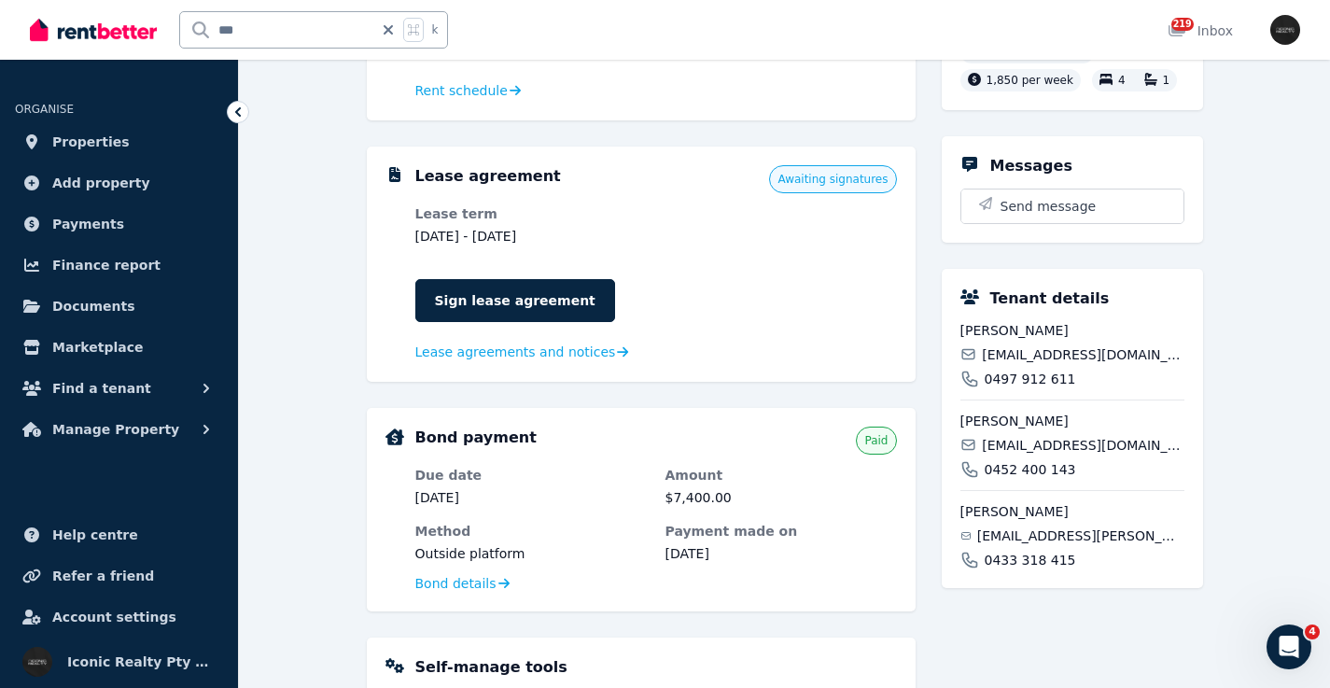
scroll to position [554, 0]
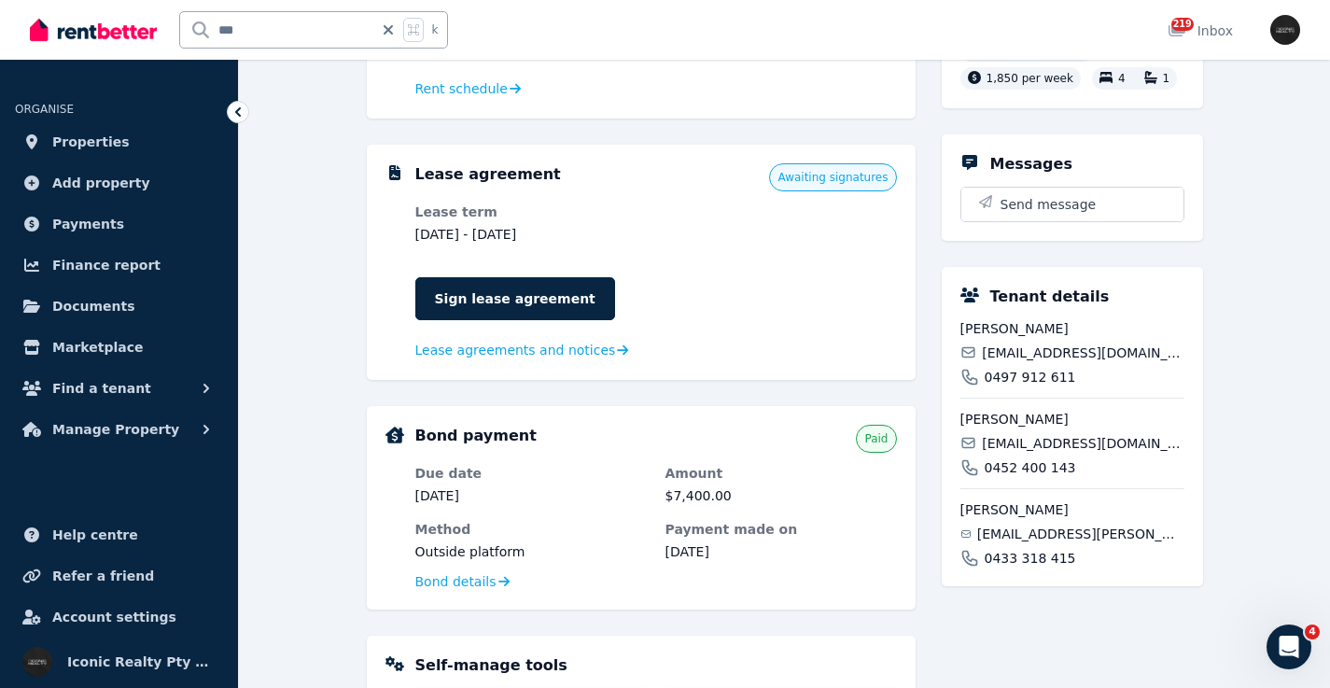
click at [1033, 352] on span "lfsdobson@hotmail.com" at bounding box center [1083, 353] width 202 height 19
click at [1024, 446] on span "melissajthomas21@gmail.com" at bounding box center [1083, 443] width 202 height 19
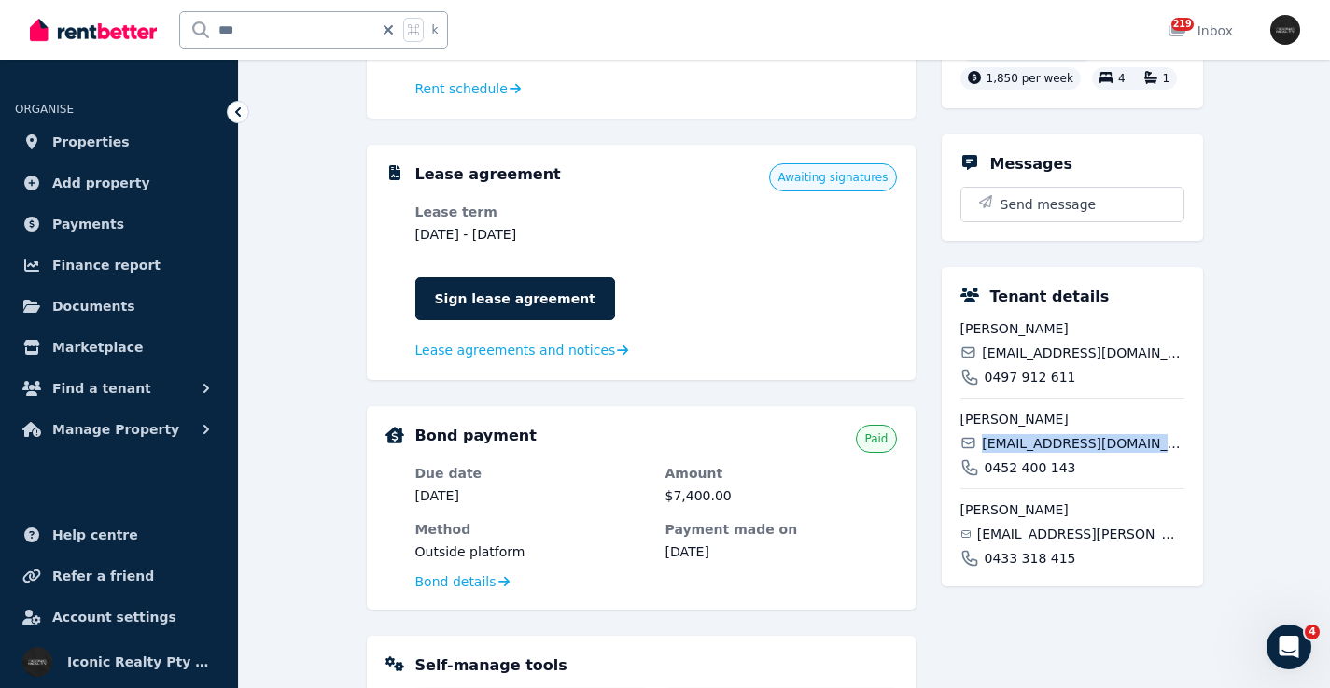
click at [1024, 447] on span "melissajthomas21@gmail.com" at bounding box center [1083, 443] width 202 height 19
click at [1031, 535] on span "sophia.slone@gmail.com" at bounding box center [1080, 534] width 207 height 19
click at [1031, 534] on span "sophia.slone@gmail.com" at bounding box center [1080, 534] width 207 height 19
click at [1032, 534] on span "sophia.slone@gmail.com" at bounding box center [1080, 534] width 207 height 19
click at [221, 25] on input "***" at bounding box center [276, 29] width 193 height 35
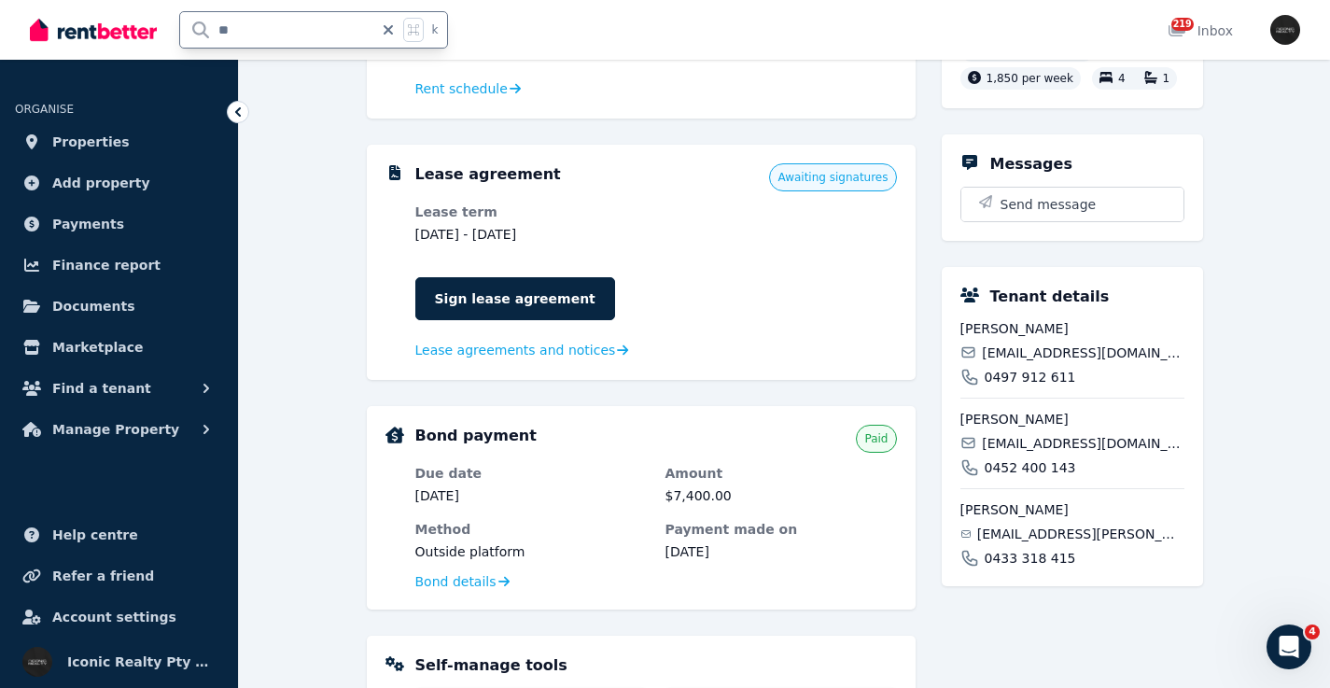
type input "***"
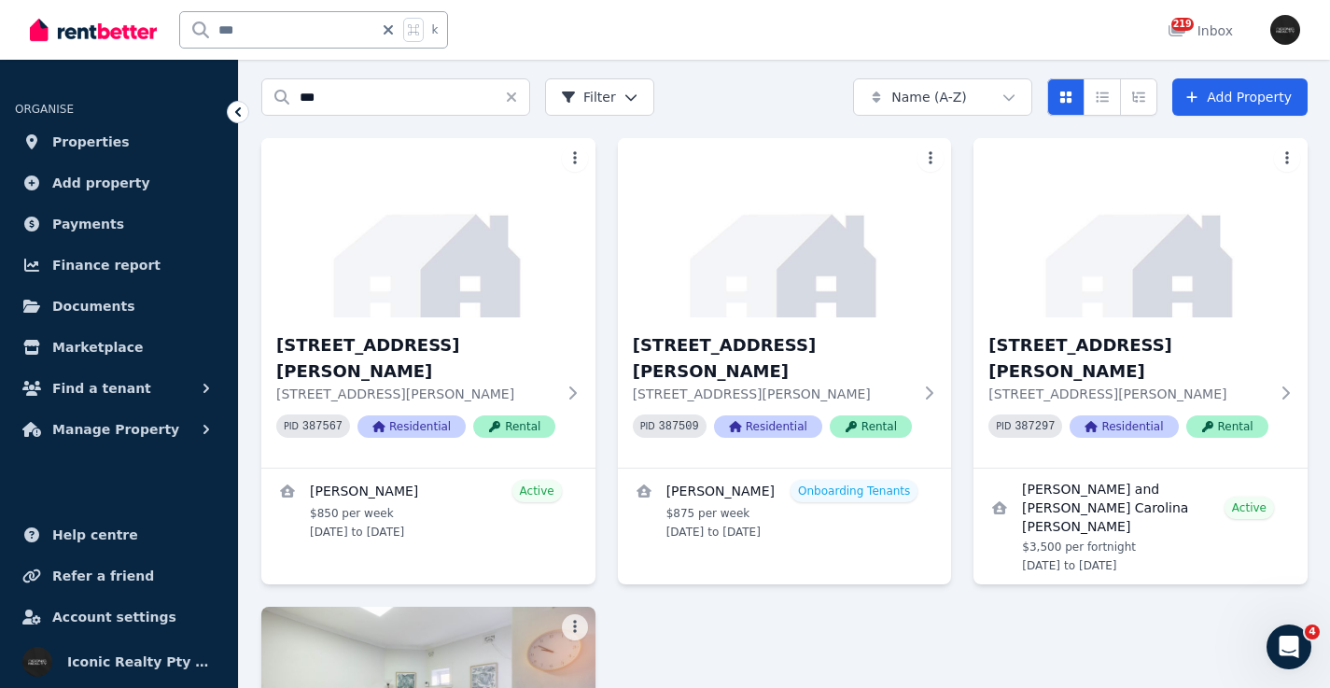
scroll to position [58, 0]
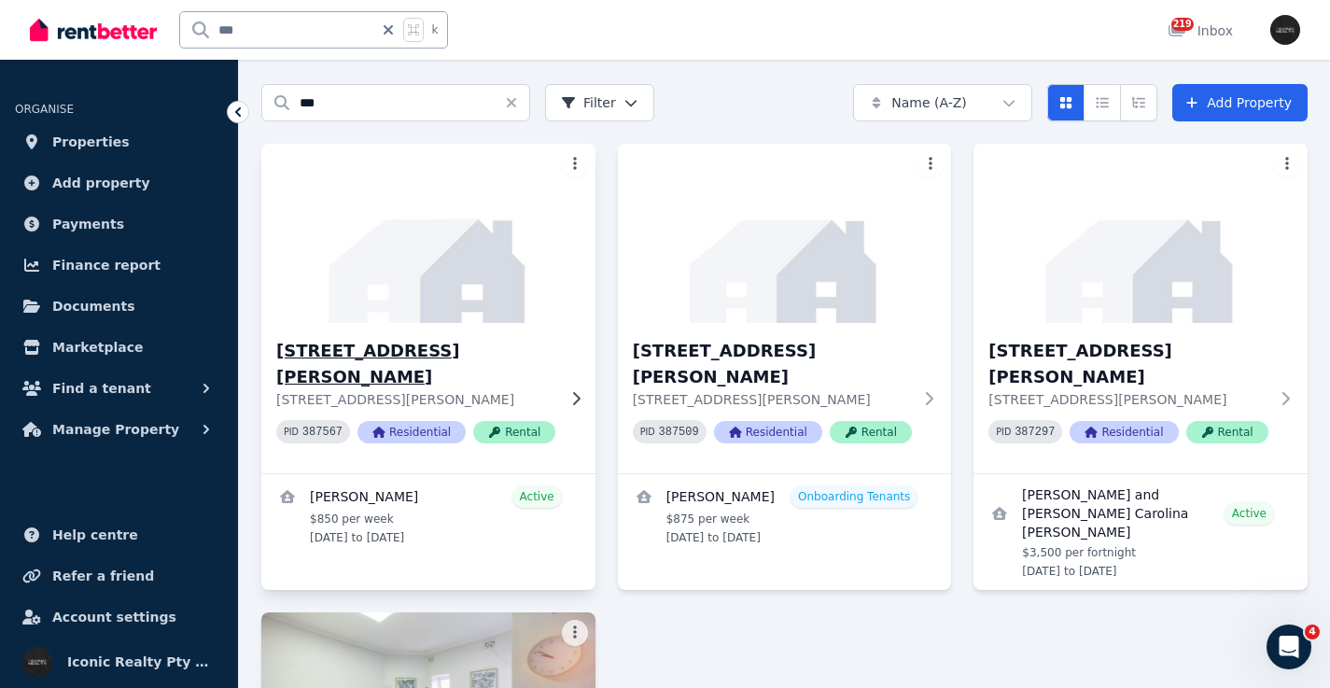
click at [393, 278] on img at bounding box center [428, 233] width 351 height 189
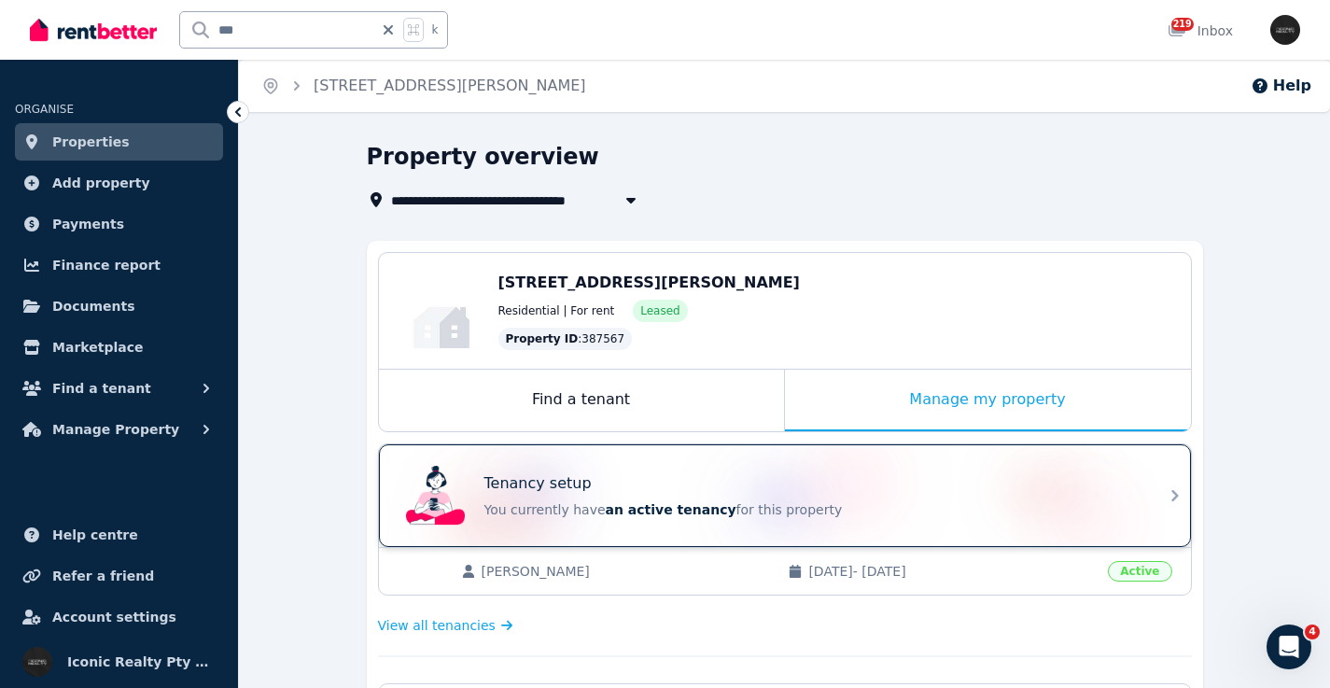
click at [779, 473] on div "Tenancy setup" at bounding box center [810, 483] width 653 height 22
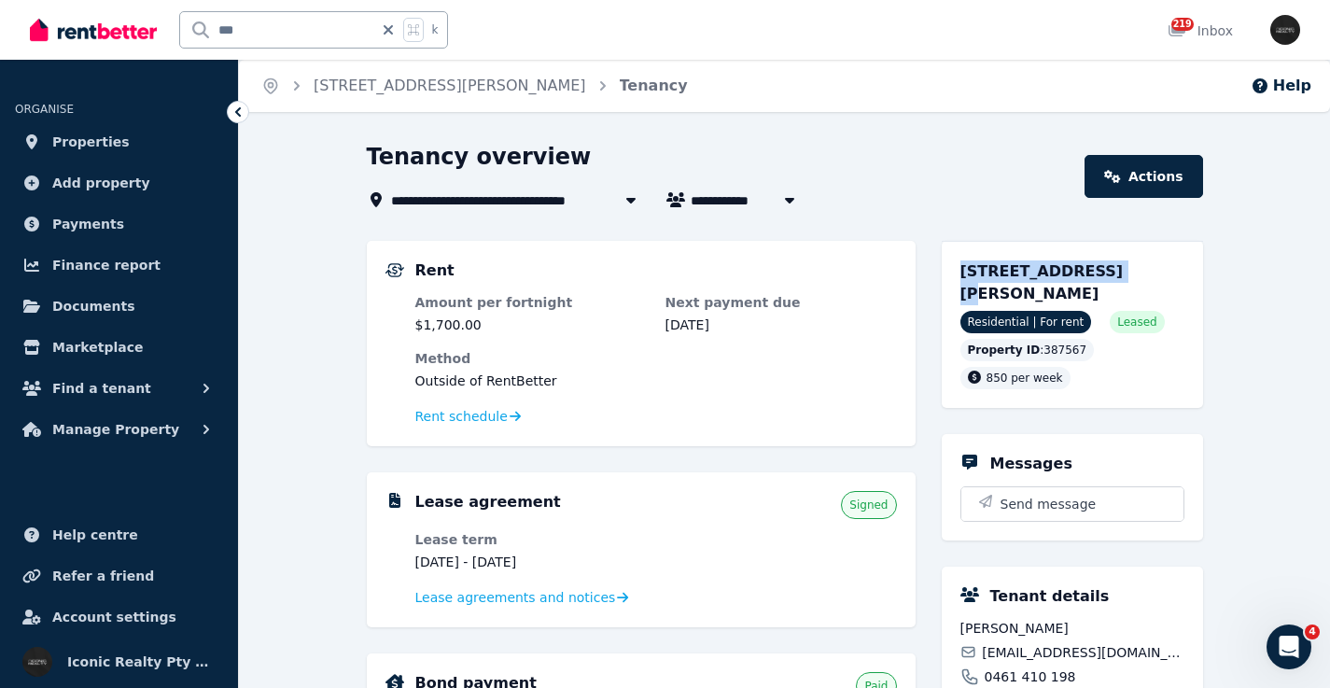
drag, startPoint x: 961, startPoint y: 267, endPoint x: 982, endPoint y: 278, distance: 23.4
click at [1080, 269] on span "1/148 Francis St, Bondi Beach NSW 2026" at bounding box center [1042, 282] width 163 height 40
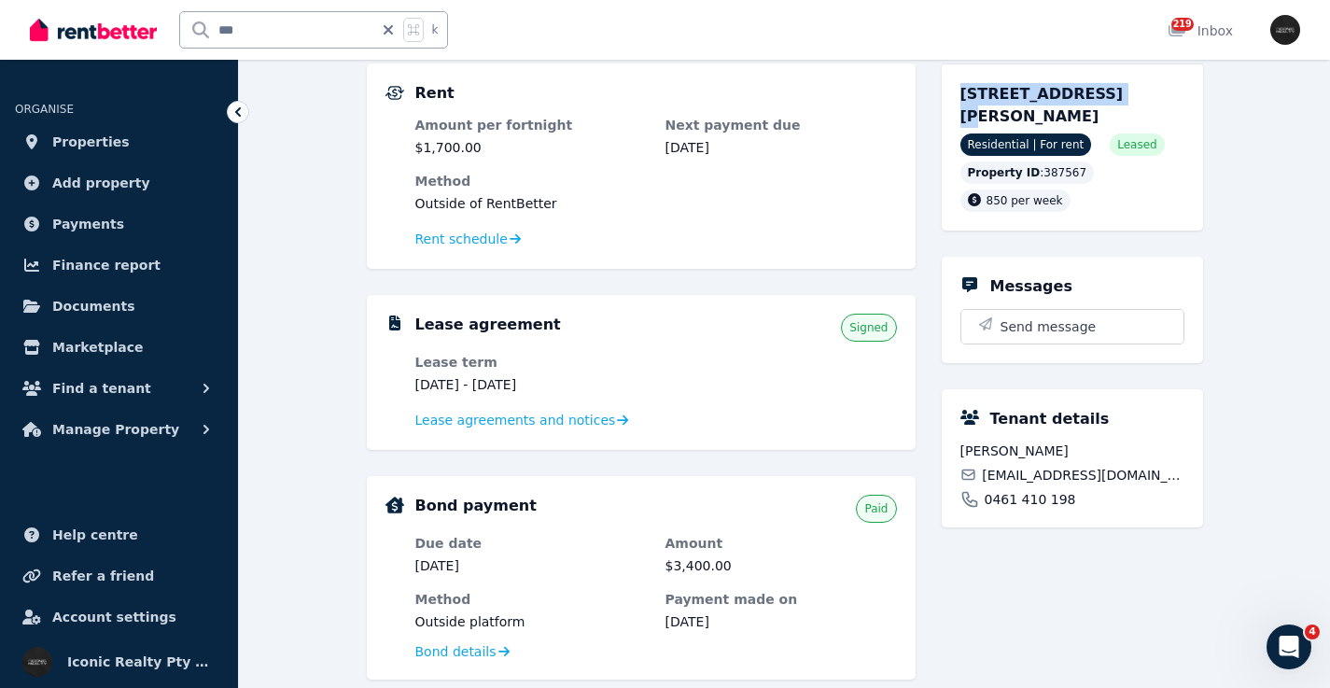
scroll to position [204, 0]
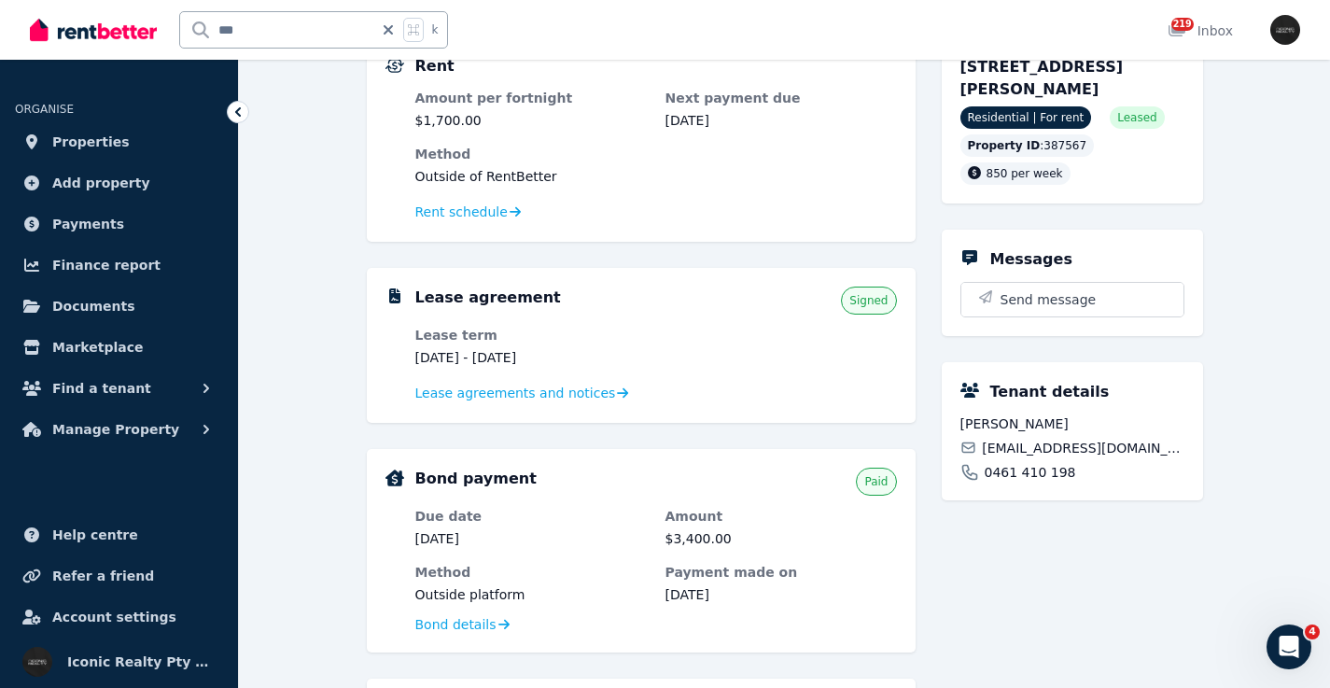
click at [1027, 439] on span "matansamira15@gmail.com" at bounding box center [1083, 448] width 202 height 19
click at [1028, 439] on span "matansamira15@gmail.com" at bounding box center [1083, 448] width 202 height 19
click at [279, 29] on input "***" at bounding box center [276, 29] width 193 height 35
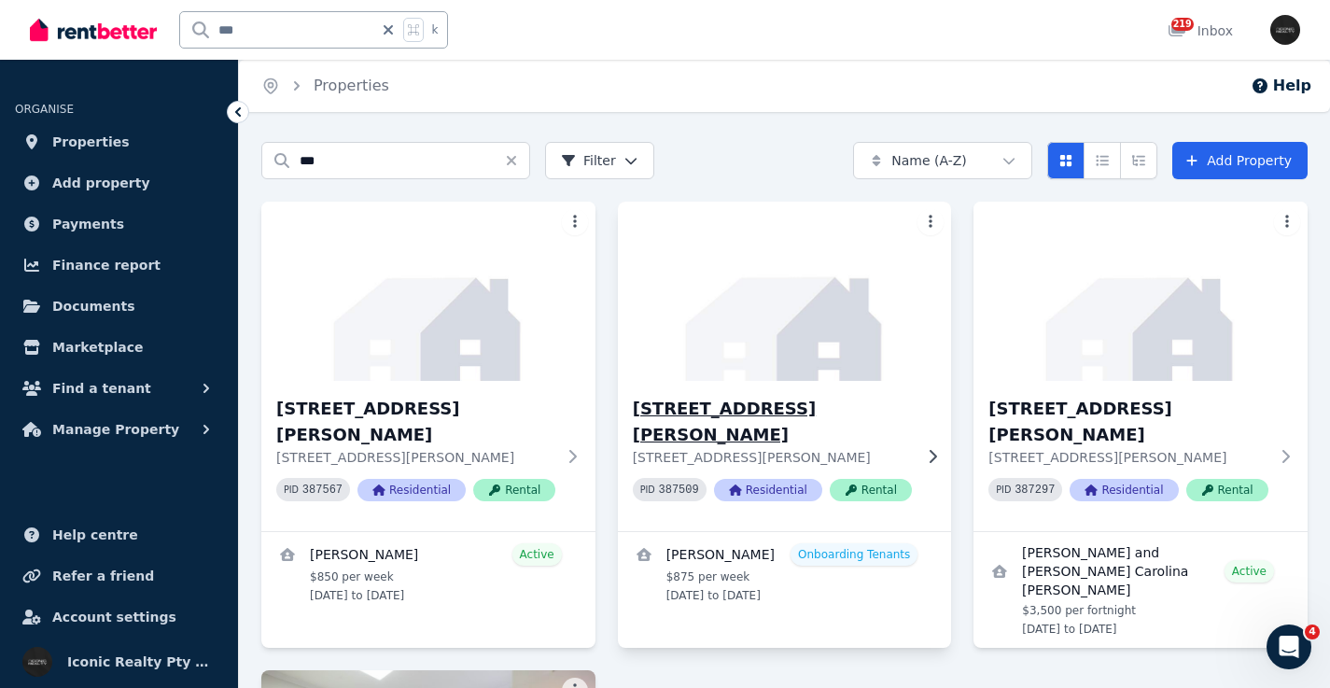
click at [822, 341] on img at bounding box center [785, 291] width 351 height 189
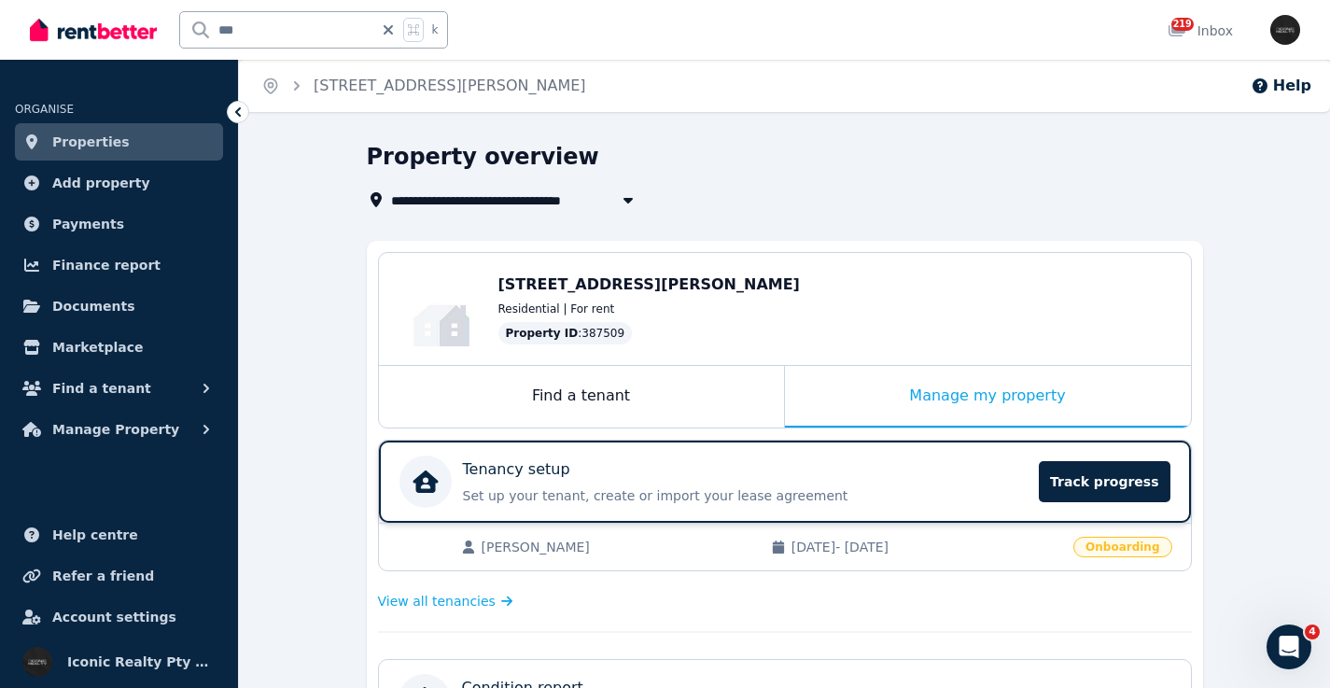
click at [721, 472] on div "Tenancy setup" at bounding box center [746, 469] width 566 height 22
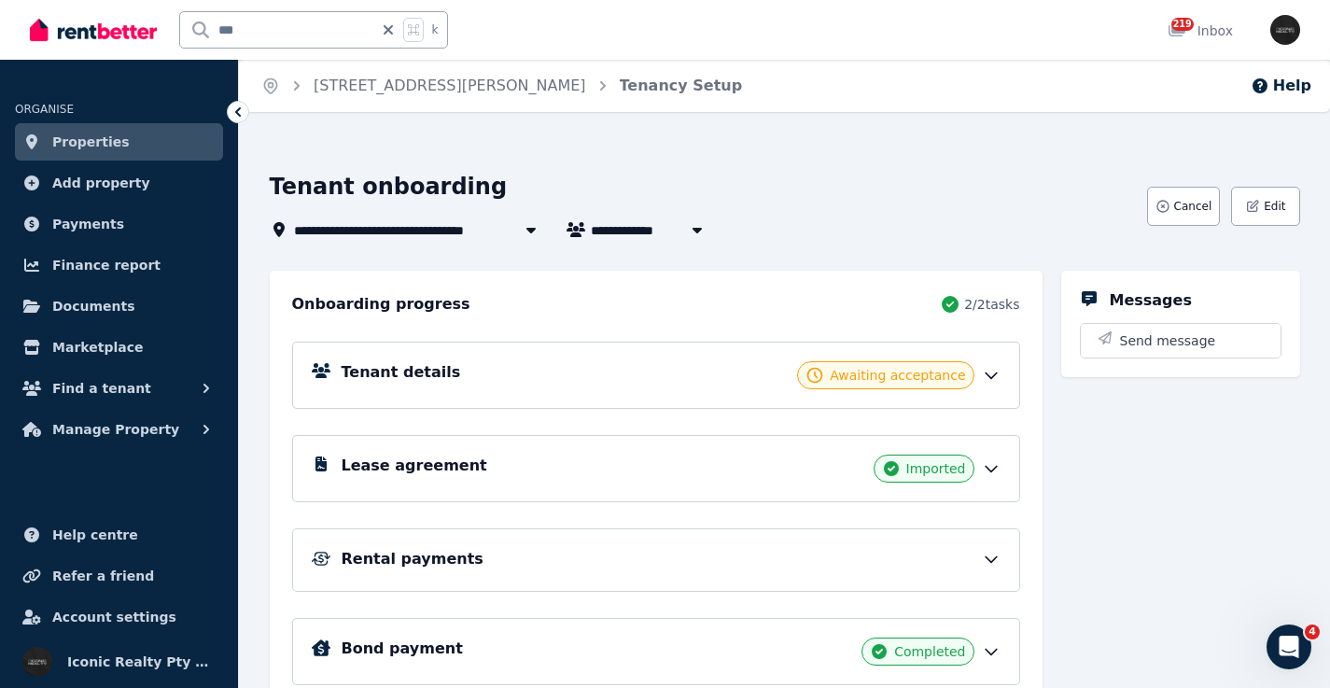
click at [555, 365] on div "Tenant details Awaiting acceptance" at bounding box center [671, 375] width 659 height 28
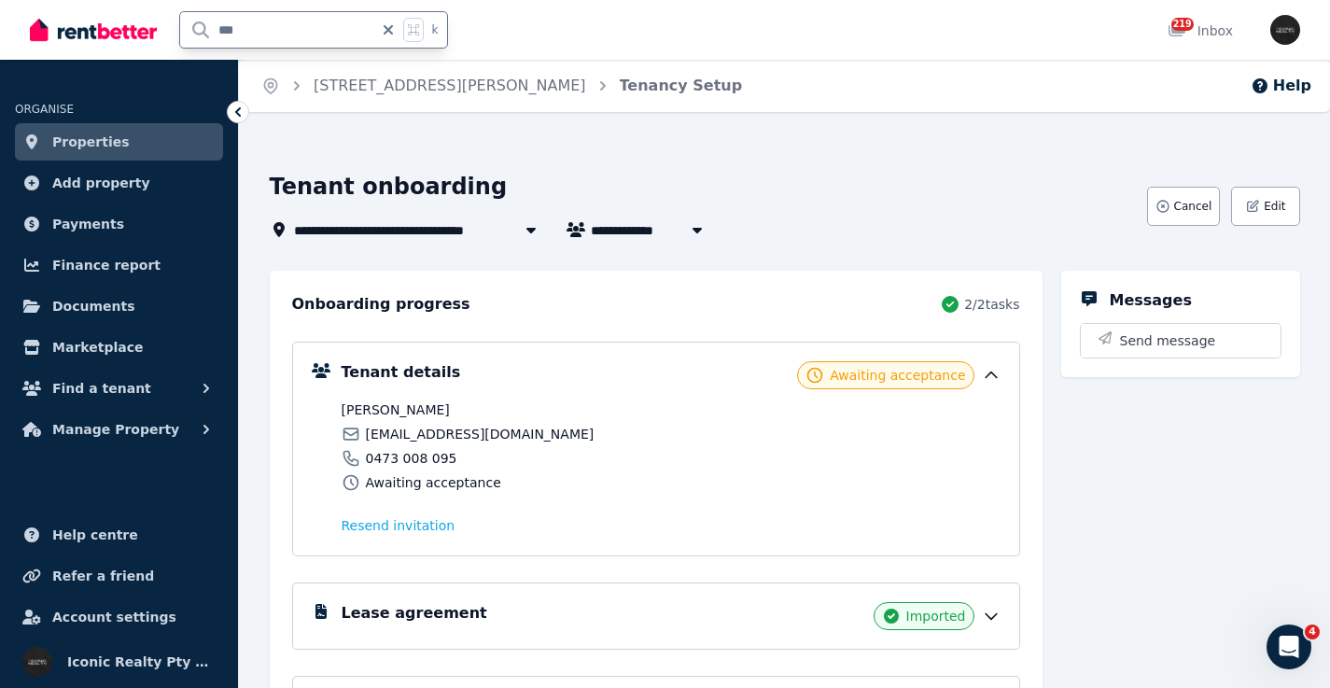
click at [320, 30] on input "***" at bounding box center [276, 29] width 193 height 35
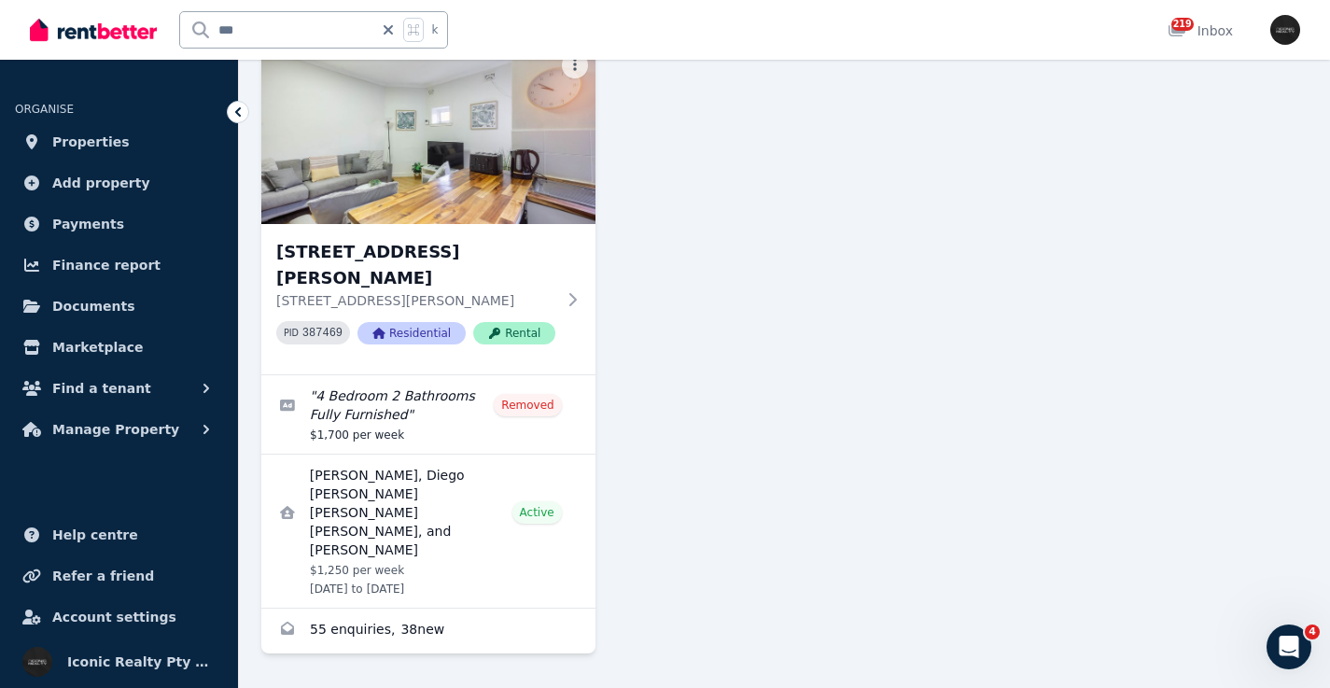
scroll to position [639, 0]
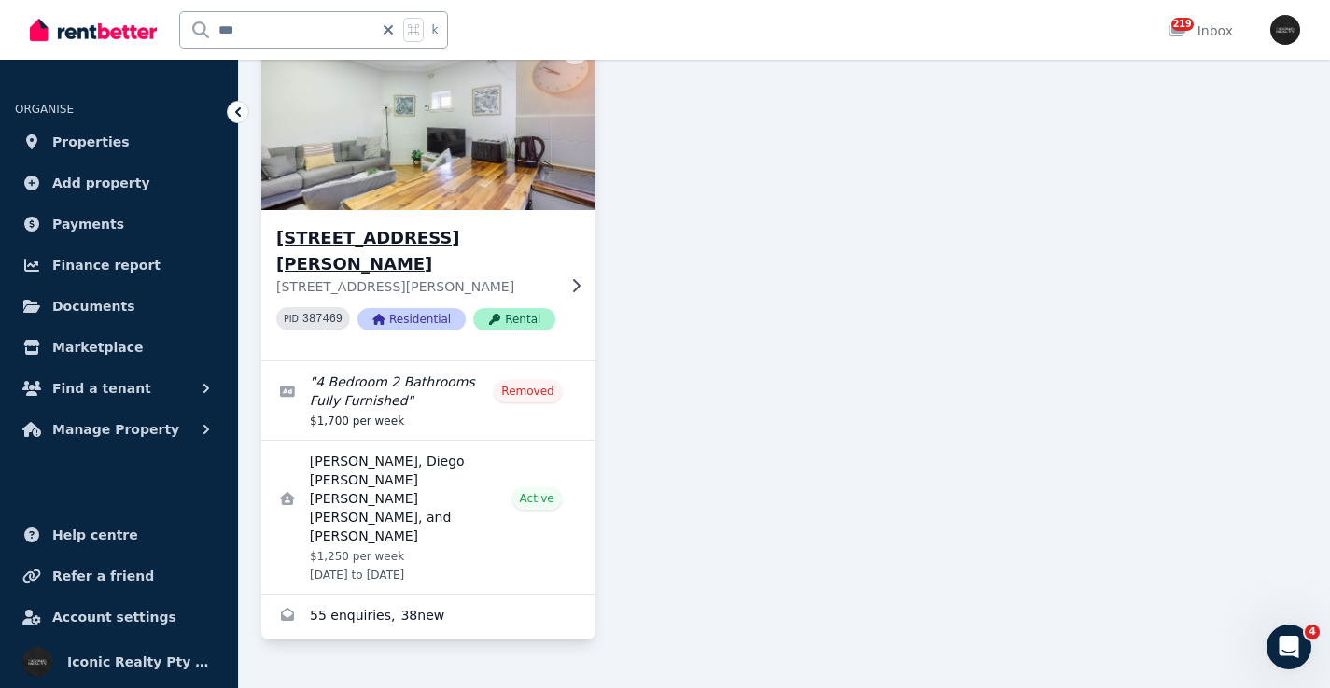
click at [441, 160] on img at bounding box center [428, 120] width 351 height 189
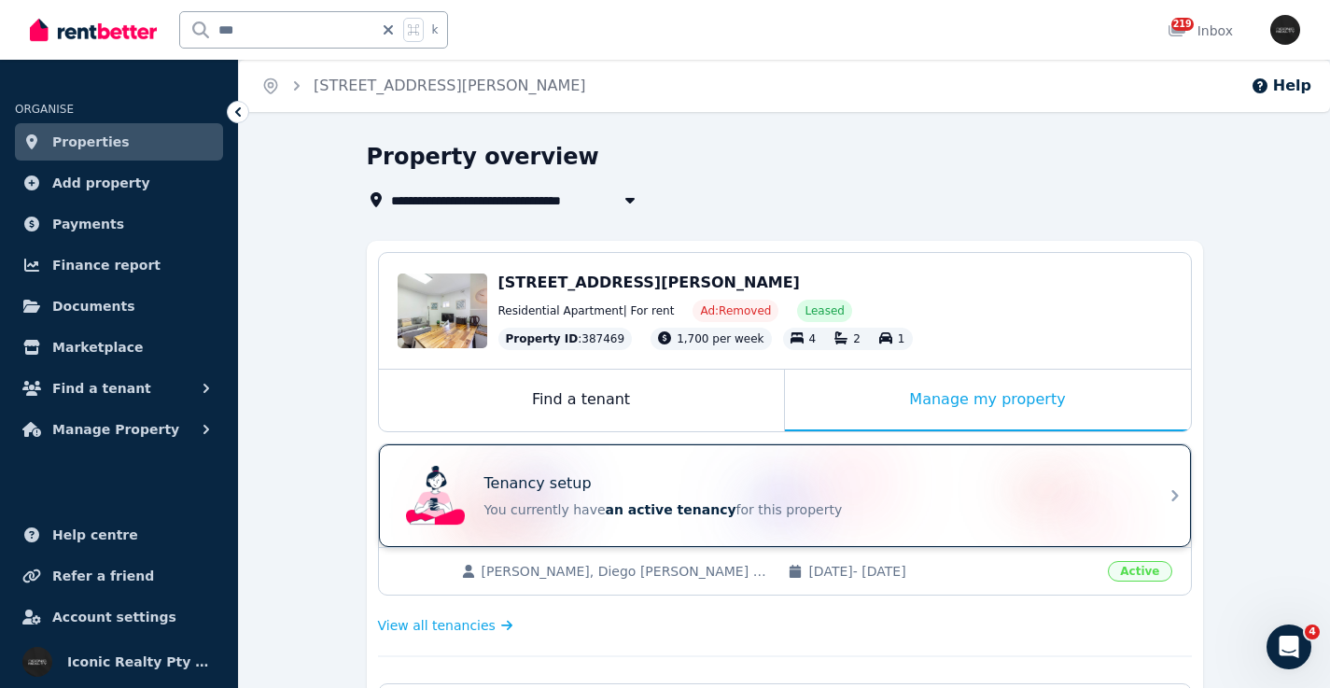
click at [703, 500] on p "You currently have an active tenancy for this property" at bounding box center [810, 509] width 653 height 19
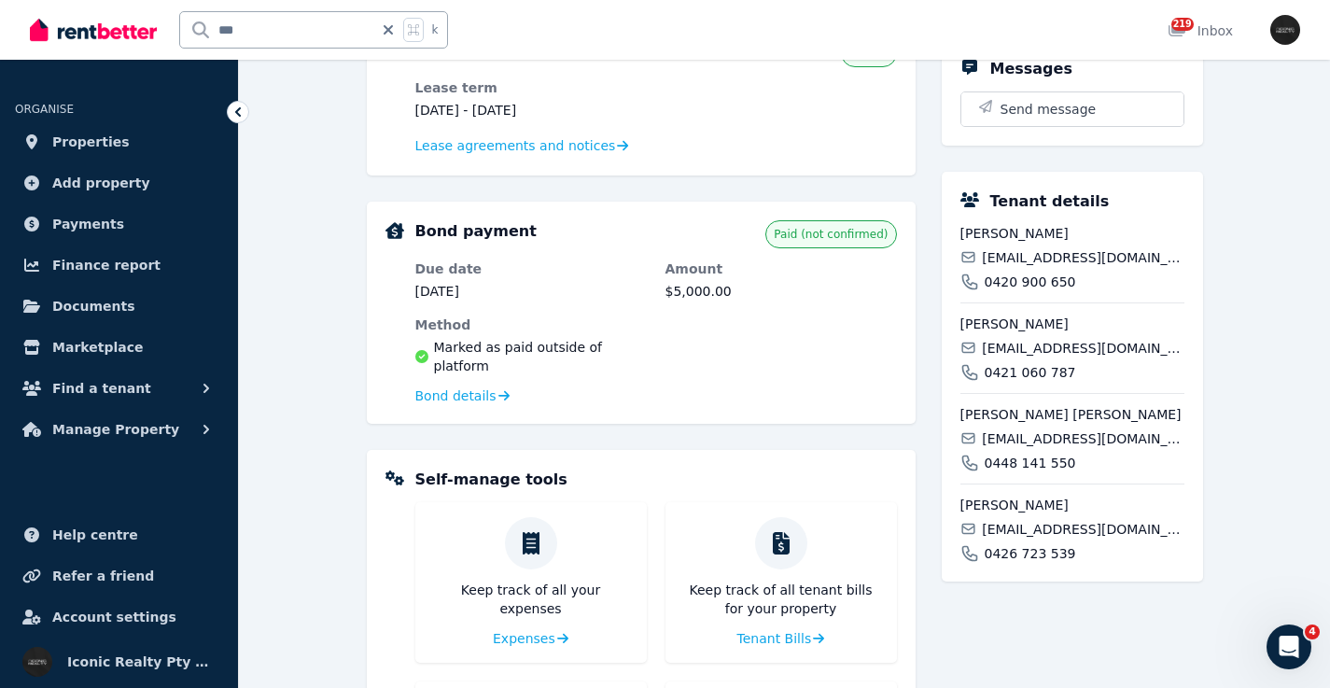
scroll to position [461, 0]
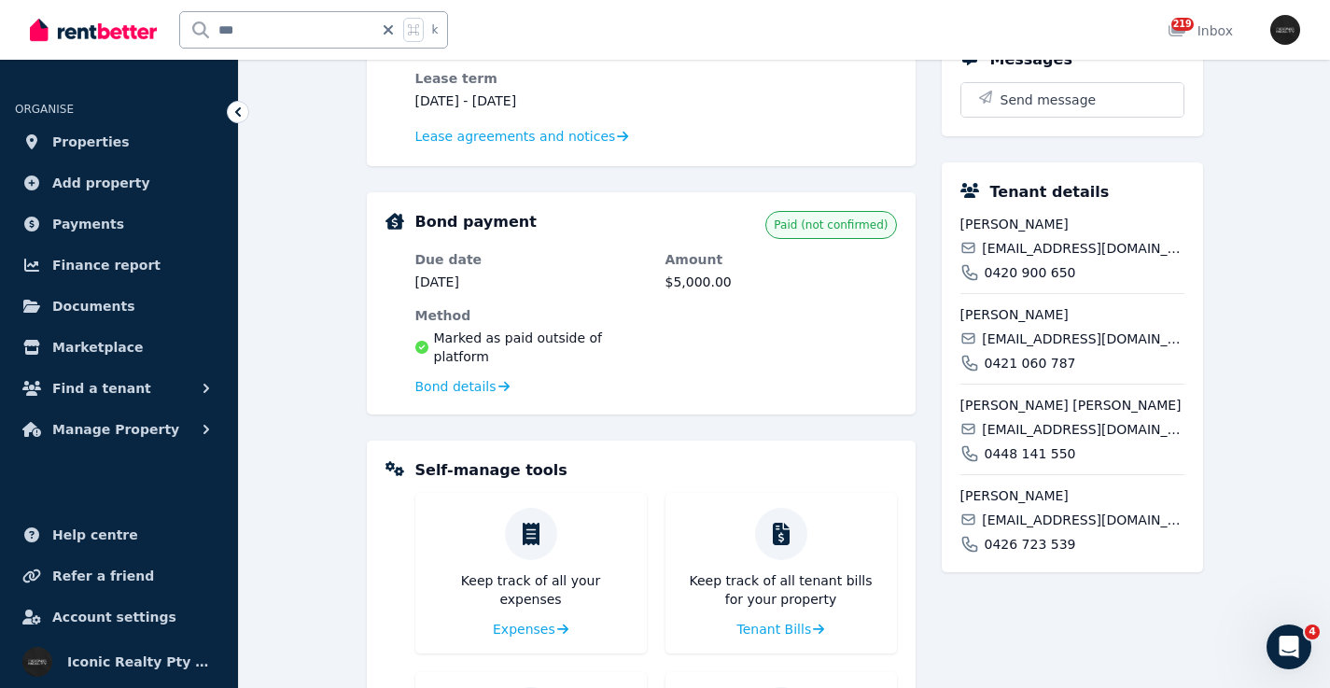
click at [1031, 241] on span "alonzolats@gmail.com" at bounding box center [1083, 248] width 202 height 19
click at [1039, 337] on span "diegomsurfer@gmail.com" at bounding box center [1083, 339] width 202 height 19
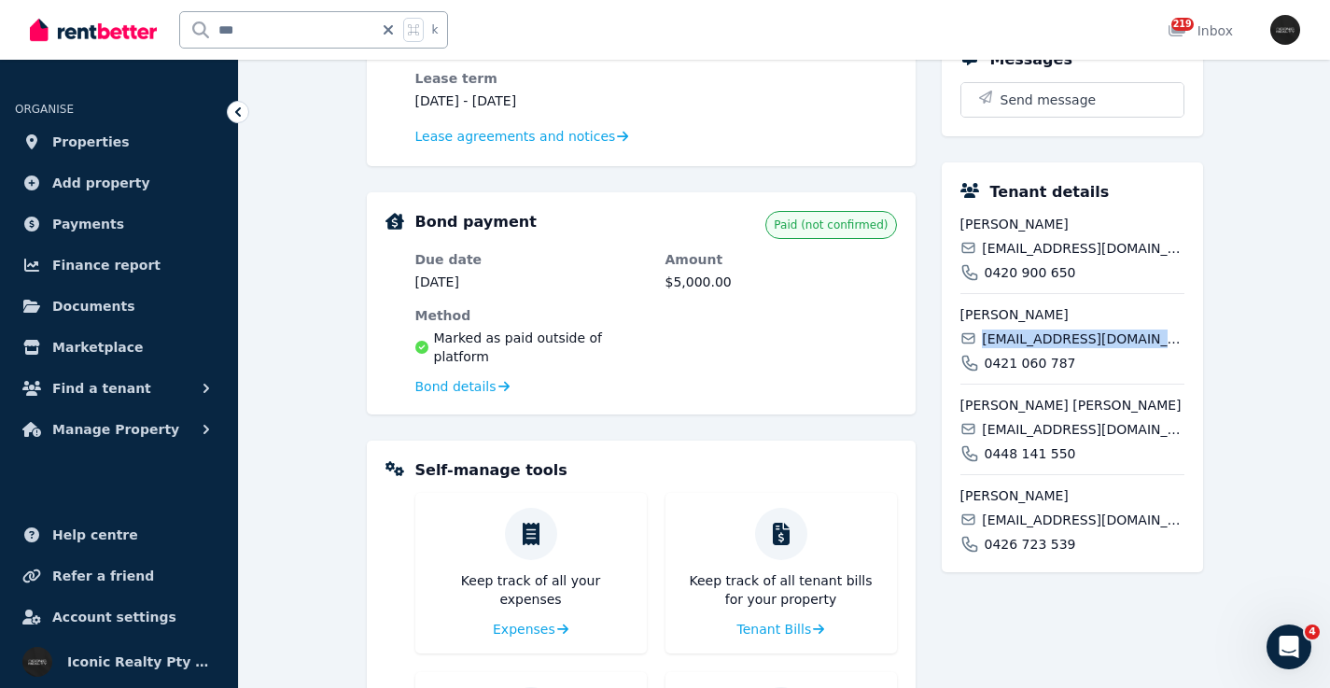
click at [1039, 337] on span "diegomsurfer@gmail.com" at bounding box center [1083, 339] width 202 height 19
click at [1073, 430] on span "chrisjamesxellis@gmail.com" at bounding box center [1083, 429] width 202 height 19
click at [1050, 517] on span "rebillard.philomene13@gmail.com" at bounding box center [1083, 520] width 202 height 19
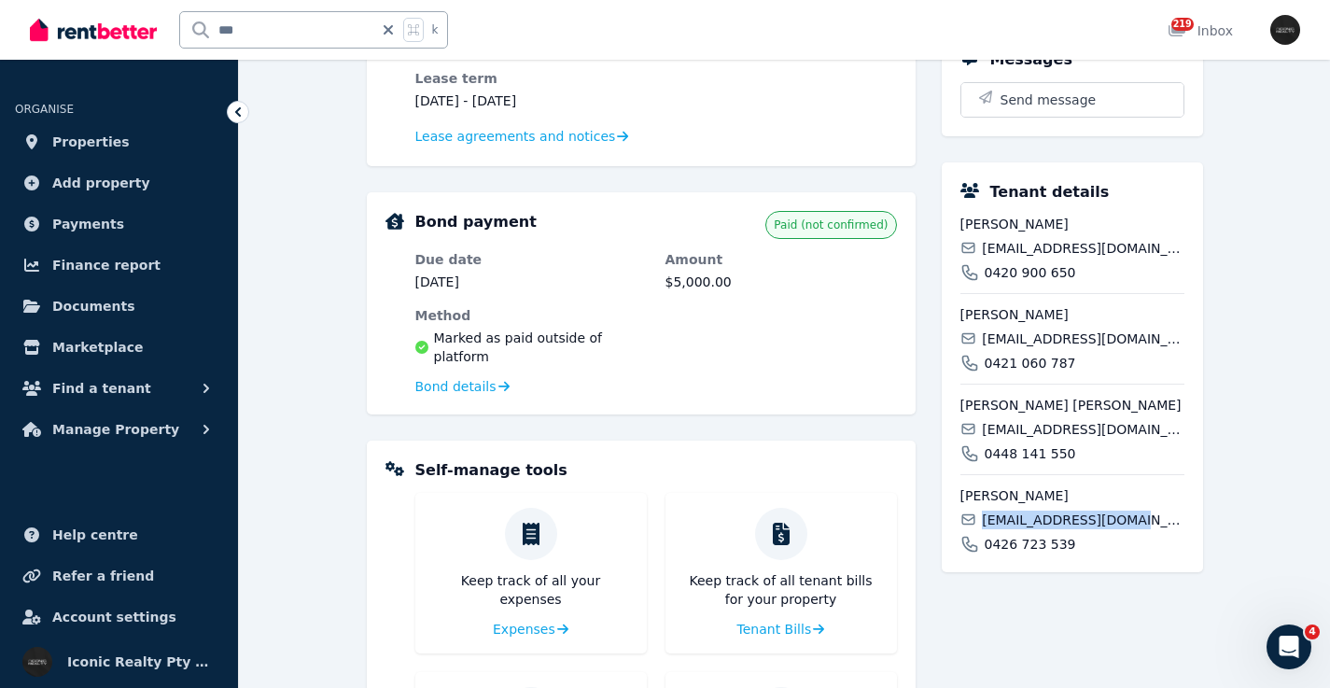
click at [1050, 517] on span "rebillard.philomene13@gmail.com" at bounding box center [1083, 520] width 202 height 19
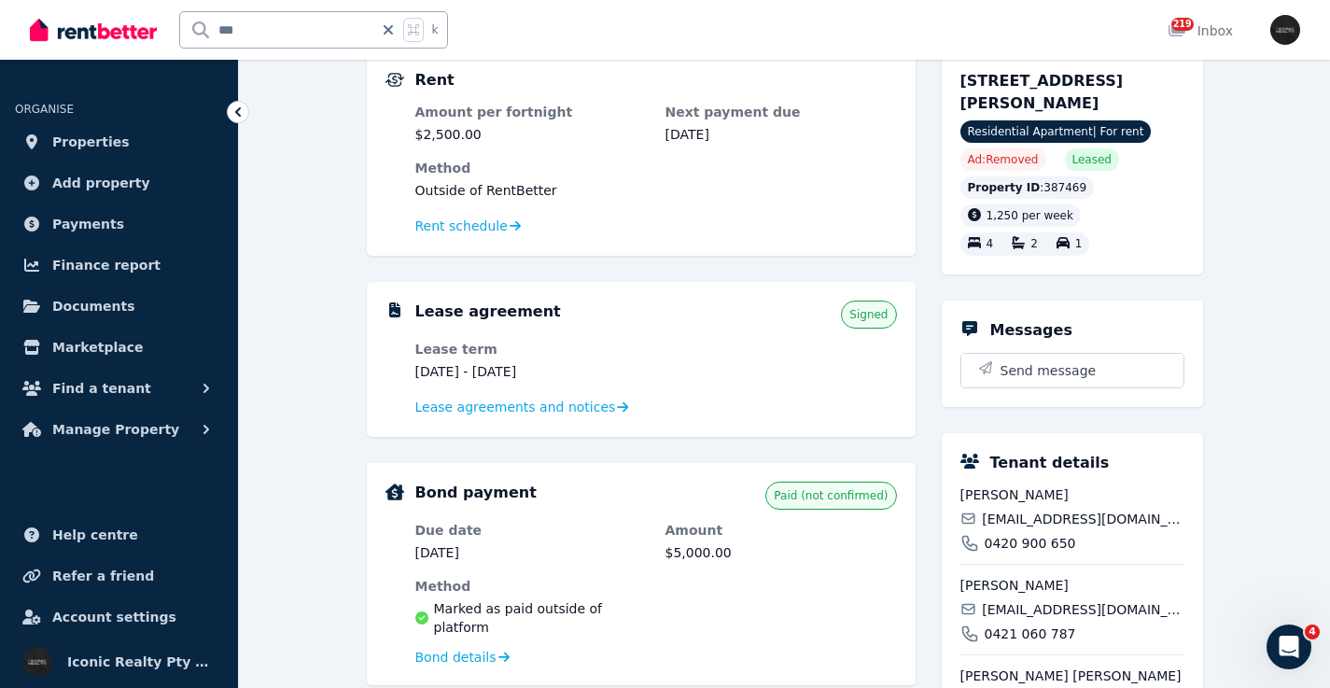
scroll to position [175, 0]
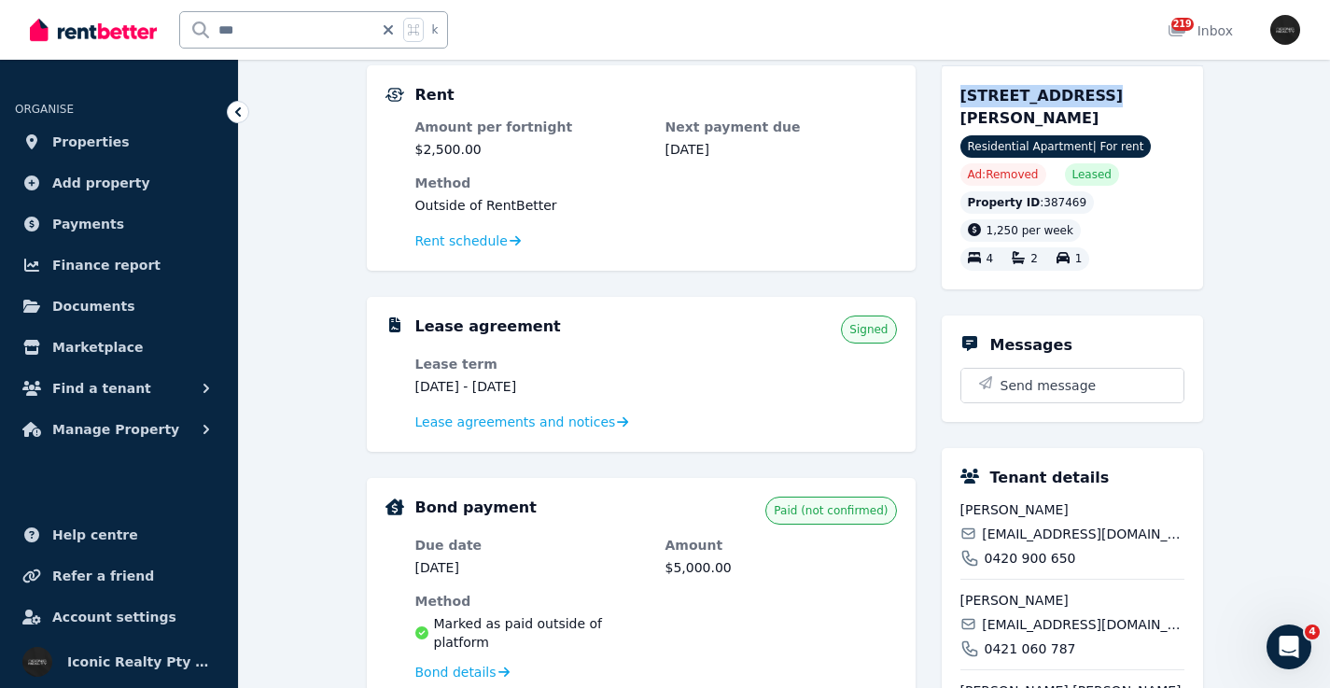
drag, startPoint x: 1025, startPoint y: 91, endPoint x: 1078, endPoint y: 100, distance: 53.9
click at [1077, 98] on div "4/148 Francis St, Bondi Beach NSW 2026 Residential Apartment | For rent Ad: Rem…" at bounding box center [1072, 177] width 261 height 224
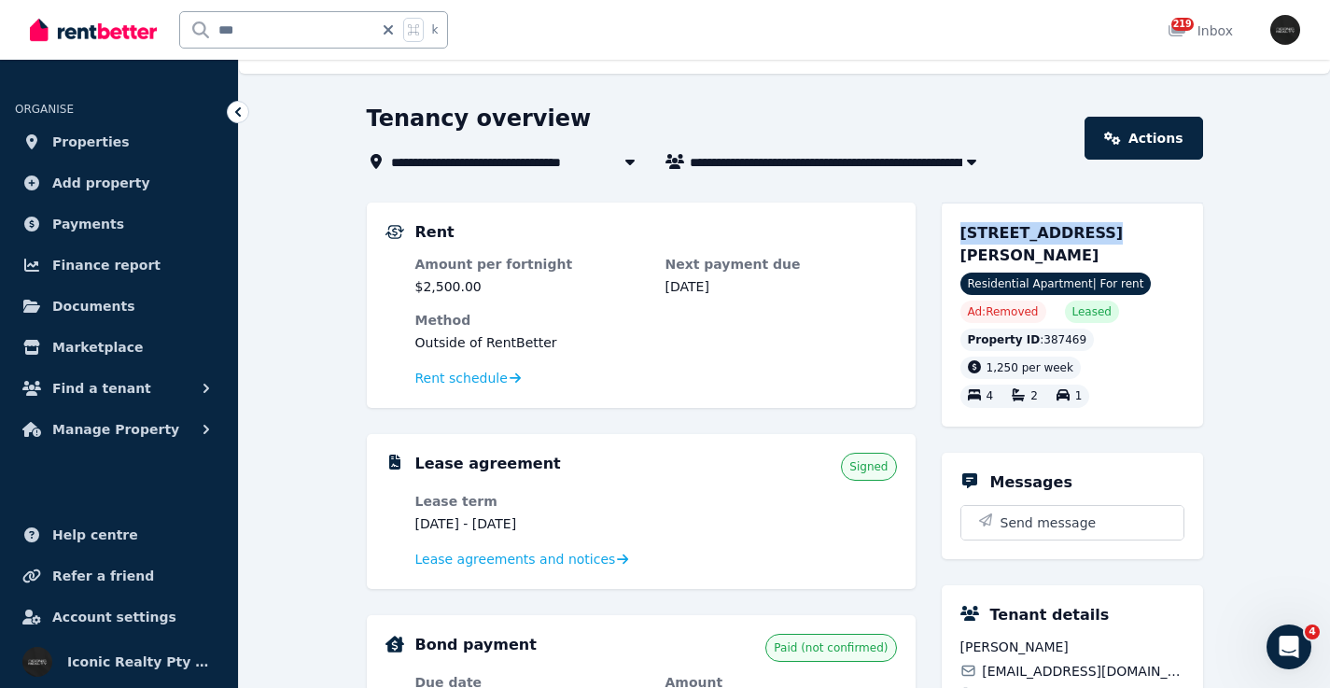
scroll to position [0, 0]
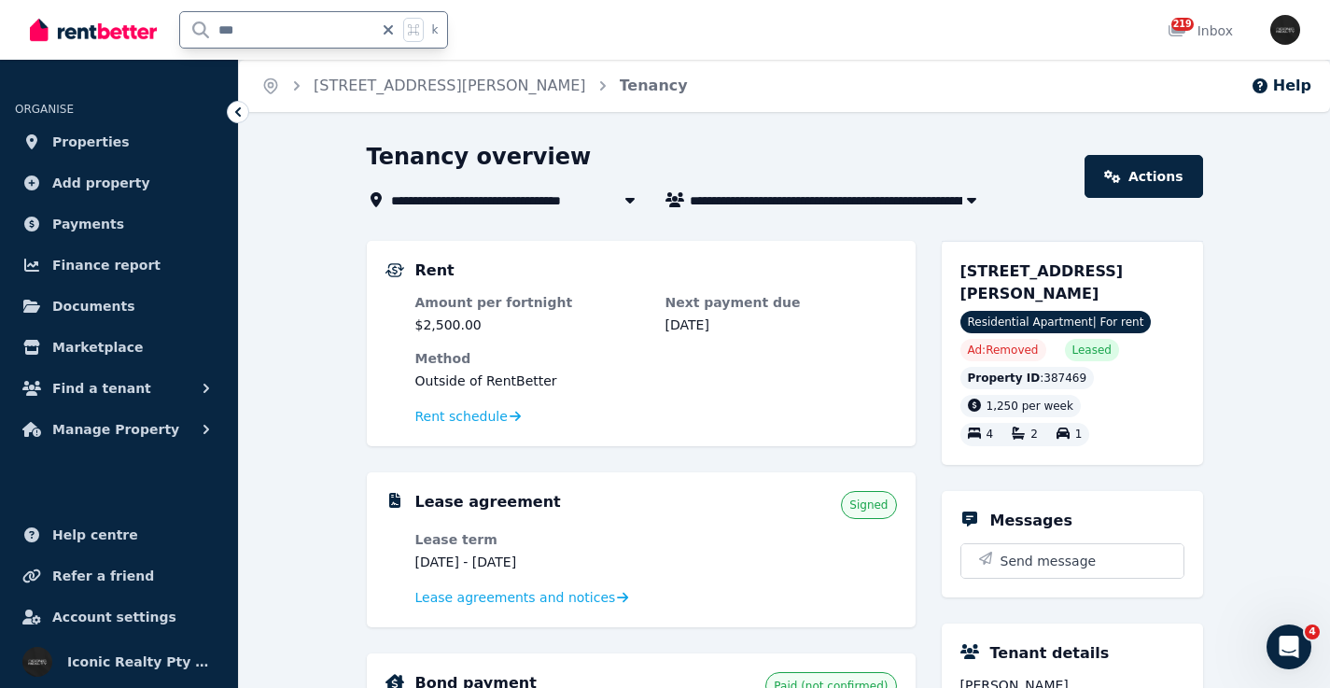
drag, startPoint x: 277, startPoint y: 30, endPoint x: 153, endPoint y: 27, distance: 124.2
click at [153, 27] on div "*** k" at bounding box center [244, 30] width 428 height 60
type input "***"
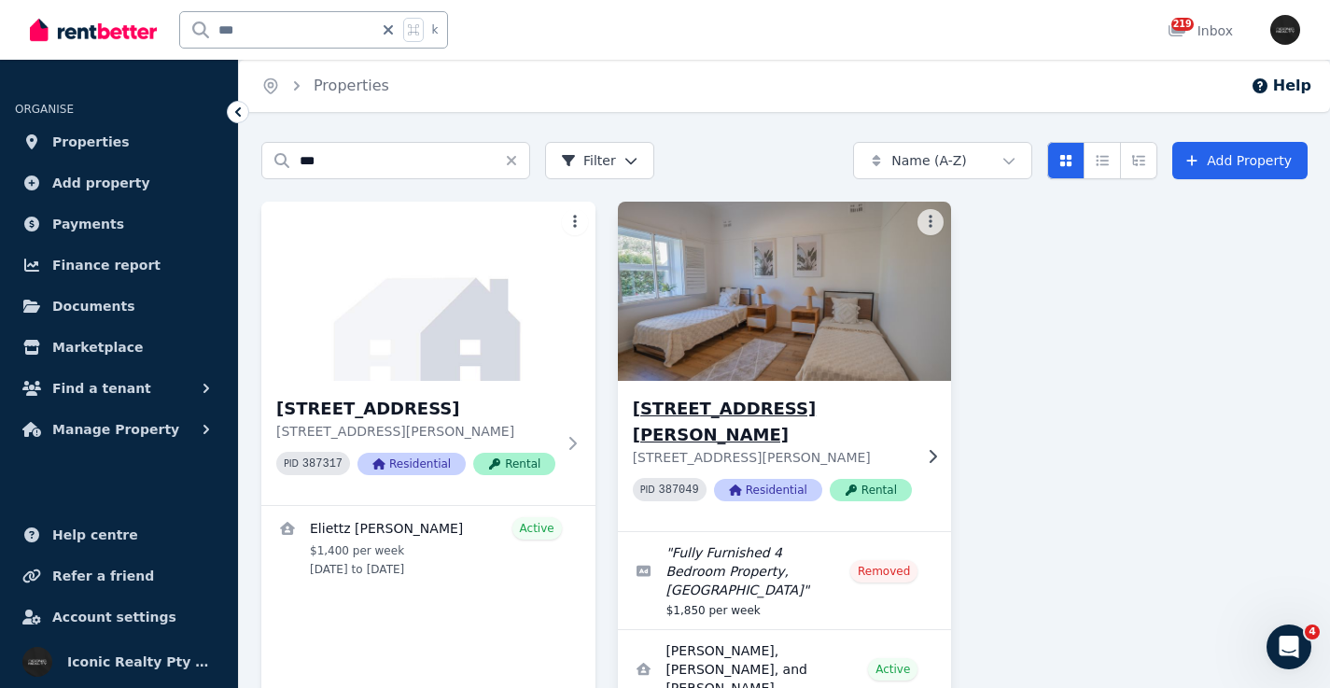
click at [740, 317] on img at bounding box center [785, 291] width 351 height 189
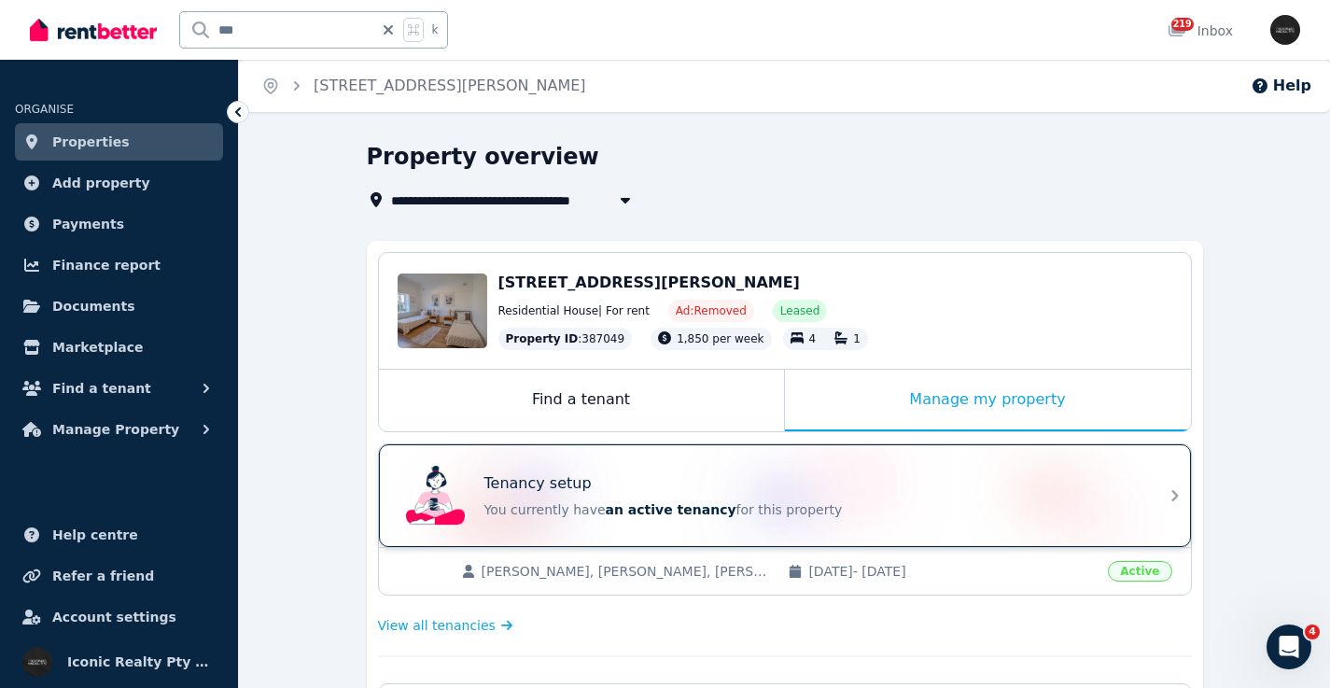
click at [694, 471] on div "Tenancy setup You currently have an active tenancy for this property" at bounding box center [768, 495] width 739 height 75
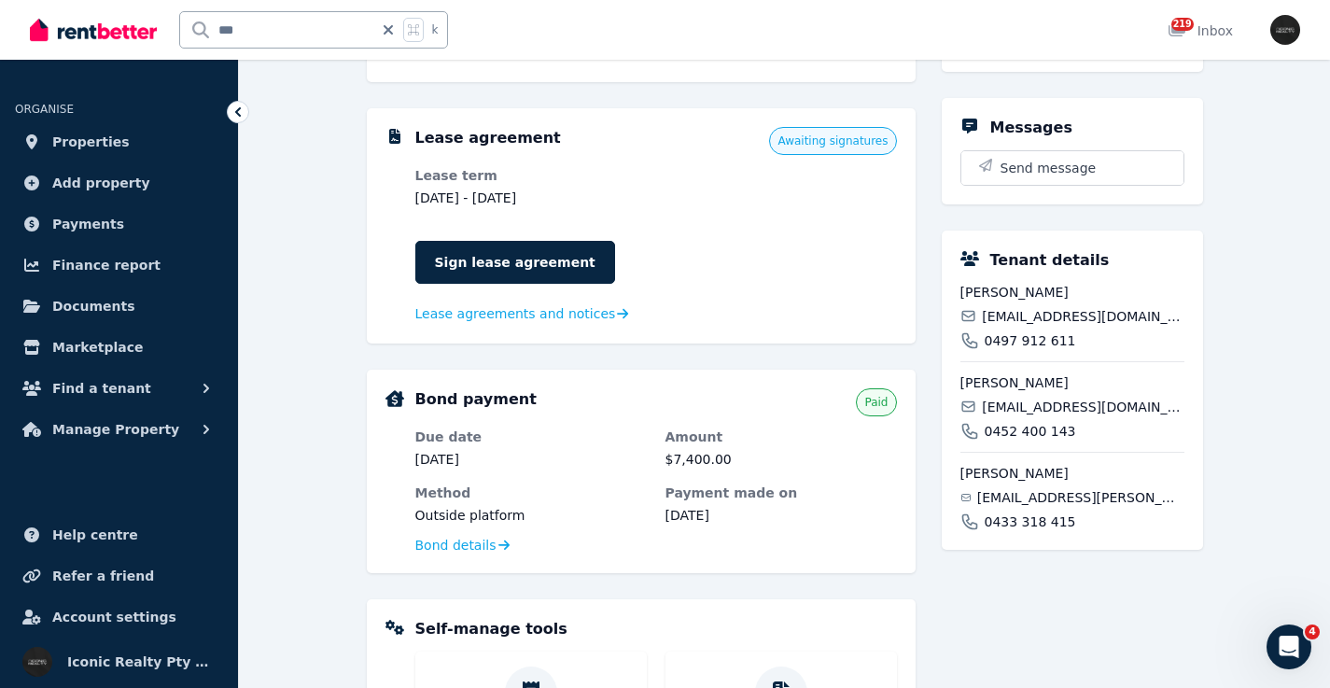
scroll to position [601, 0]
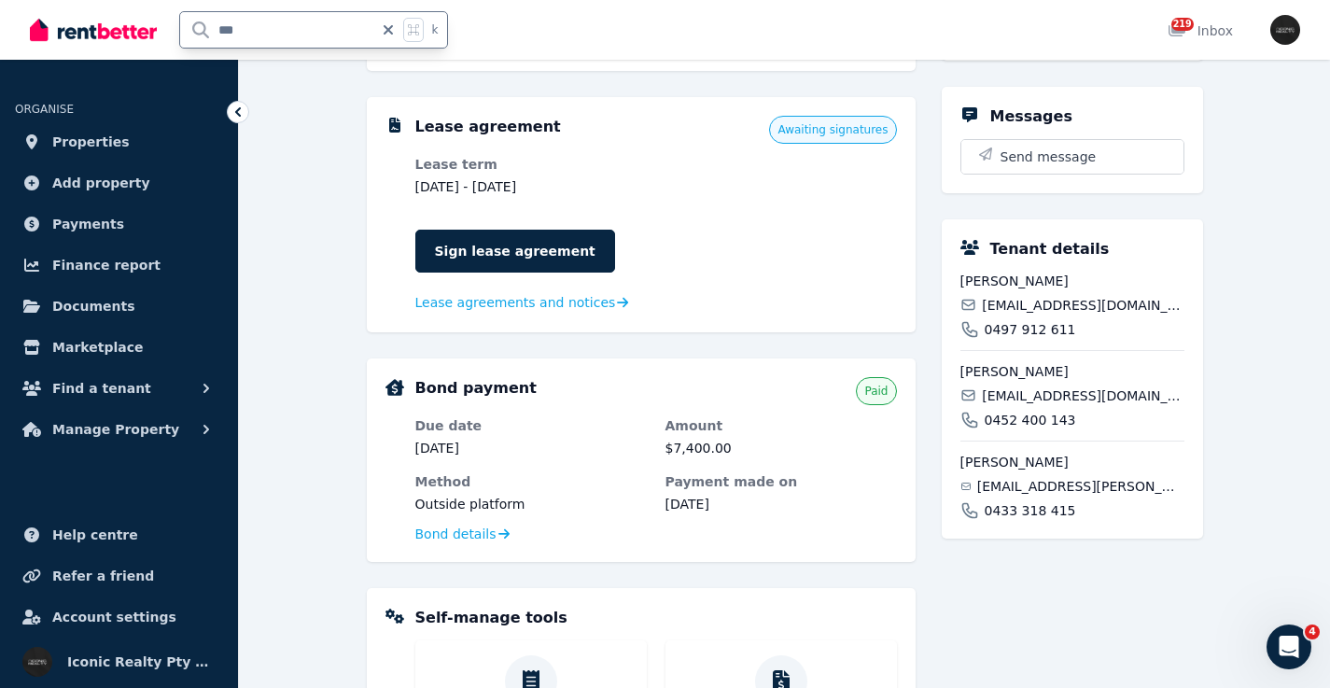
click at [185, 22] on input "***" at bounding box center [276, 29] width 193 height 35
drag, startPoint x: 268, startPoint y: 35, endPoint x: 189, endPoint y: 25, distance: 79.0
click at [190, 25] on input "***" at bounding box center [276, 29] width 193 height 35
type input "****"
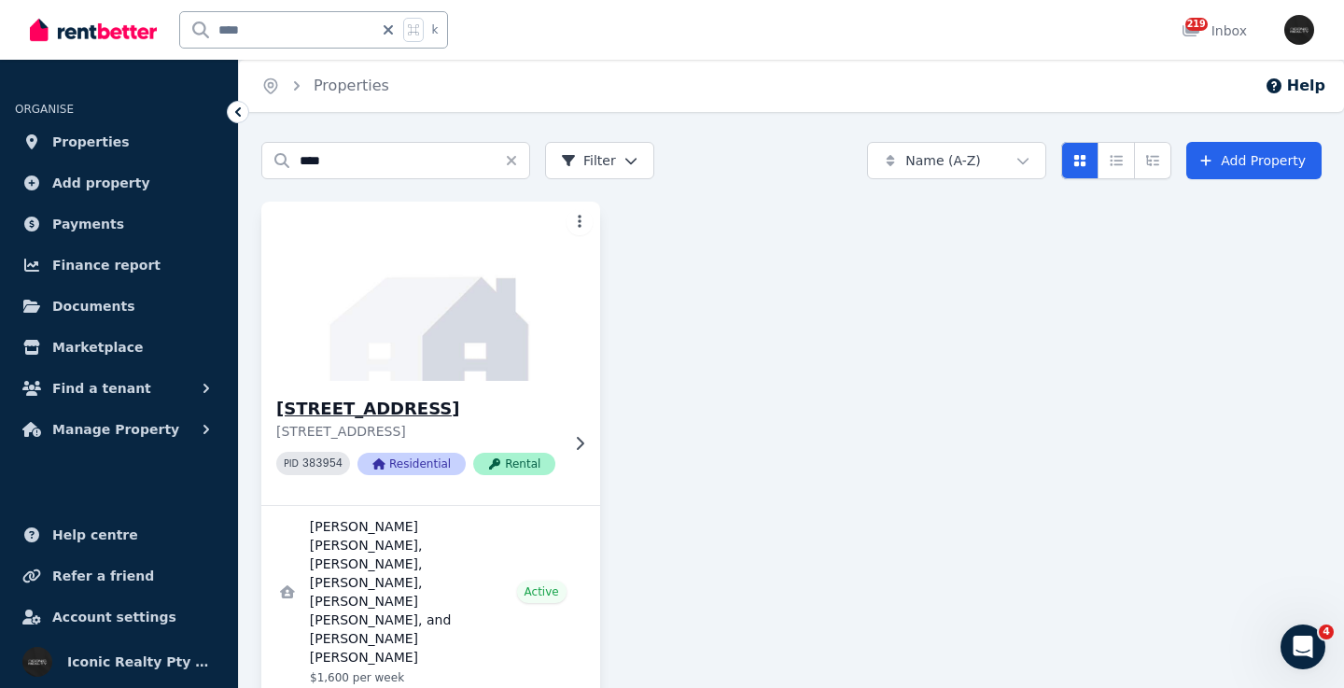
click at [497, 274] on img at bounding box center [431, 291] width 356 height 189
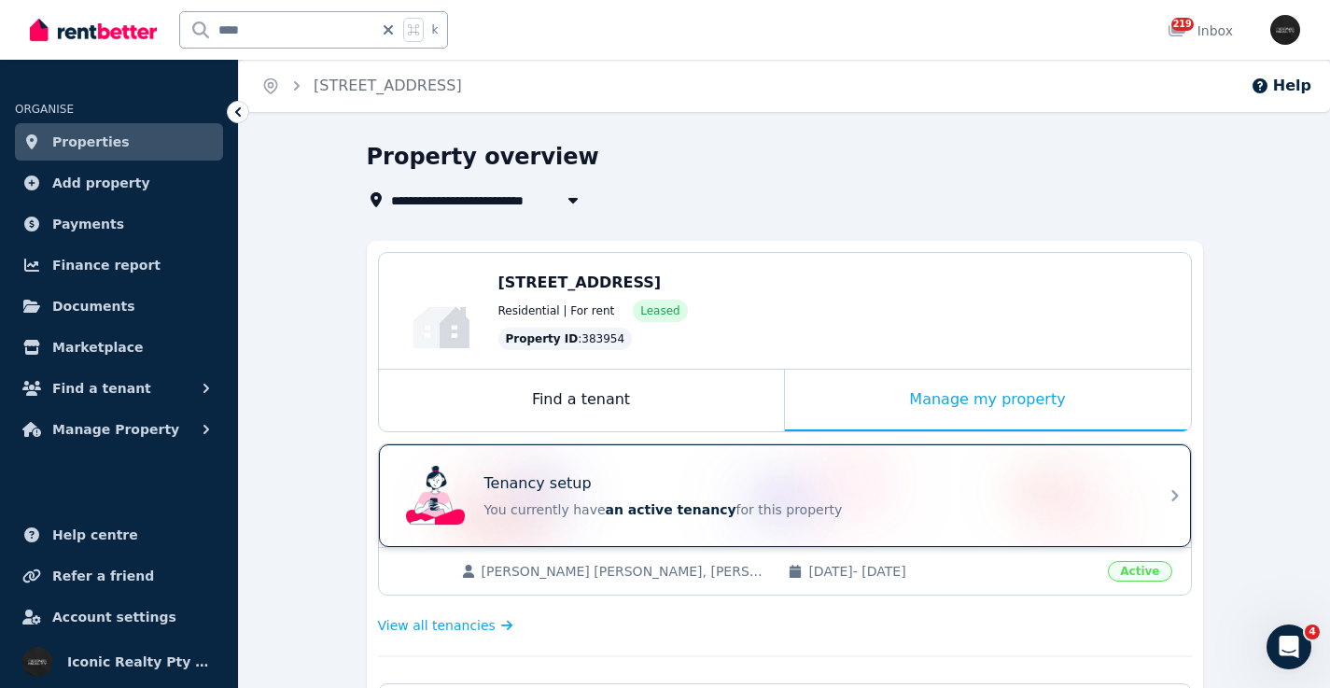
click at [854, 471] on div "Tenancy setup You currently have an active tenancy for this property" at bounding box center [768, 495] width 739 height 75
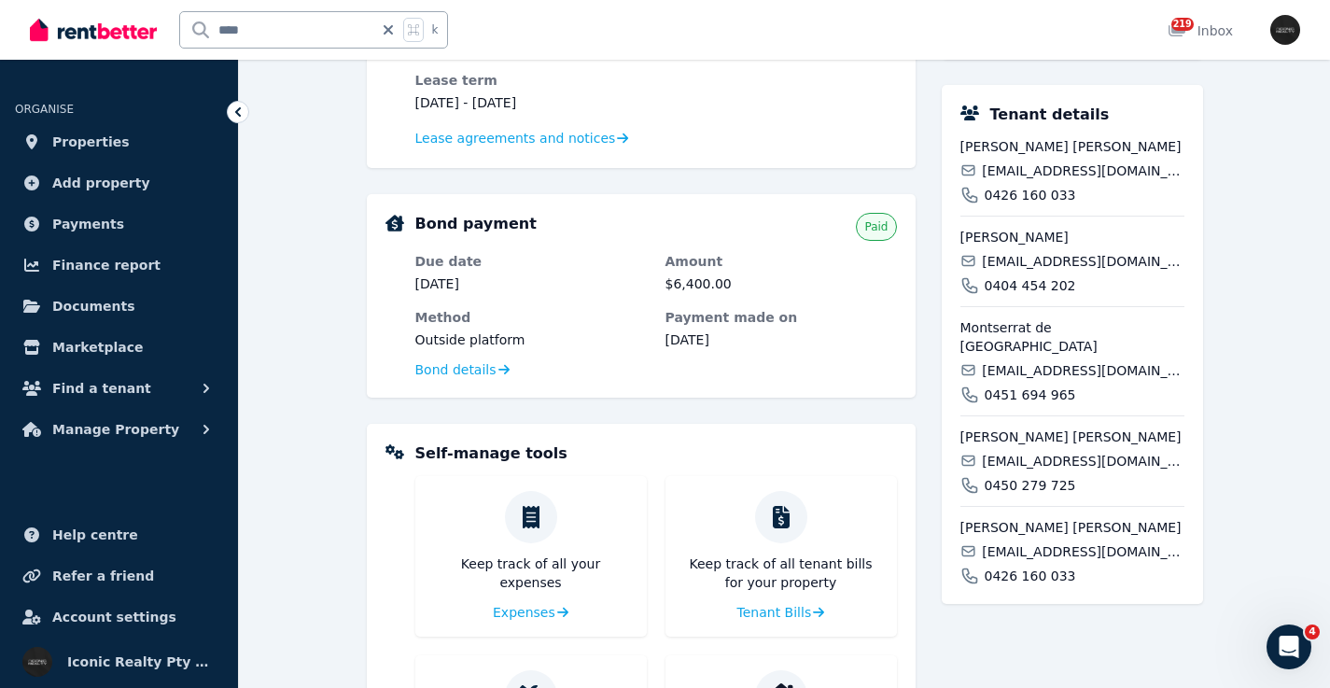
scroll to position [470, 0]
